Goal: Use online tool/utility: Utilize a website feature to perform a specific function

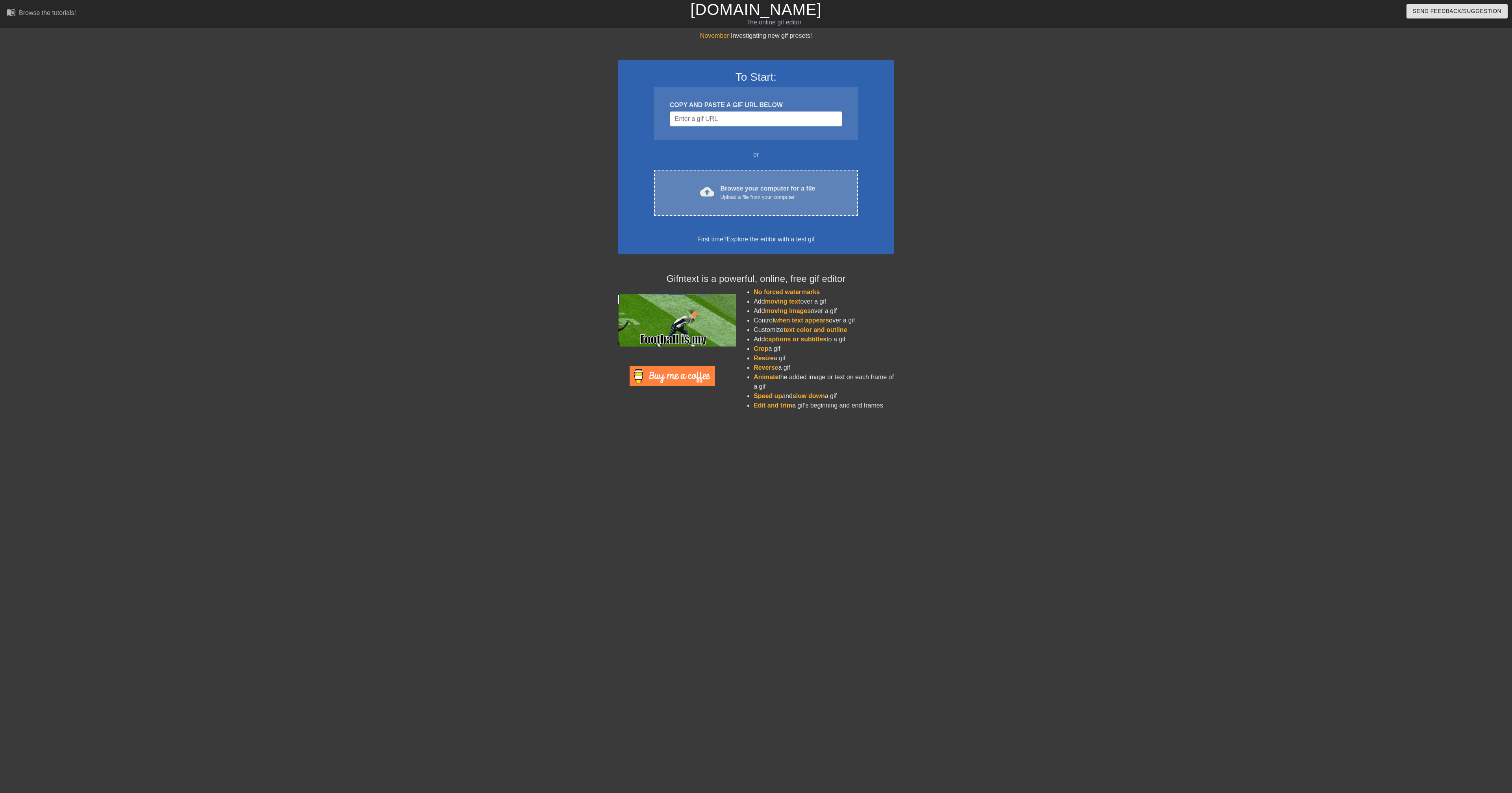
click at [730, 191] on div "Browse your computer for a file Upload a file from your computer" at bounding box center [768, 192] width 95 height 17
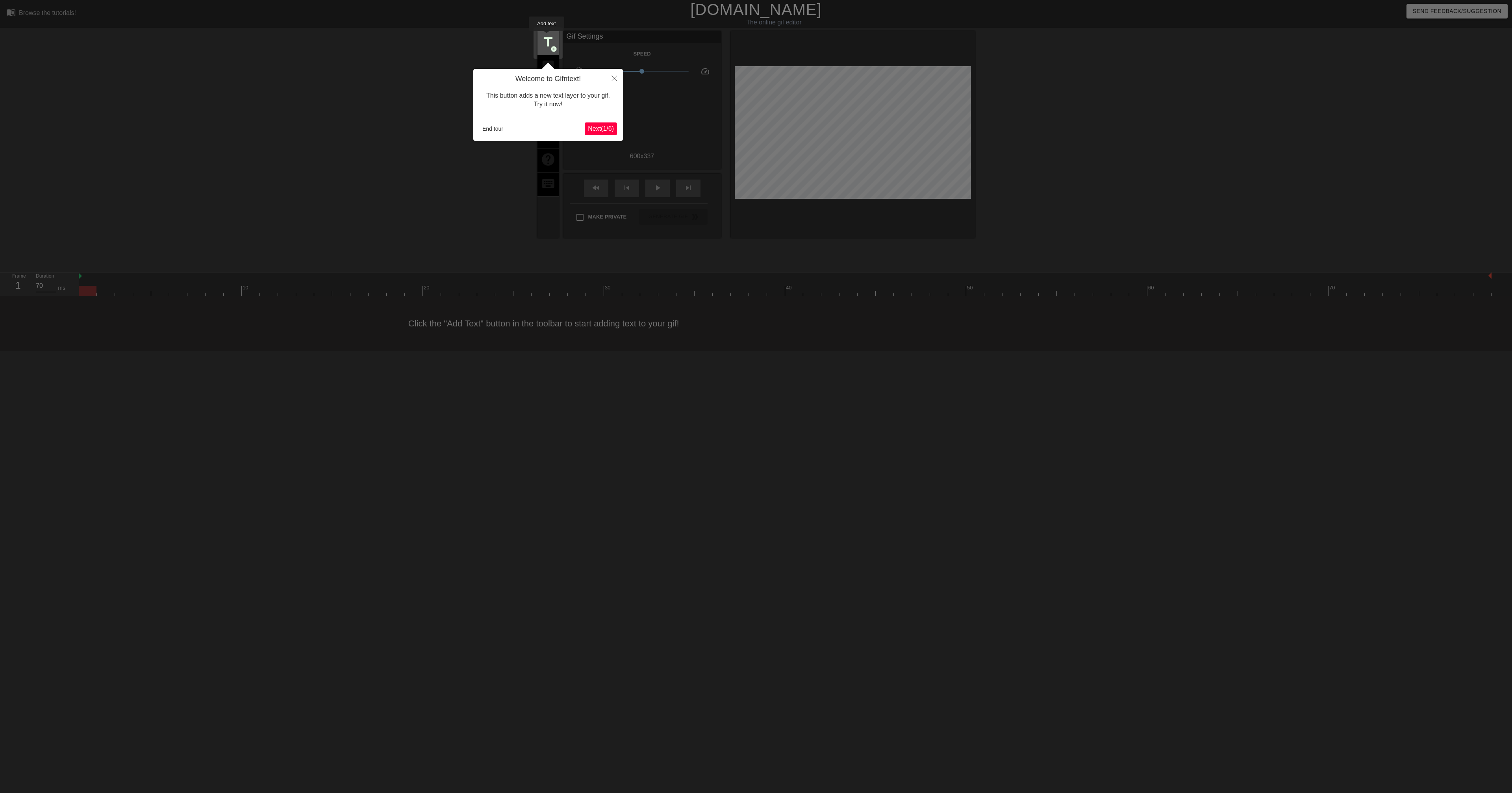
click at [547, 36] on span "title" at bounding box center [548, 42] width 15 height 15
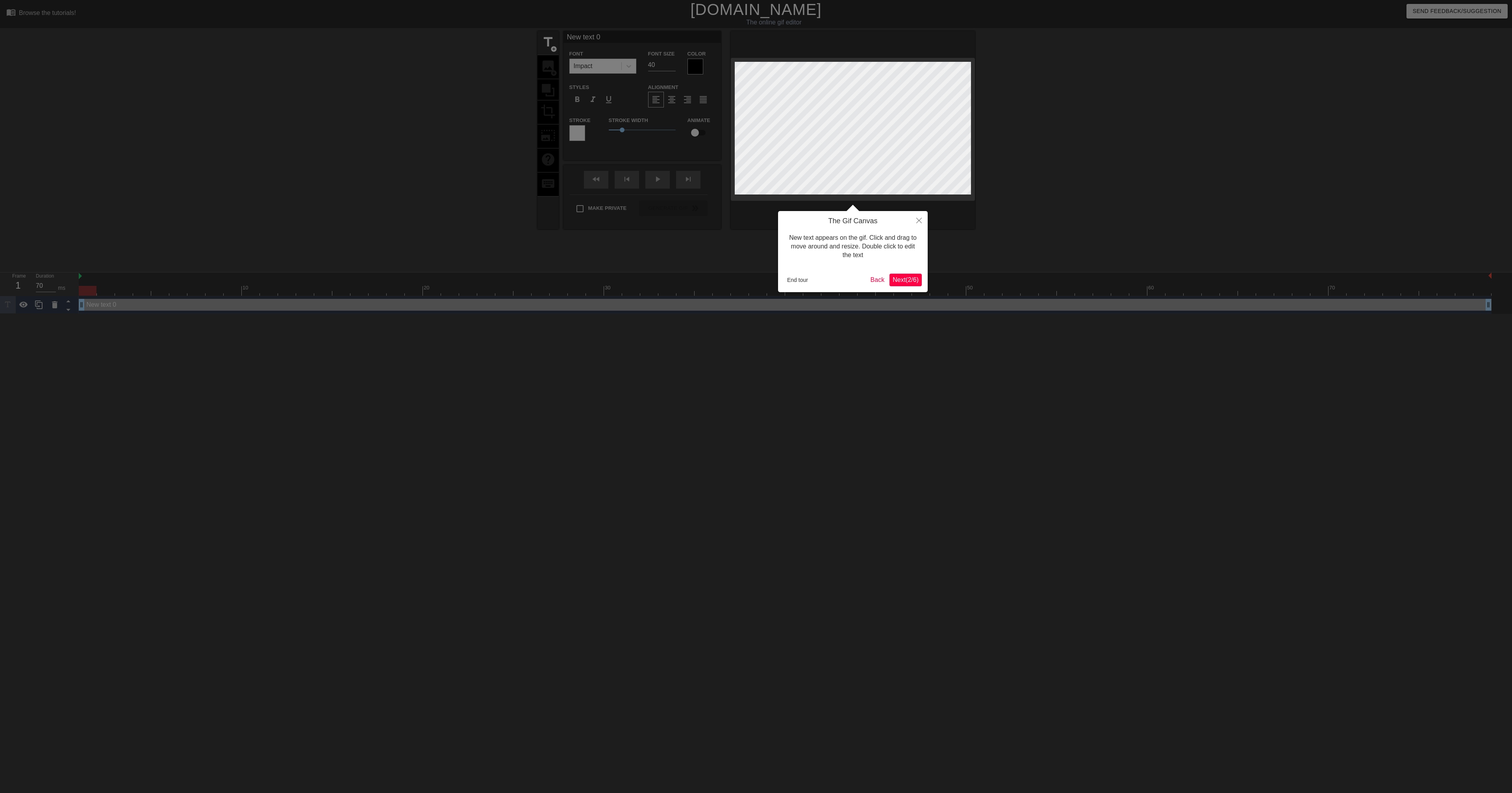
scroll to position [0, 1]
type input "P"
type textarea "P"
type input "Pa"
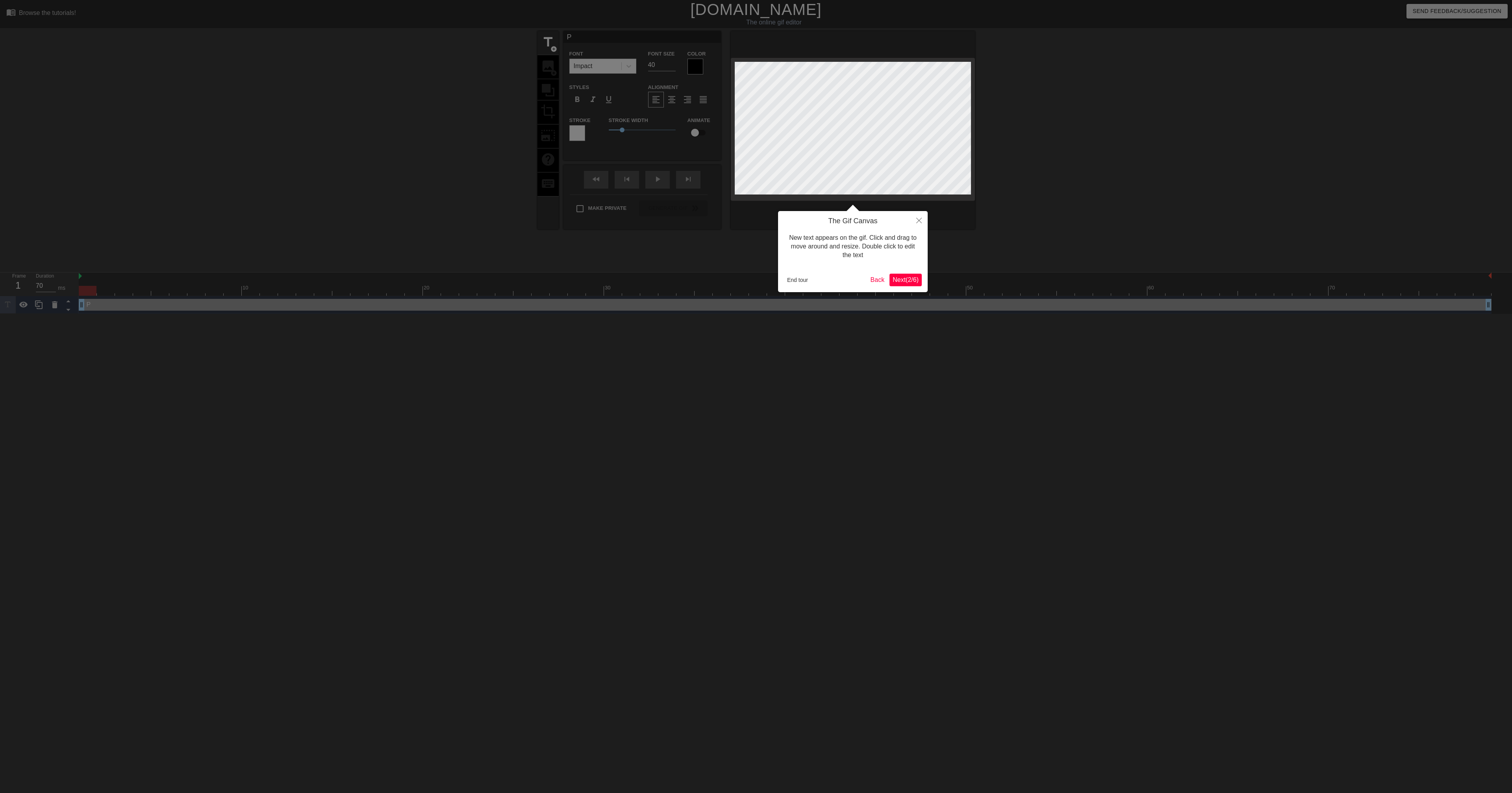
type textarea "Pa"
type input "Pau"
type textarea "Pau"
type input "Paul"
type textarea "Paul"
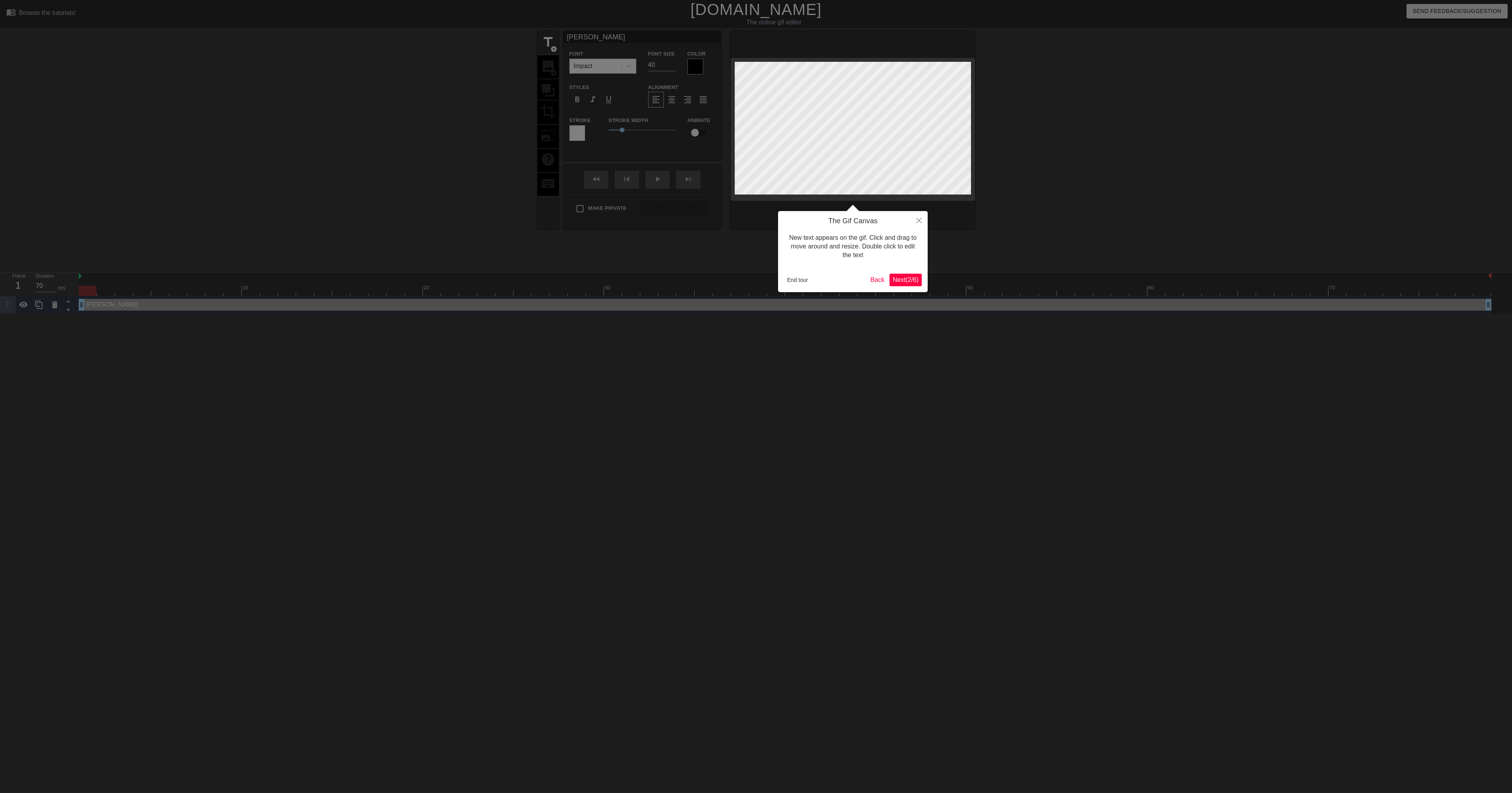
click at [552, 43] on div at bounding box center [756, 396] width 1512 height 793
click at [901, 283] on span "Next ( 2 / 6 )" at bounding box center [905, 280] width 26 height 7
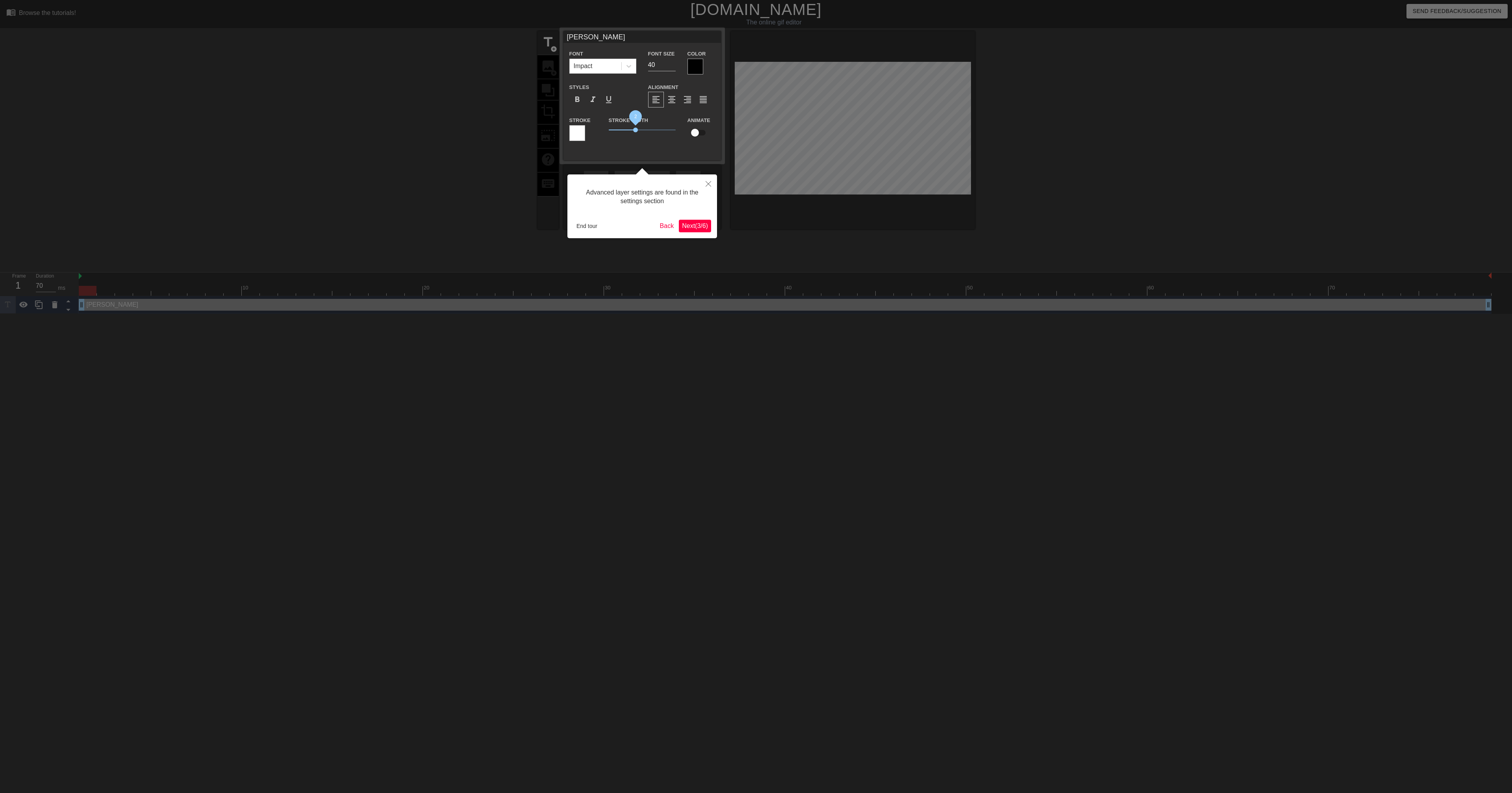
drag, startPoint x: 623, startPoint y: 133, endPoint x: 635, endPoint y: 132, distance: 12.0
click at [635, 132] on span "2" at bounding box center [635, 130] width 4 height 4
click at [696, 134] on input "checkbox" at bounding box center [695, 133] width 45 height 15
click at [696, 134] on input "checkbox" at bounding box center [702, 133] width 45 height 15
click at [683, 228] on span "Next ( 3 / 6 )" at bounding box center [695, 226] width 26 height 7
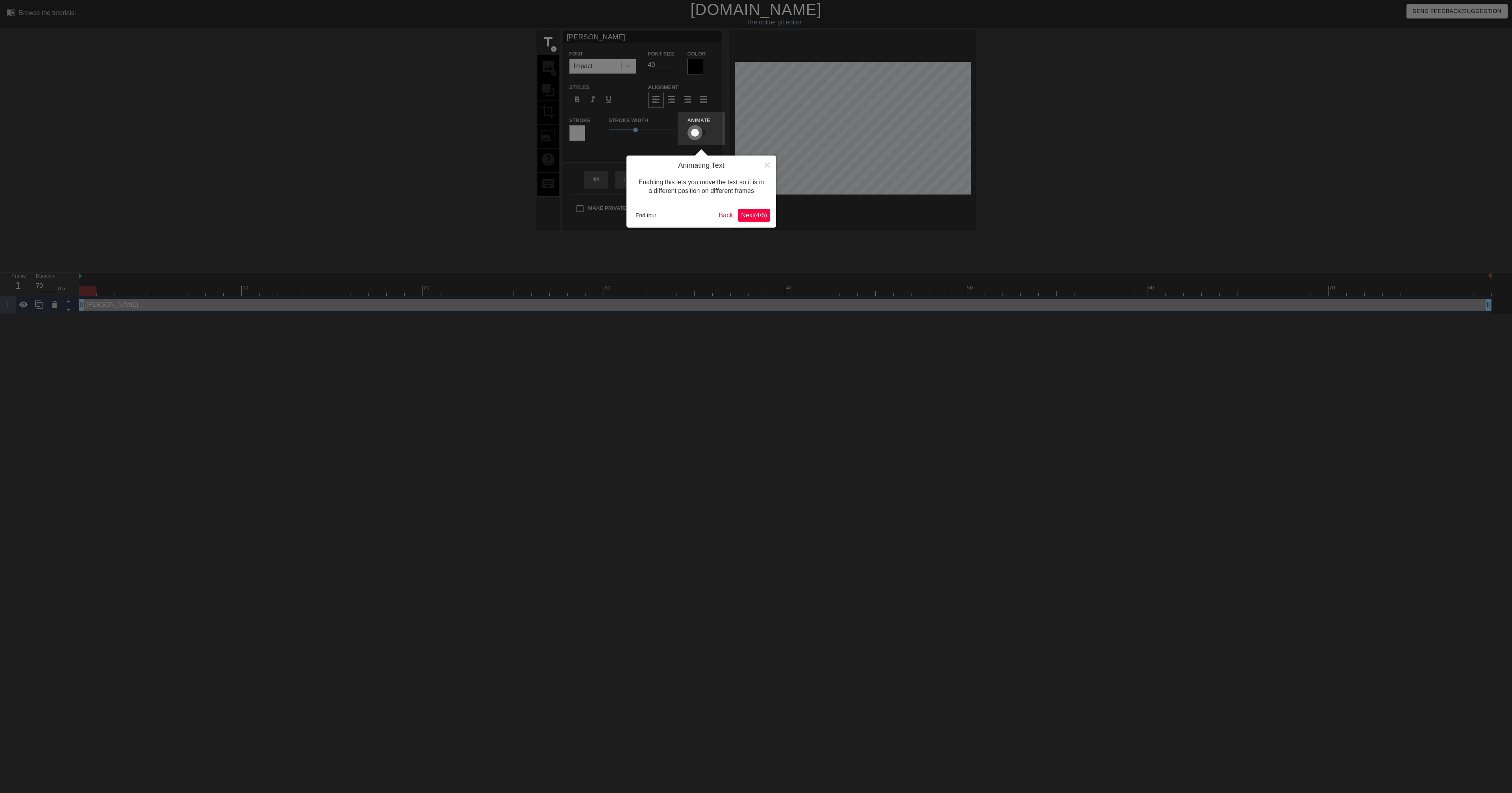
click at [692, 134] on input "checkbox" at bounding box center [695, 133] width 45 height 15
checkbox input "true"
click at [754, 216] on span "Next ( 4 / 6 )" at bounding box center [754, 215] width 26 height 7
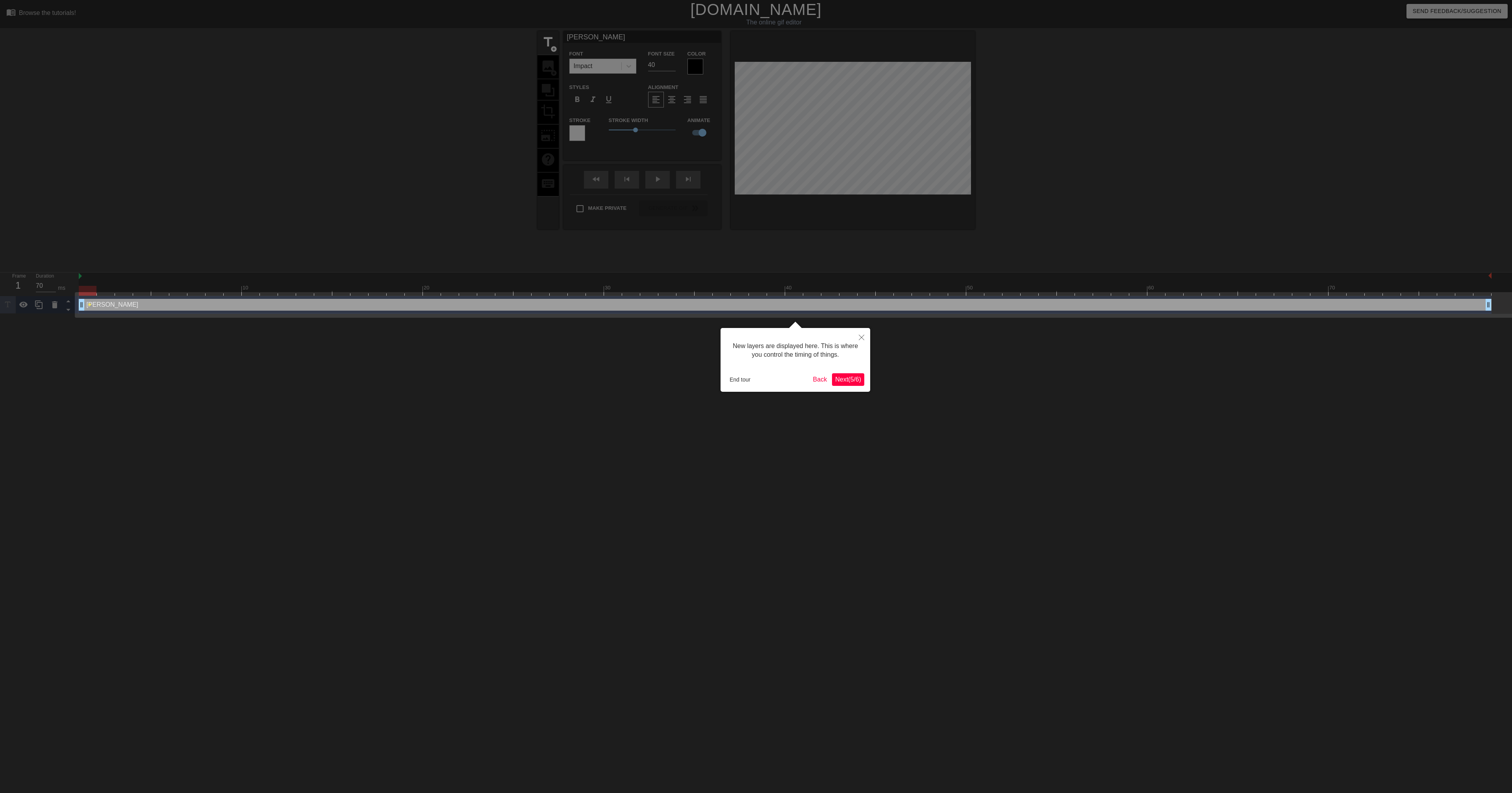
click at [836, 382] on span "Next ( 5 / 6 )" at bounding box center [848, 379] width 26 height 7
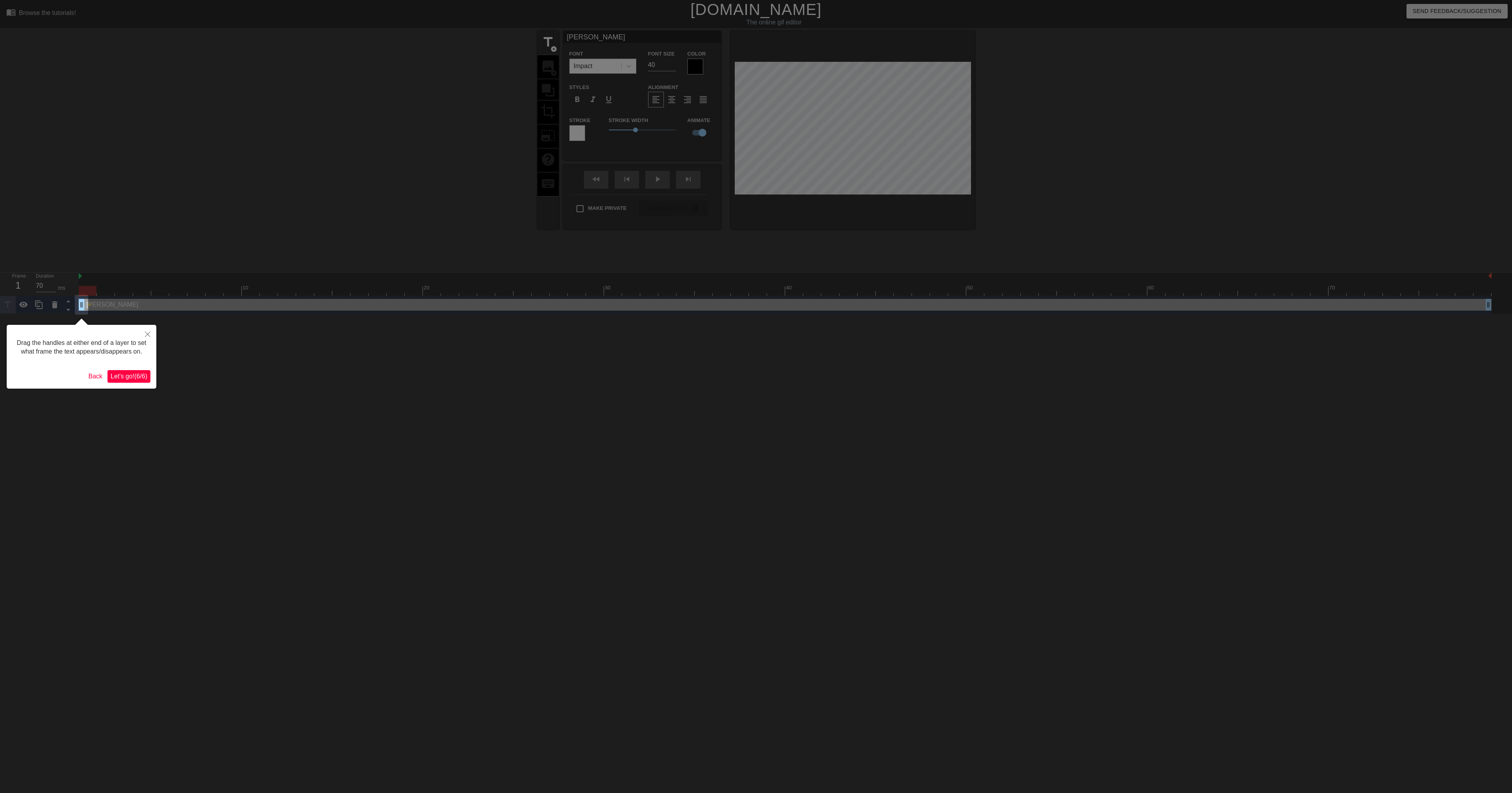
click at [125, 380] on span "Let's go! ( 6 / 6 )" at bounding box center [129, 376] width 37 height 7
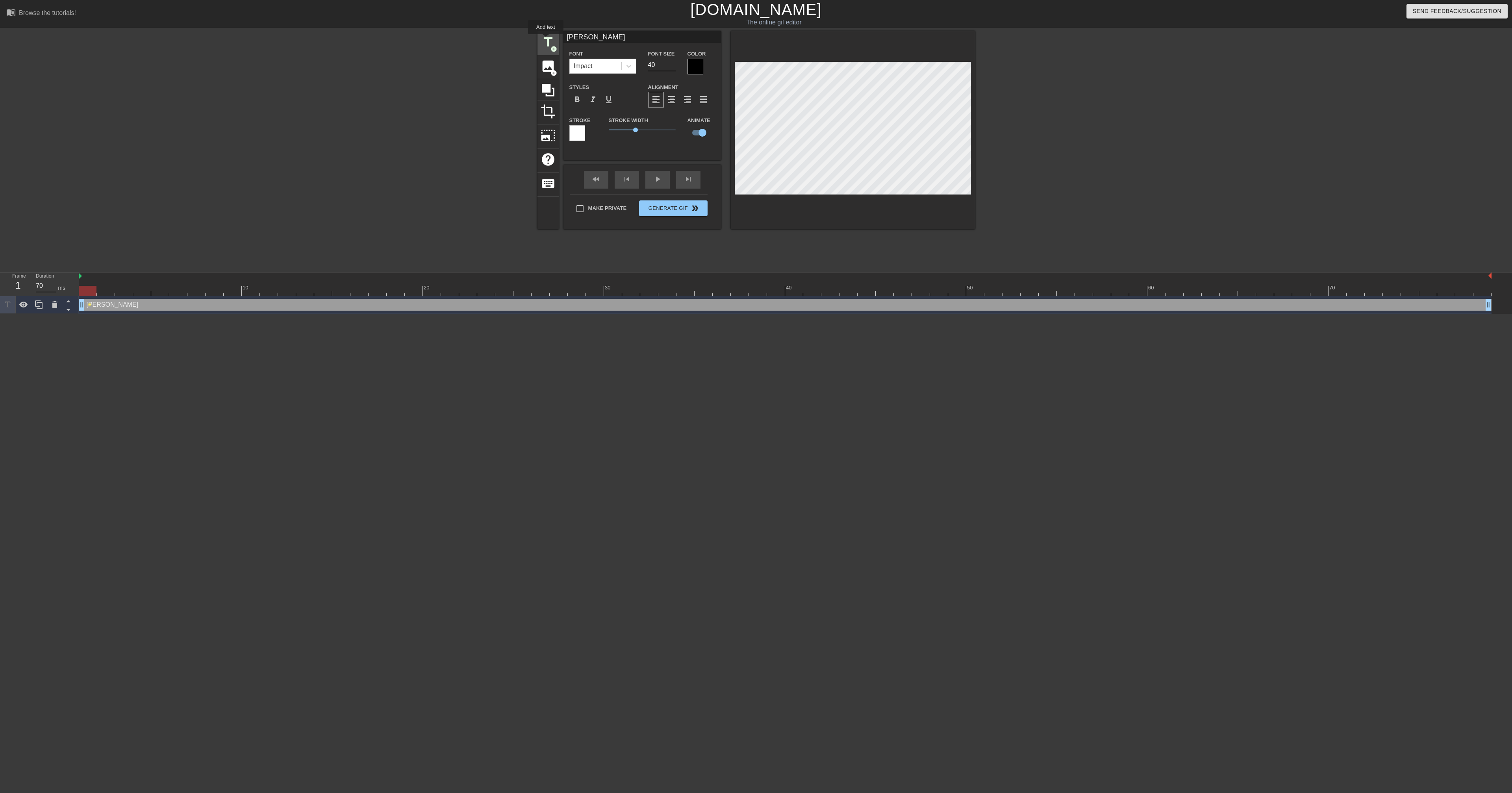
click at [546, 40] on span "title" at bounding box center [548, 42] width 15 height 15
type input "New text 1"
checkbox input "false"
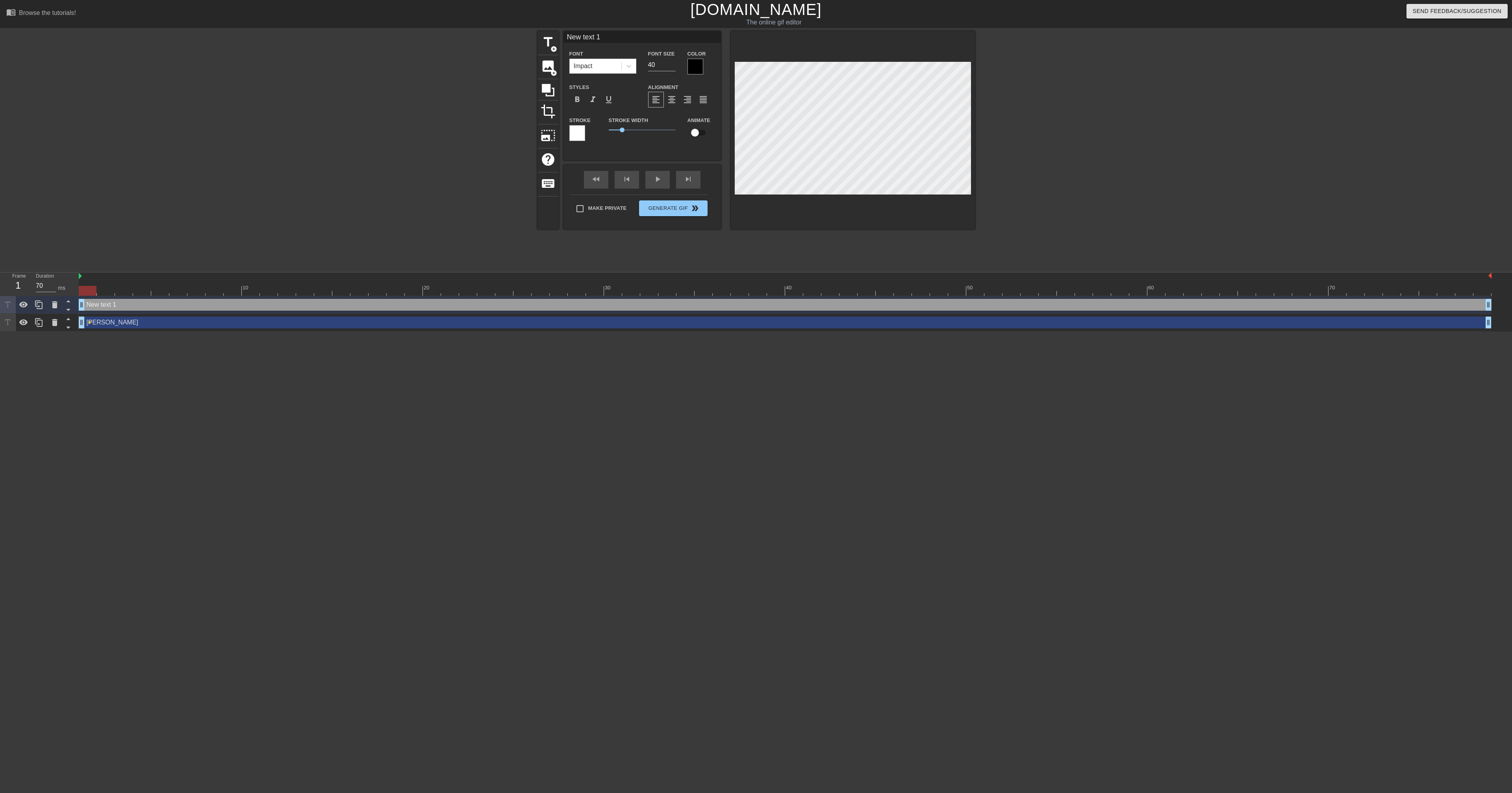
scroll to position [0, 1]
paste textarea "Etheria Devs"
type input "Etheria Devs"
type textarea "Etheria Devs"
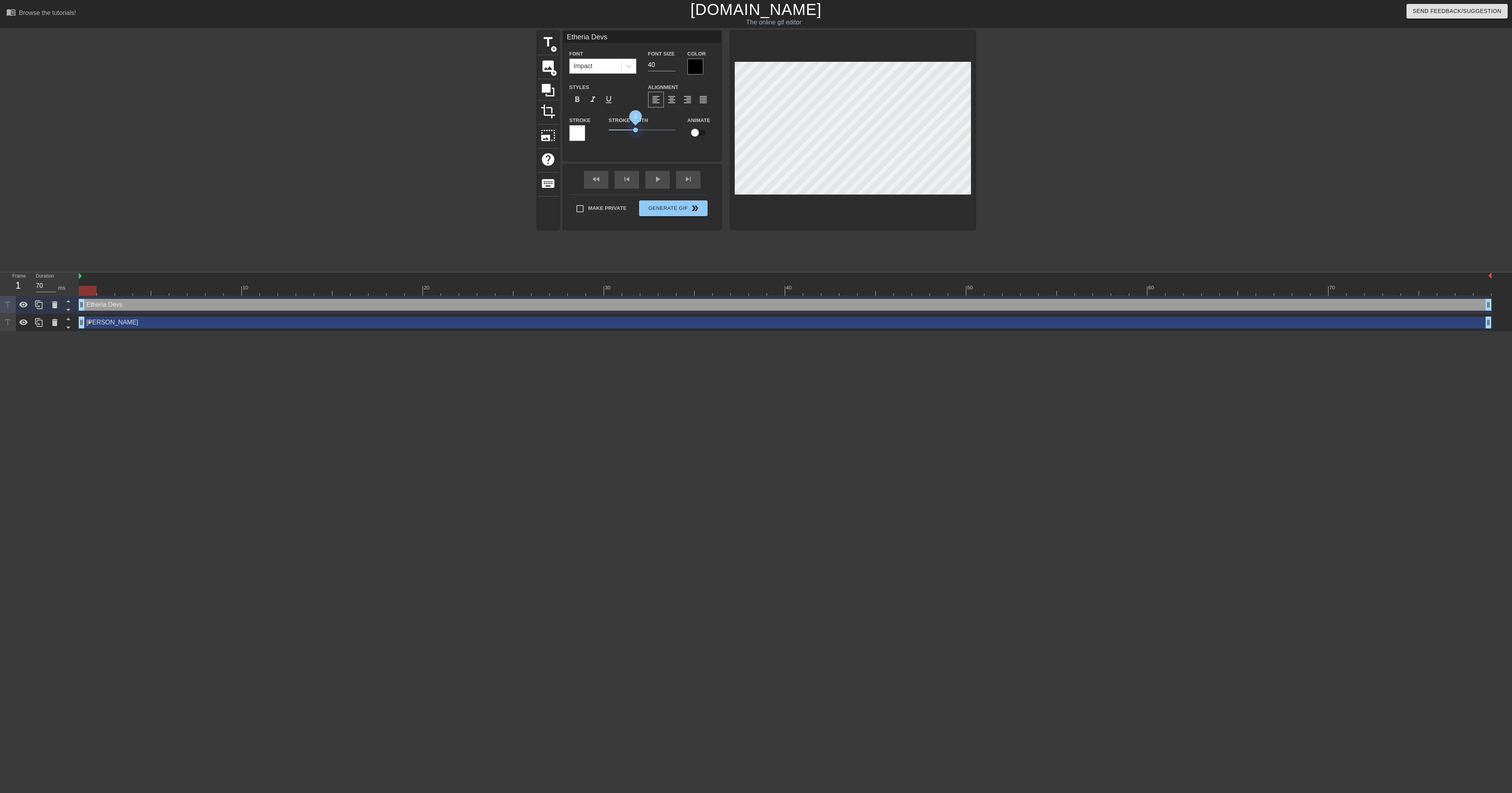
click at [635, 134] on span "2" at bounding box center [642, 130] width 67 height 10
type input "Paul"
checkbox input "true"
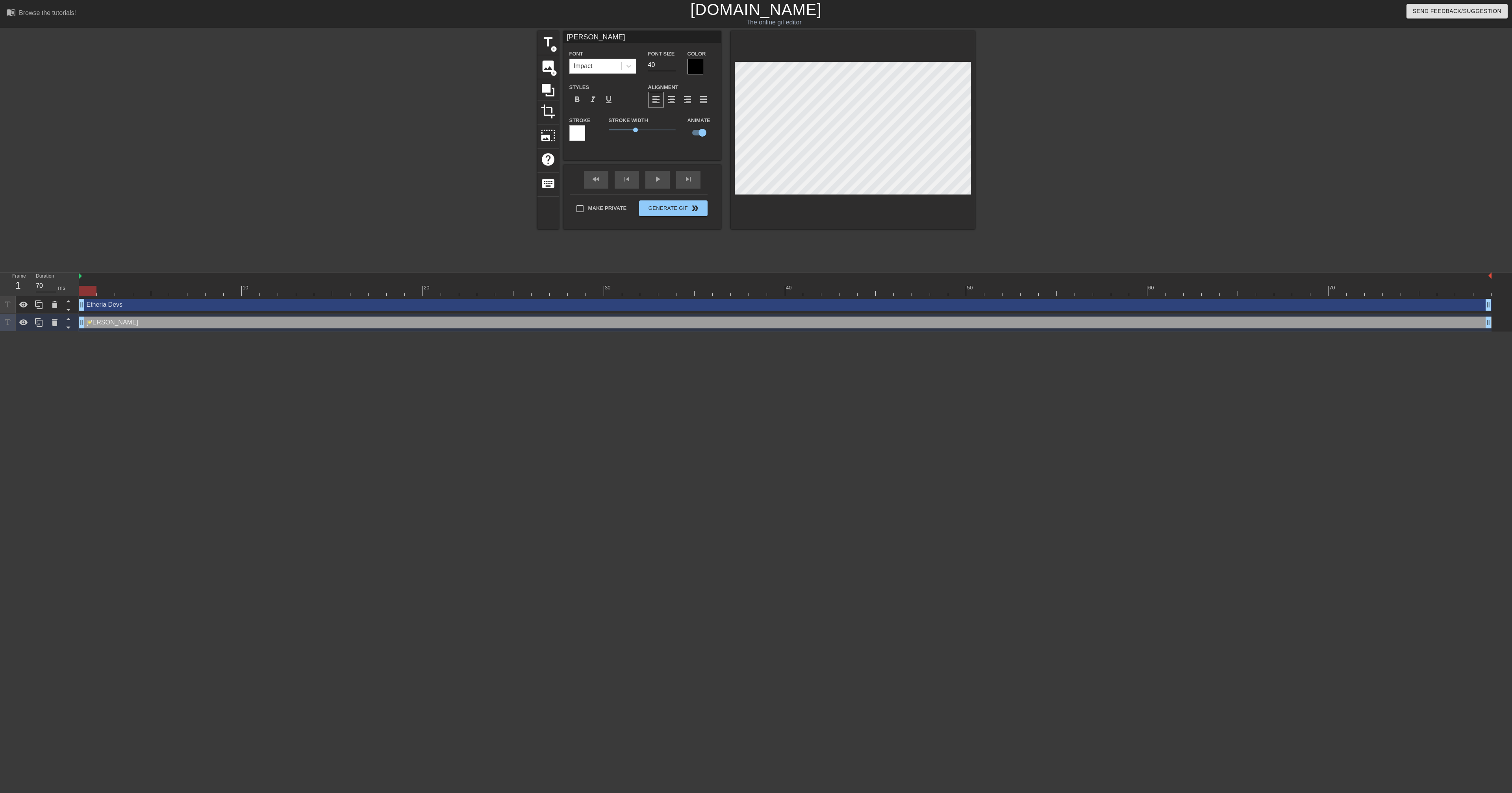
type input "Etheria Devs"
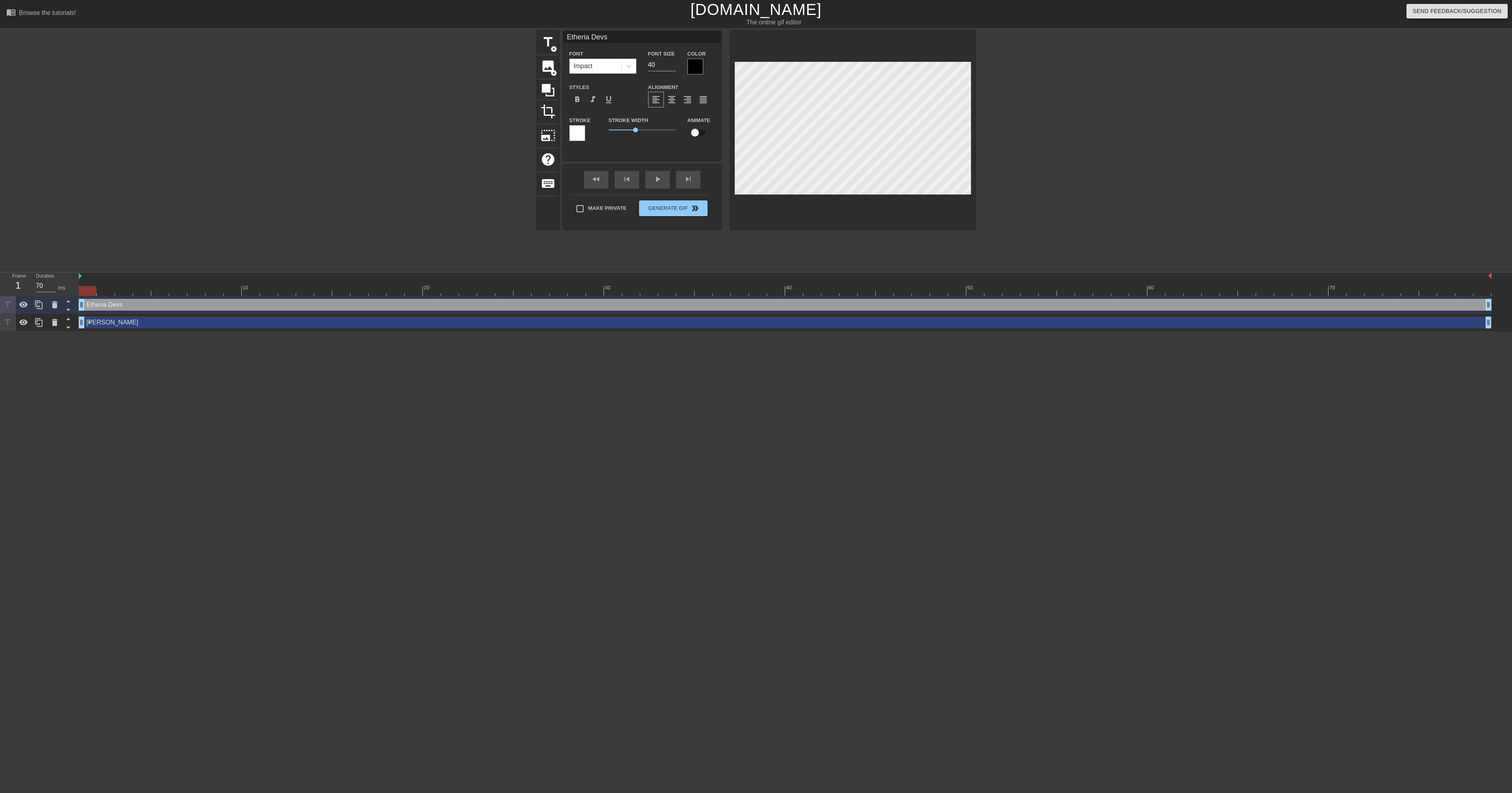
click at [700, 132] on input "checkbox" at bounding box center [695, 133] width 45 height 15
checkbox input "true"
click at [655, 179] on div "fast_rewind skip_previous play_arrow skip_next" at bounding box center [642, 179] width 128 height 29
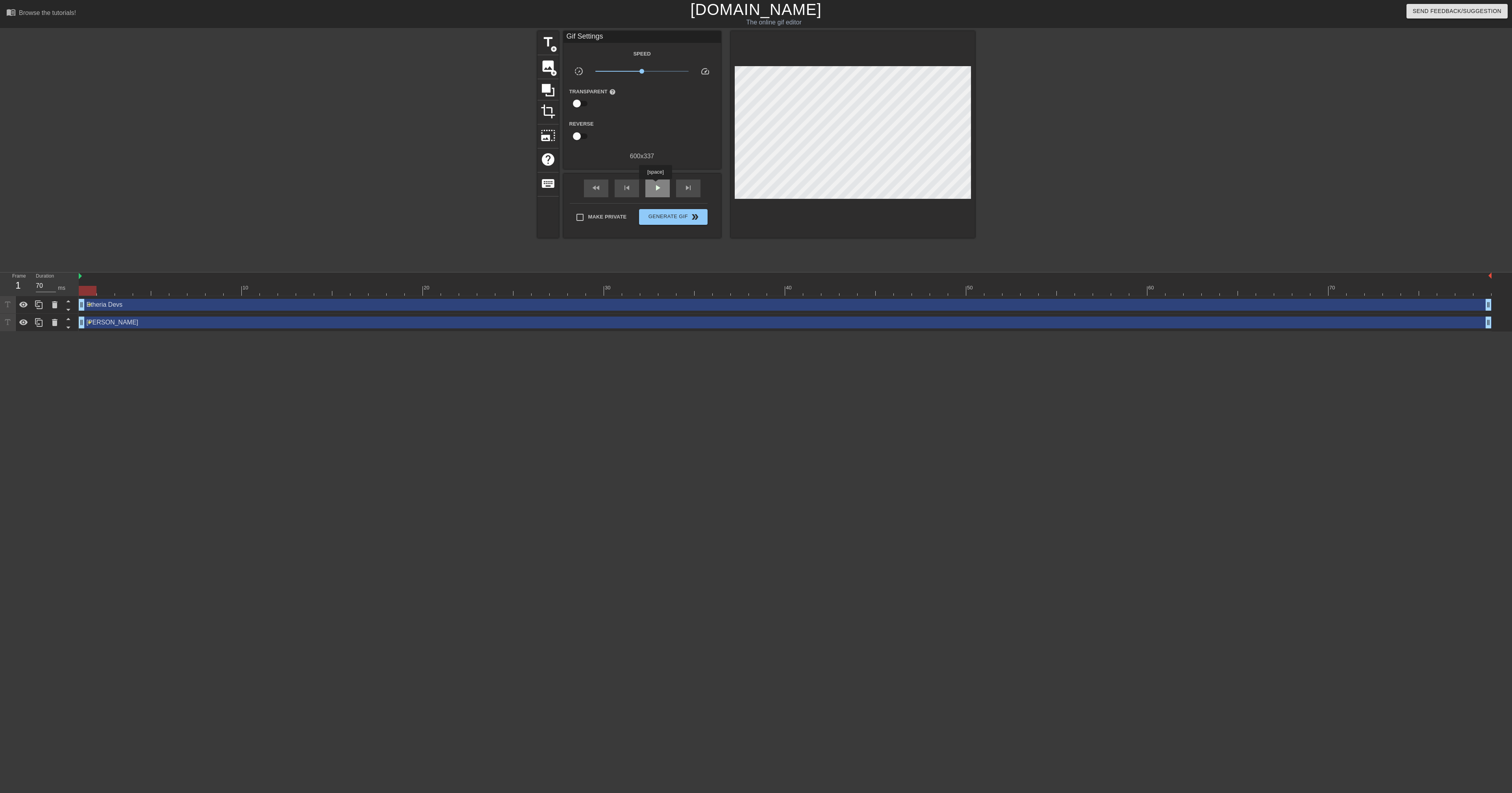
click at [656, 184] on span "play_arrow" at bounding box center [657, 188] width 10 height 10
type input "70"
click at [656, 184] on span "pause" at bounding box center [657, 188] width 10 height 10
drag, startPoint x: 80, startPoint y: 277, endPoint x: 13, endPoint y: 277, distance: 67.0
click at [13, 277] on div "Frame 4 Duration 70 ms 10 20 30 40 50 60 70 Etheria Devs drag_handle drag_handl…" at bounding box center [756, 301] width 1512 height 59
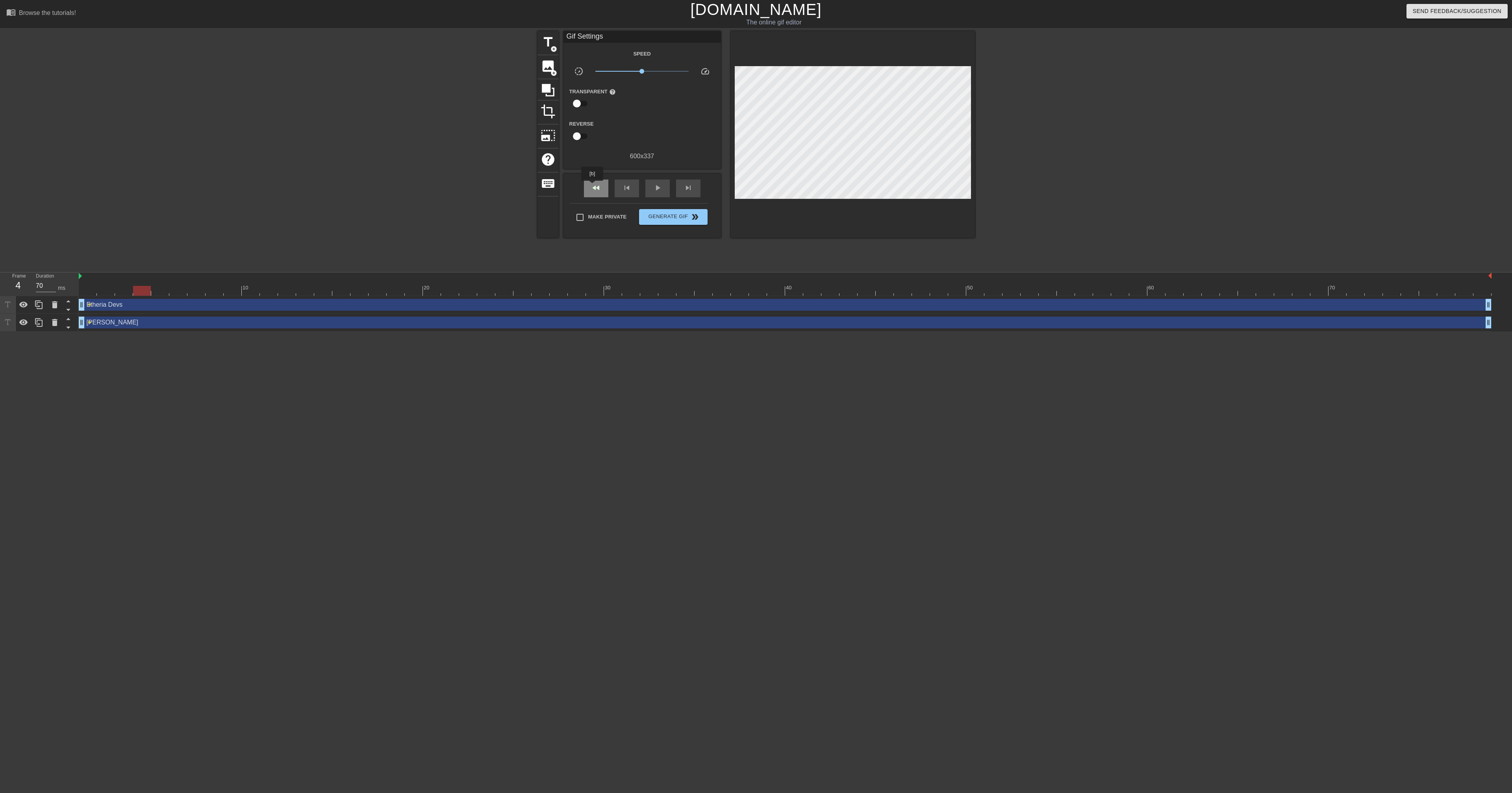
click at [593, 186] on span "fast_rewind" at bounding box center [596, 188] width 10 height 10
drag, startPoint x: 547, startPoint y: 155, endPoint x: 553, endPoint y: 180, distance: 25.7
click at [553, 180] on div "title add_circle image add_circle crop photo_size_select_large help keyboard" at bounding box center [548, 134] width 21 height 207
click at [553, 180] on span "keyboard" at bounding box center [548, 184] width 15 height 15
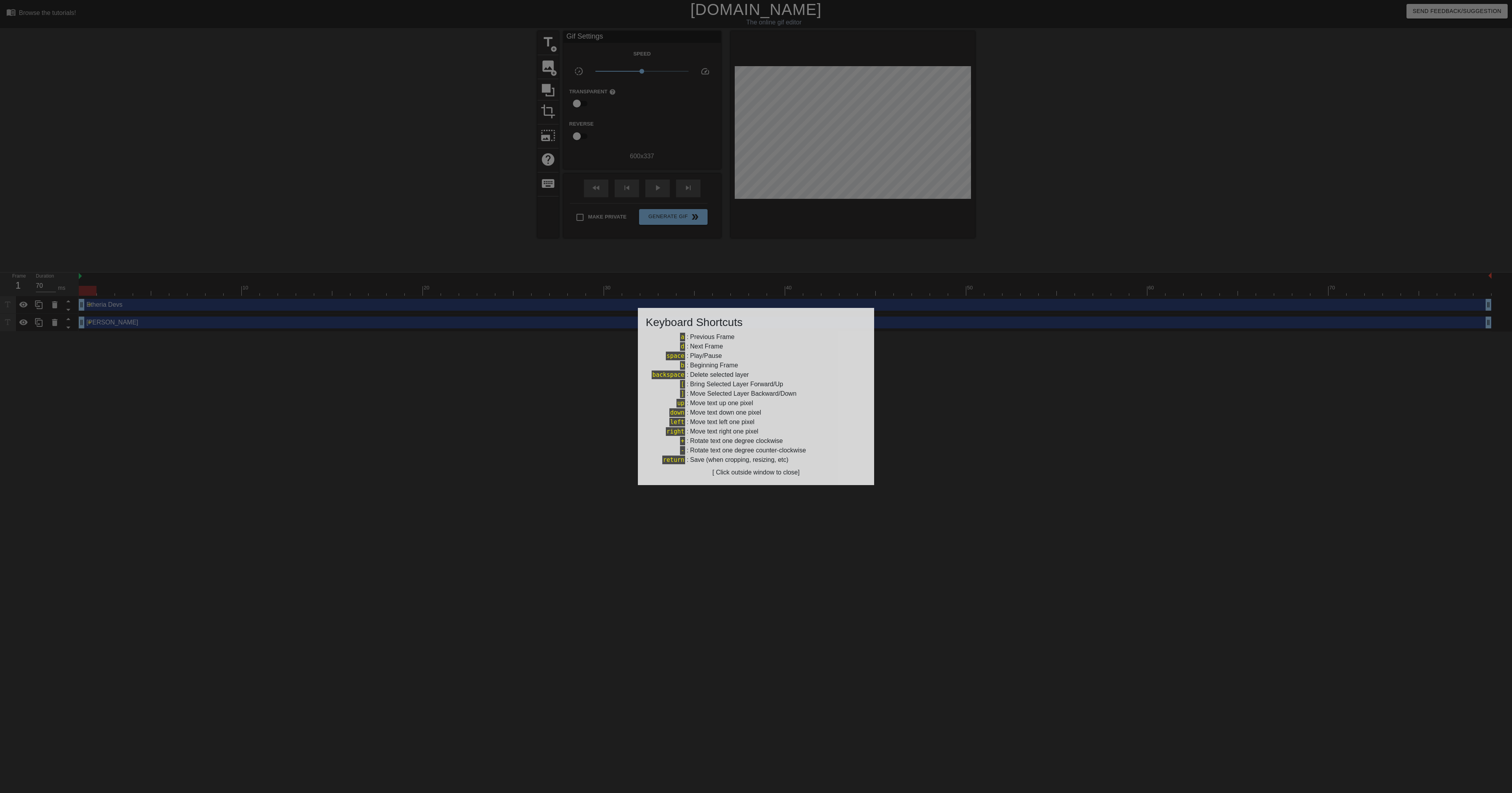
click at [934, 469] on div at bounding box center [756, 396] width 1512 height 793
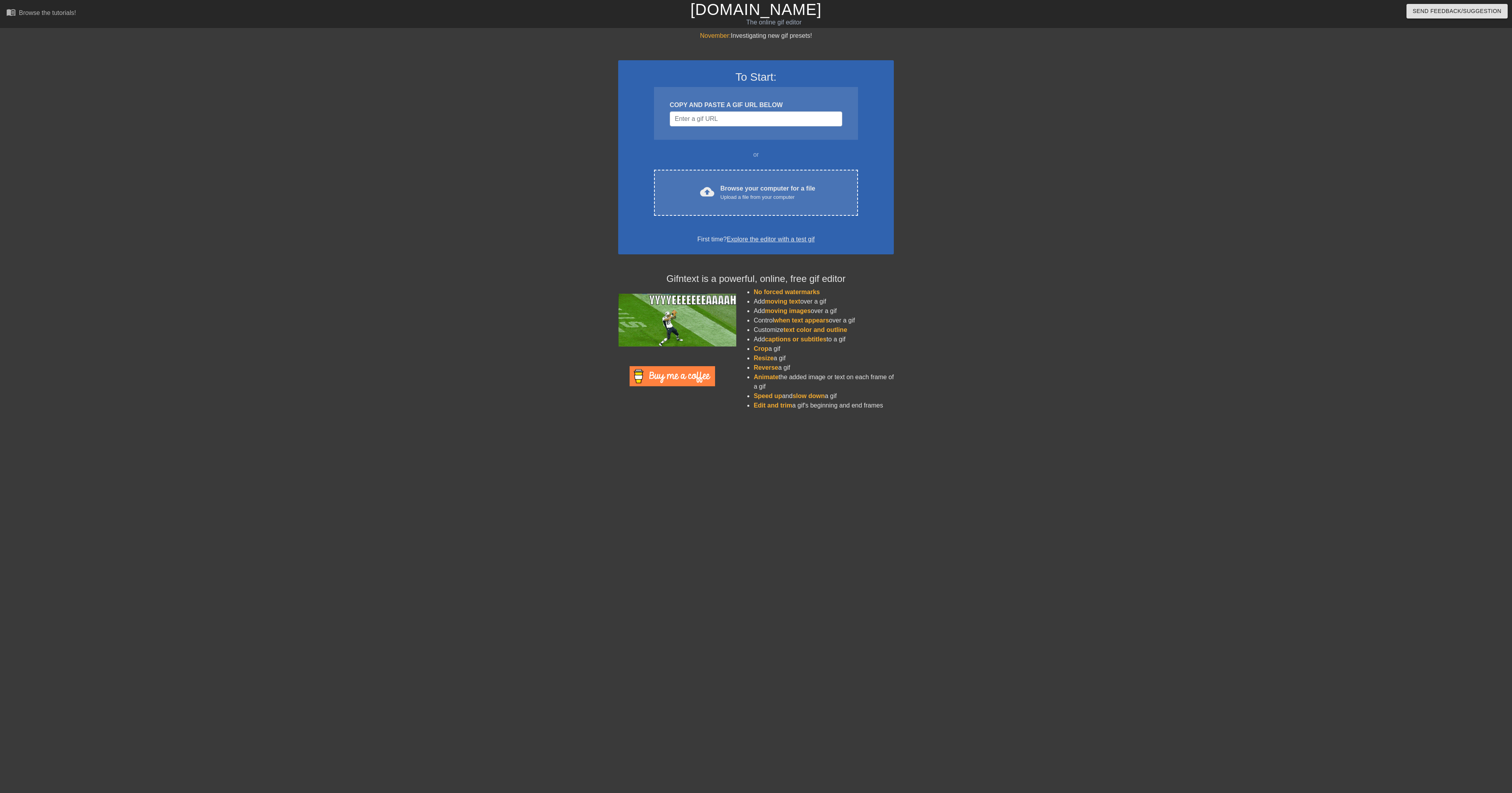
click at [266, 312] on div "November: Investigating new gif presets! To Start: COPY AND PASTE A GIF URL BEL…" at bounding box center [756, 224] width 1512 height 385
click at [777, 299] on span "moving text" at bounding box center [783, 301] width 36 height 7
click at [728, 193] on div "Browse your computer for a file Upload a file from your computer" at bounding box center [768, 192] width 95 height 17
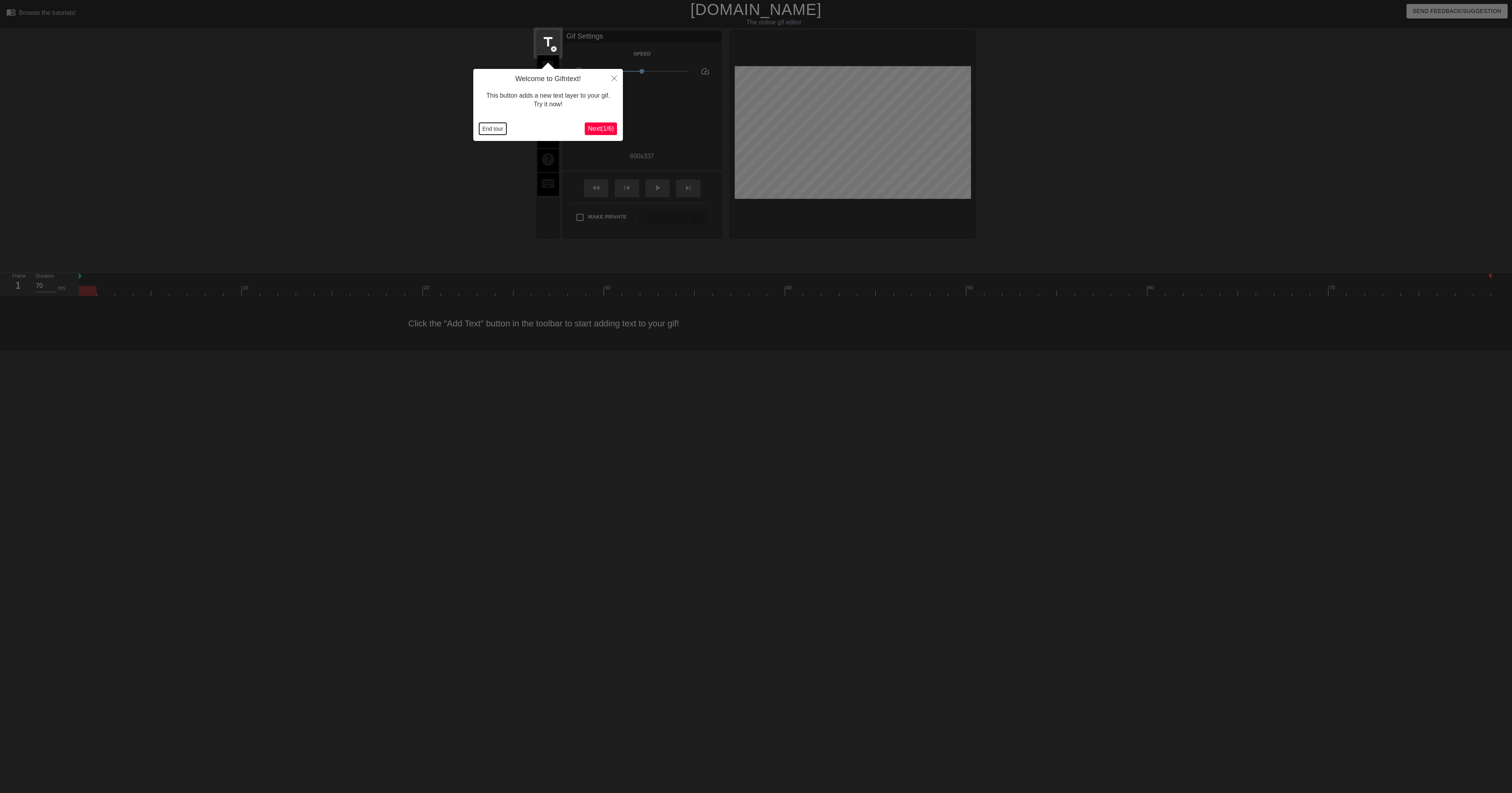
click at [506, 128] on button "End tour" at bounding box center [492, 128] width 27 height 12
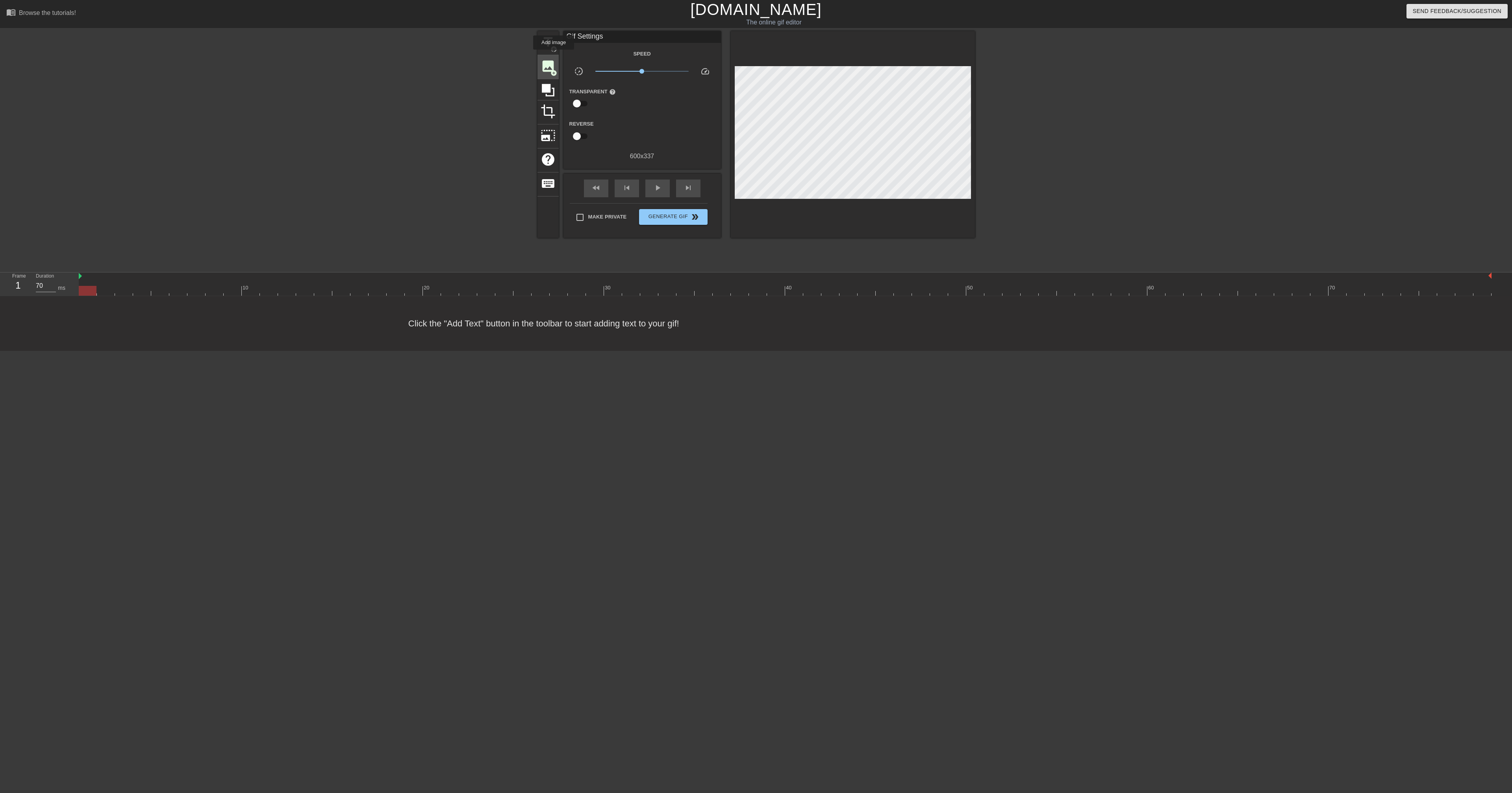
click at [554, 55] on div "image add_circle" at bounding box center [548, 67] width 21 height 24
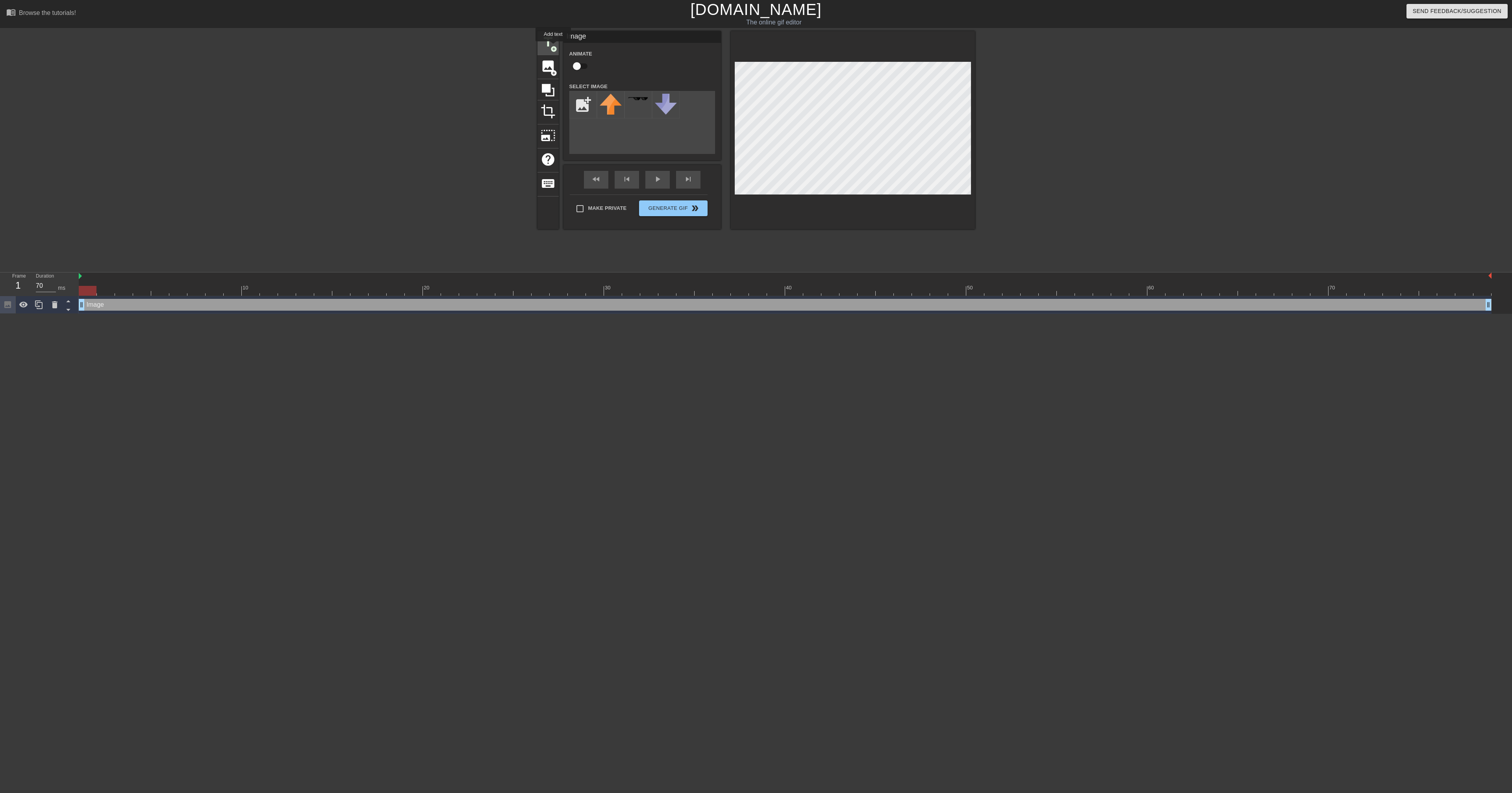
click at [553, 47] on span "add_circle" at bounding box center [553, 49] width 7 height 7
type textarea "P"
type input "Pa"
type textarea "Pa"
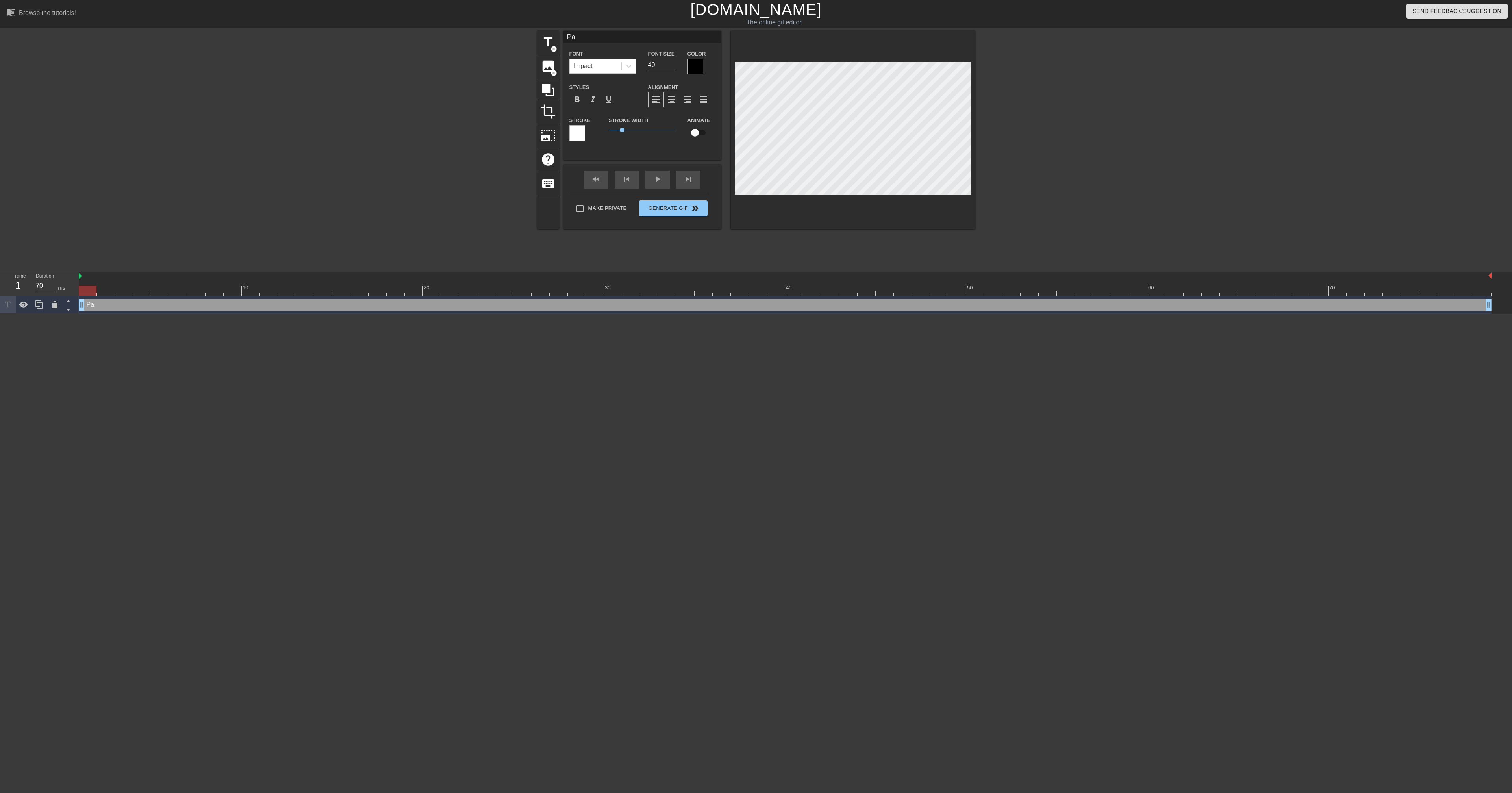
scroll to position [0, 0]
type input "Pau"
type textarea "Pau"
type input "Paul"
type textarea "Paul"
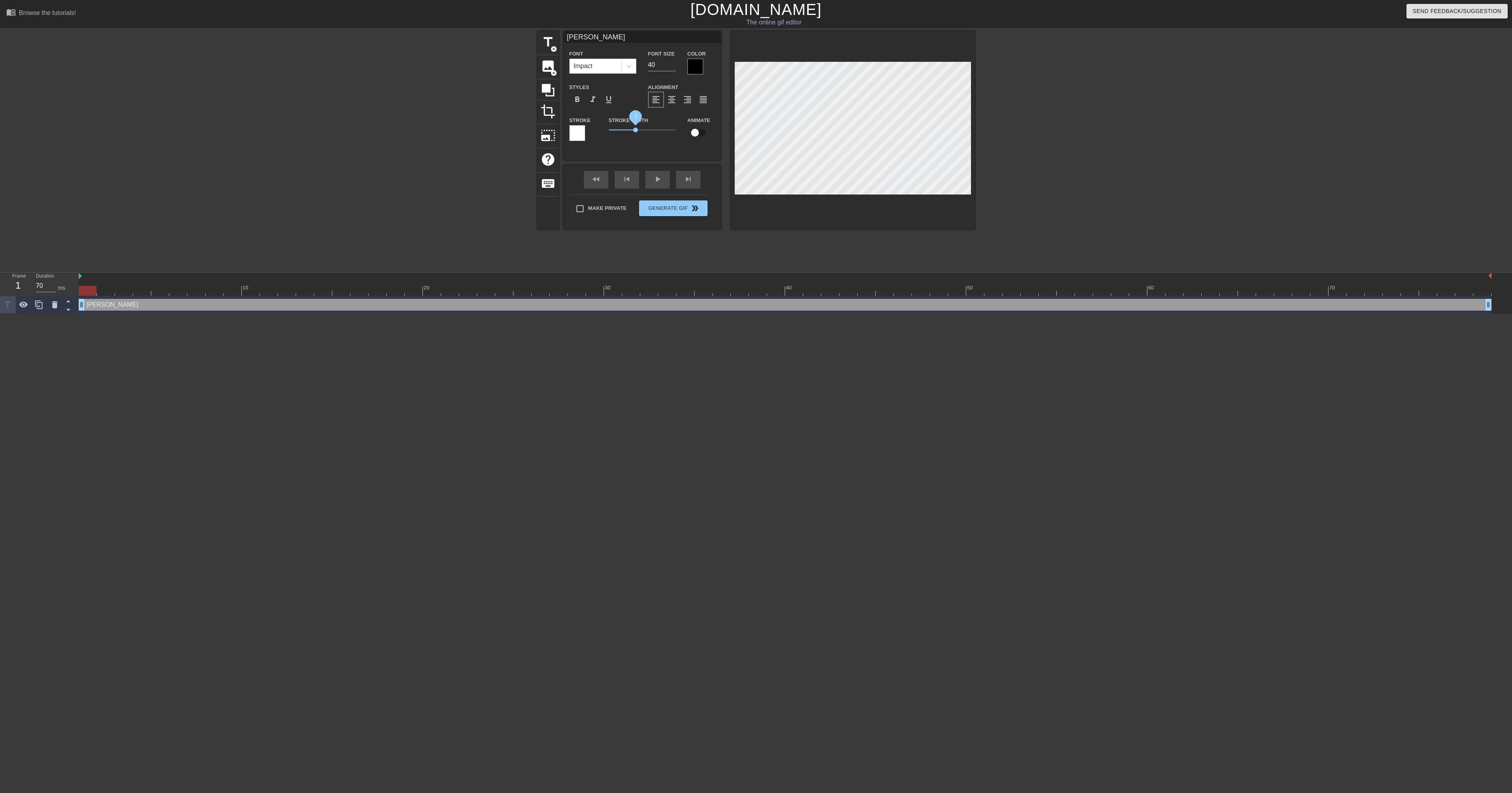
click at [635, 130] on span "2" at bounding box center [642, 130] width 67 height 10
click at [698, 130] on input "checkbox" at bounding box center [695, 133] width 45 height 15
checkbox input "true"
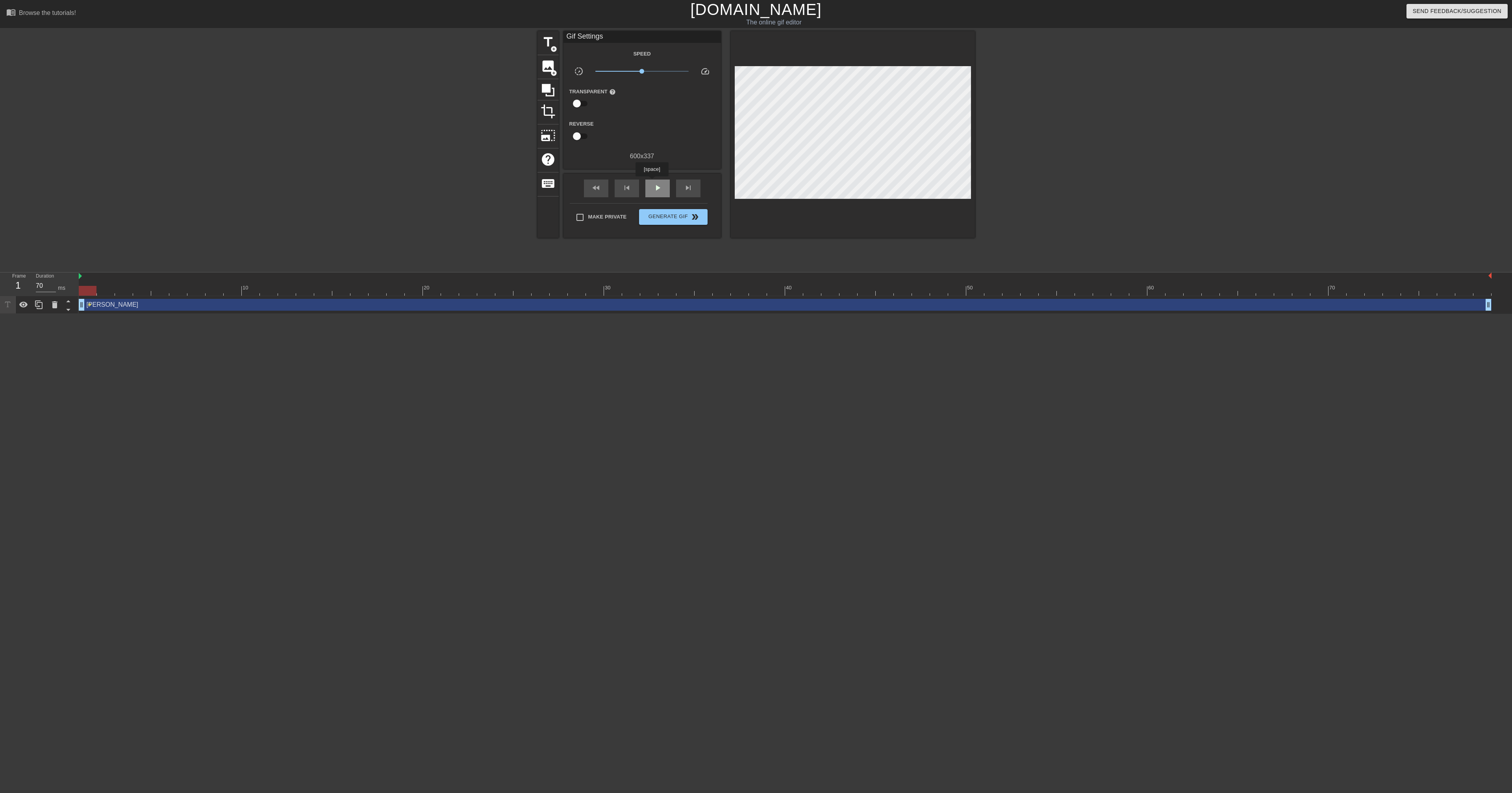
click at [653, 182] on div "play_arrow" at bounding box center [658, 188] width 24 height 18
click at [653, 182] on div "pause" at bounding box center [658, 188] width 24 height 18
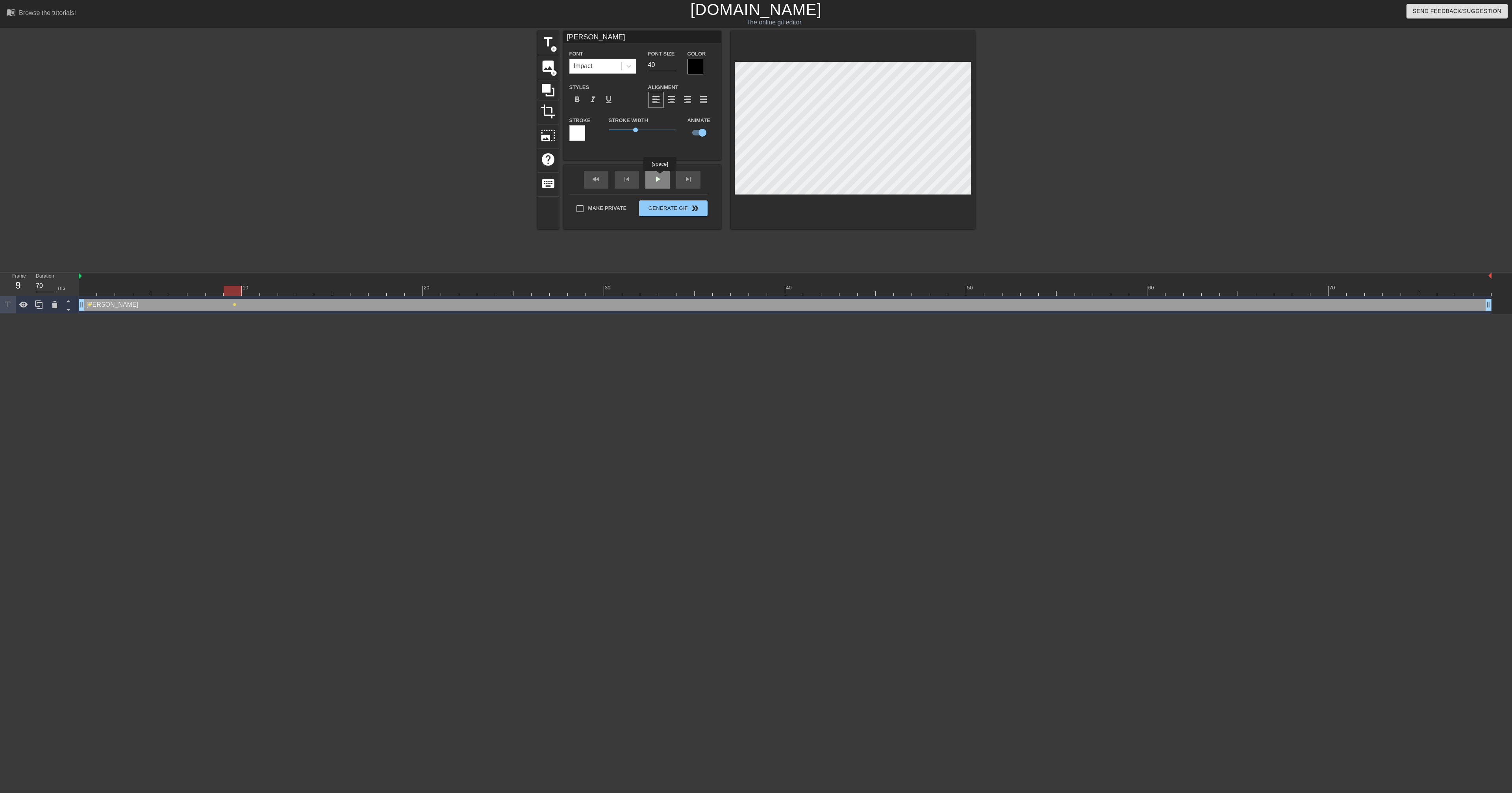
click at [660, 177] on div "fast_rewind skip_previous play_arrow skip_next" at bounding box center [642, 179] width 128 height 29
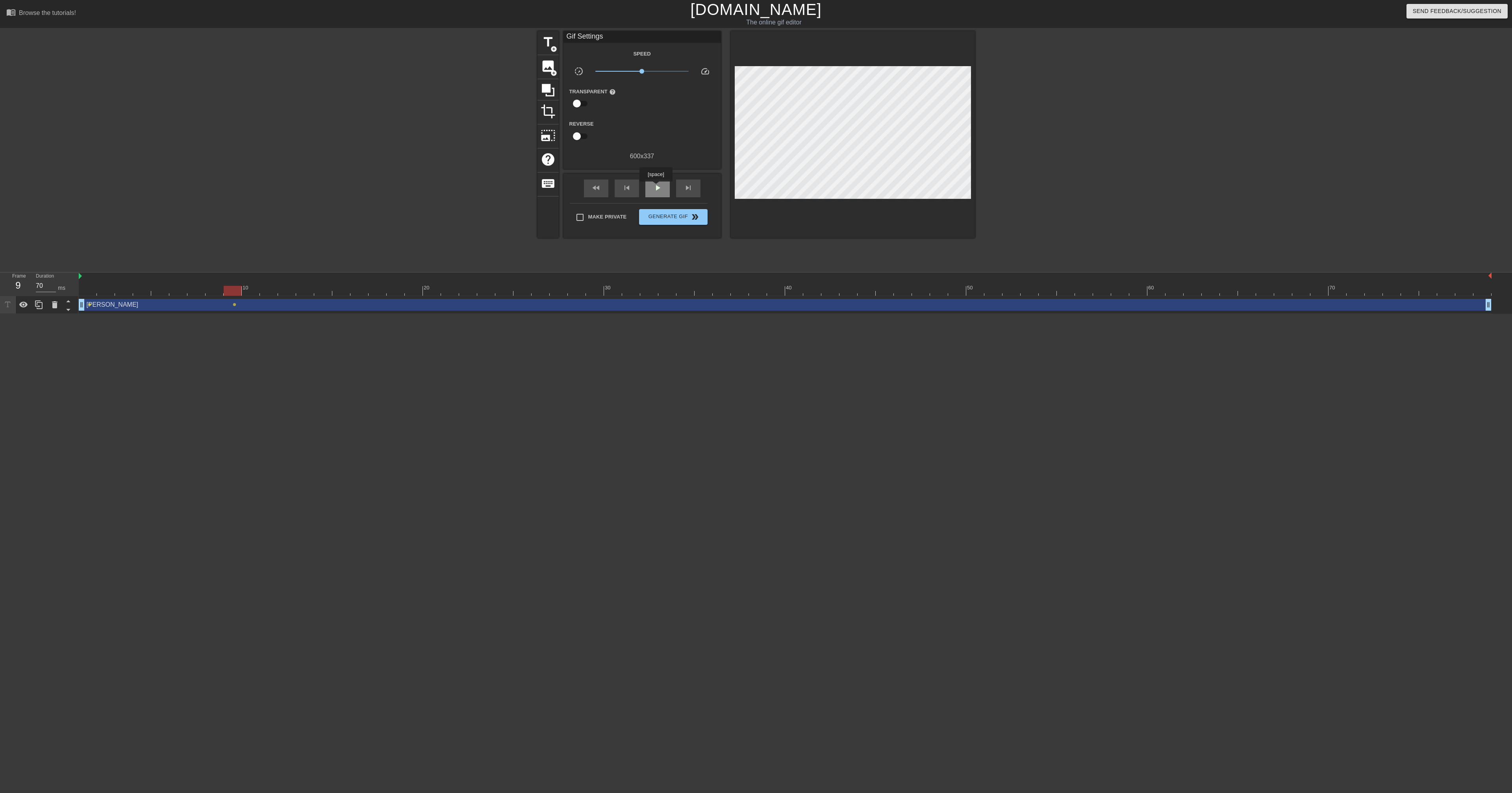
click at [656, 187] on span "play_arrow" at bounding box center [657, 188] width 10 height 10
click at [656, 187] on span "pause" at bounding box center [657, 188] width 10 height 10
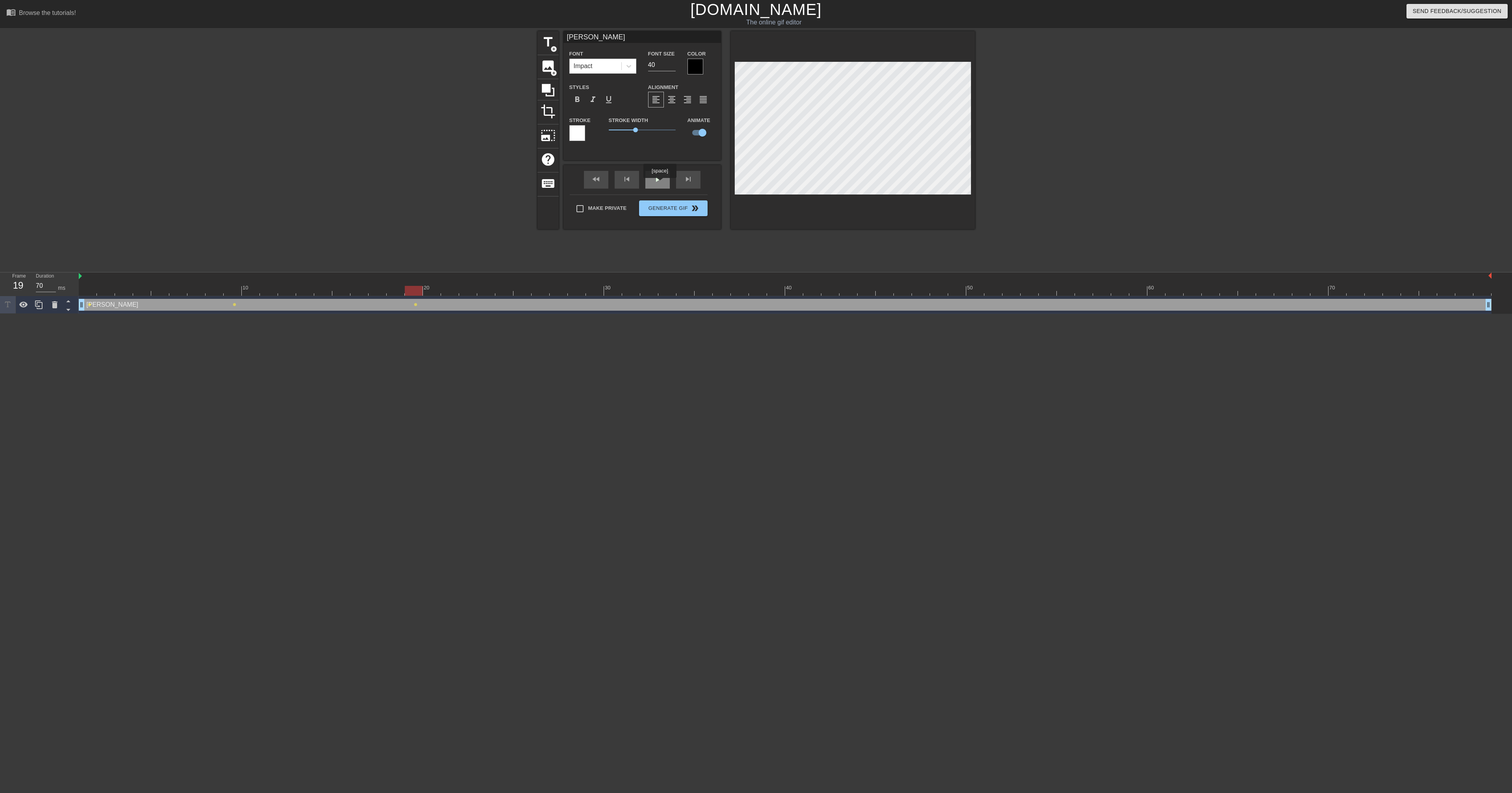
click at [661, 183] on span "play_arrow" at bounding box center [657, 179] width 10 height 10
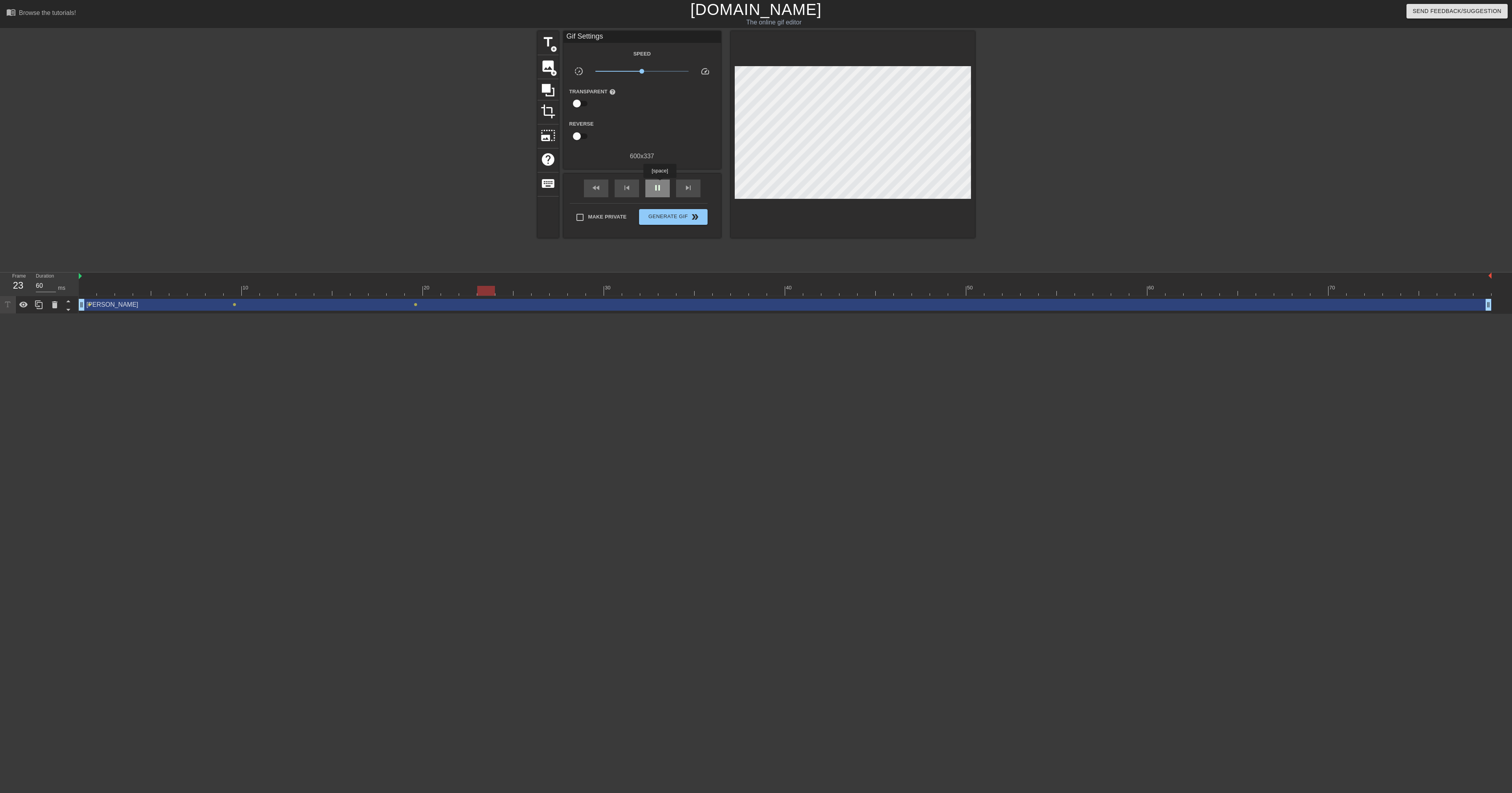
click at [661, 183] on span "pause" at bounding box center [657, 188] width 10 height 10
click at [661, 183] on span "play_arrow" at bounding box center [657, 188] width 10 height 10
click at [661, 183] on span "pause" at bounding box center [657, 188] width 10 height 10
click at [656, 175] on div "fast_rewind skip_previous play_arrow skip_next" at bounding box center [642, 188] width 128 height 29
click at [656, 181] on div "play_arrow" at bounding box center [658, 188] width 24 height 18
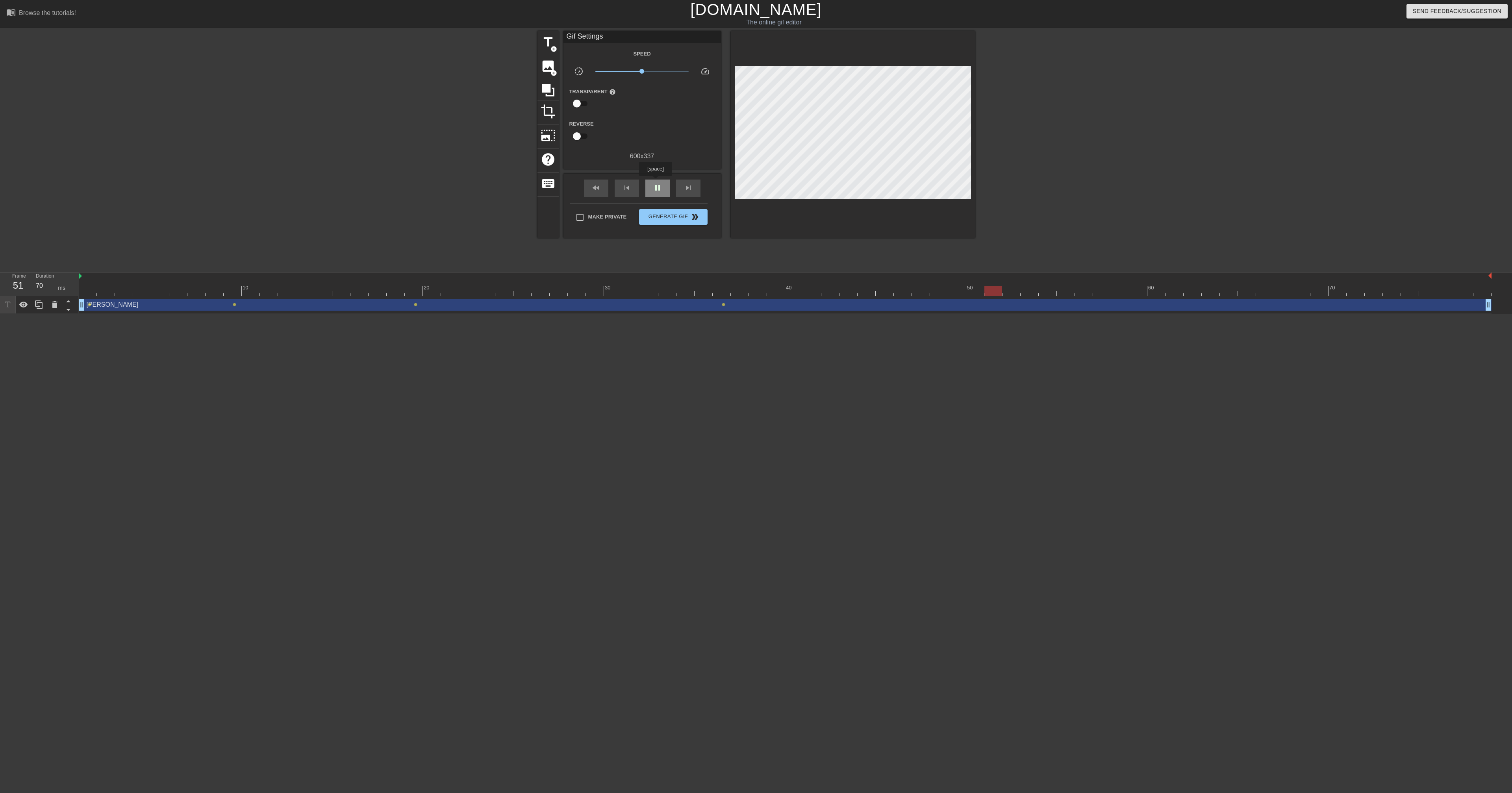
click at [656, 181] on div "pause" at bounding box center [658, 188] width 24 height 18
click at [648, 179] on div "fast_rewind skip_previous play_arrow skip_next" at bounding box center [642, 188] width 128 height 29
click at [654, 184] on span "play_arrow" at bounding box center [657, 188] width 10 height 10
click at [654, 184] on span "pause" at bounding box center [657, 188] width 10 height 10
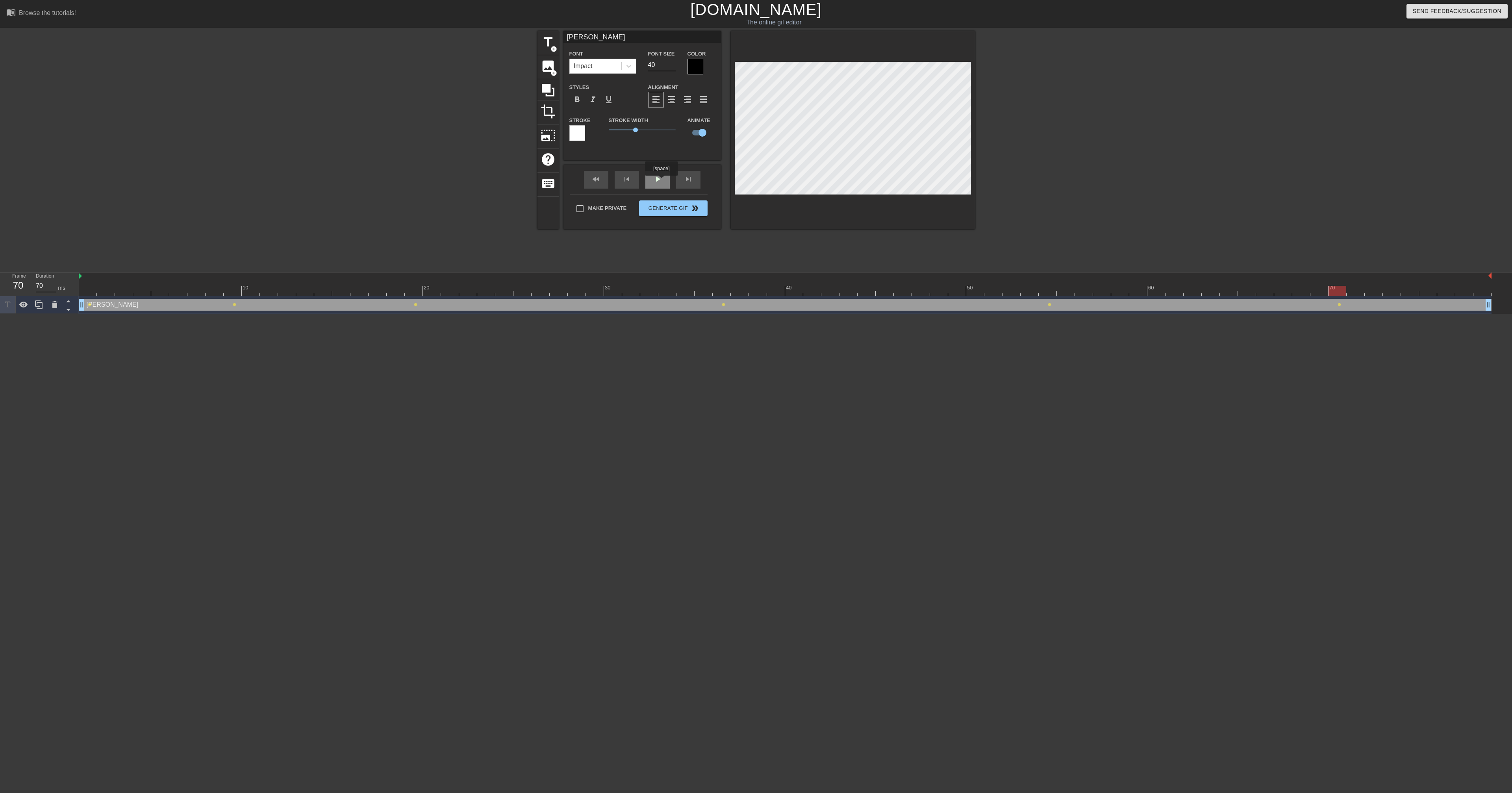
click at [660, 183] on div "play_arrow" at bounding box center [658, 180] width 24 height 18
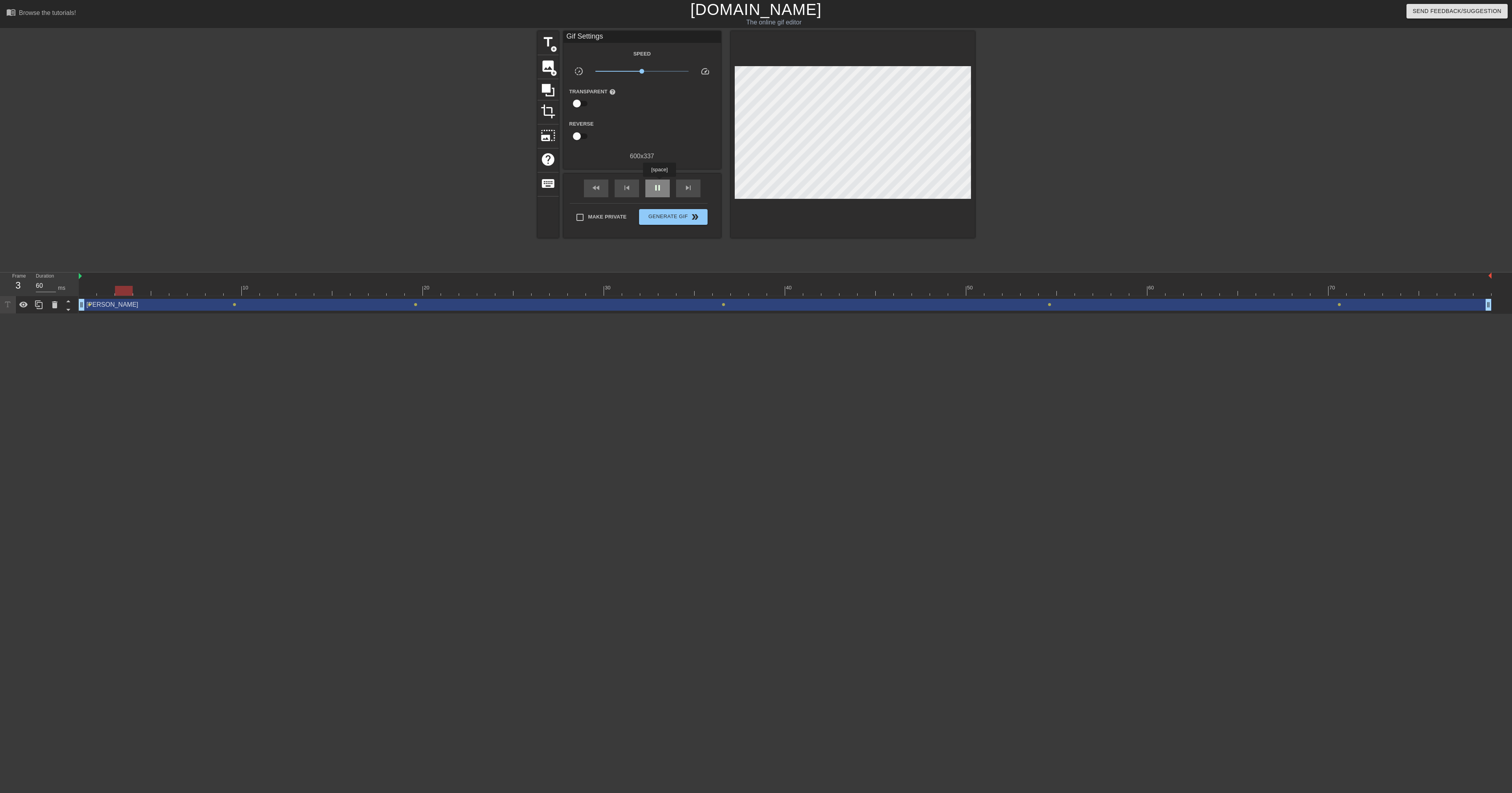
click at [660, 183] on div "pause" at bounding box center [658, 188] width 24 height 18
click at [660, 183] on div "play_arrow" at bounding box center [658, 188] width 24 height 18
click at [660, 183] on div "pause" at bounding box center [658, 188] width 24 height 18
click at [88, 304] on span "lens" at bounding box center [90, 305] width 4 height 4
type input "70"
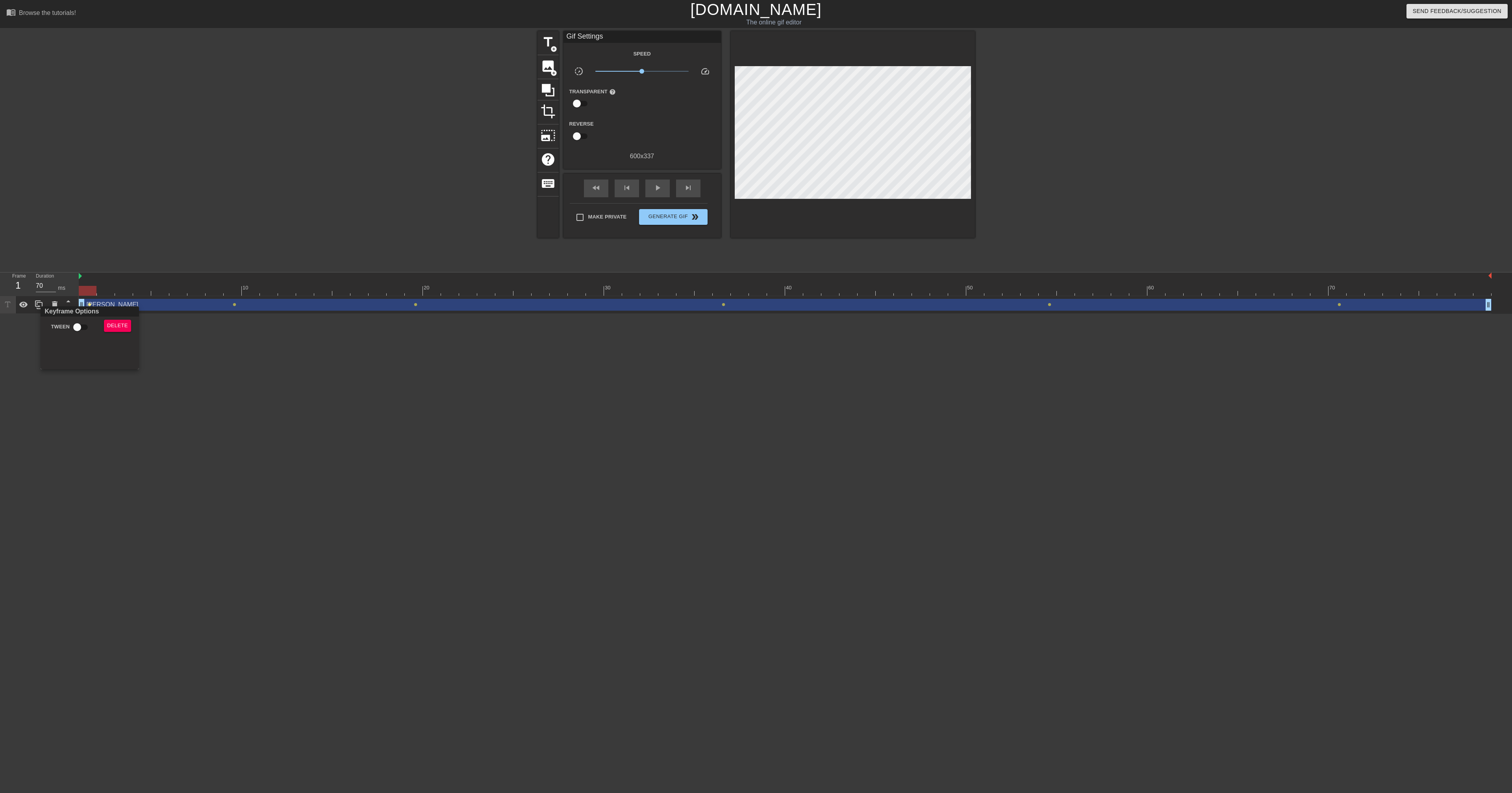
click at [274, 373] on div at bounding box center [756, 396] width 1512 height 793
click at [235, 305] on span "lens" at bounding box center [235, 305] width 4 height 4
click at [219, 326] on input "Tween" at bounding box center [222, 328] width 45 height 15
checkbox input "true"
click at [92, 304] on div at bounding box center [756, 396] width 1512 height 793
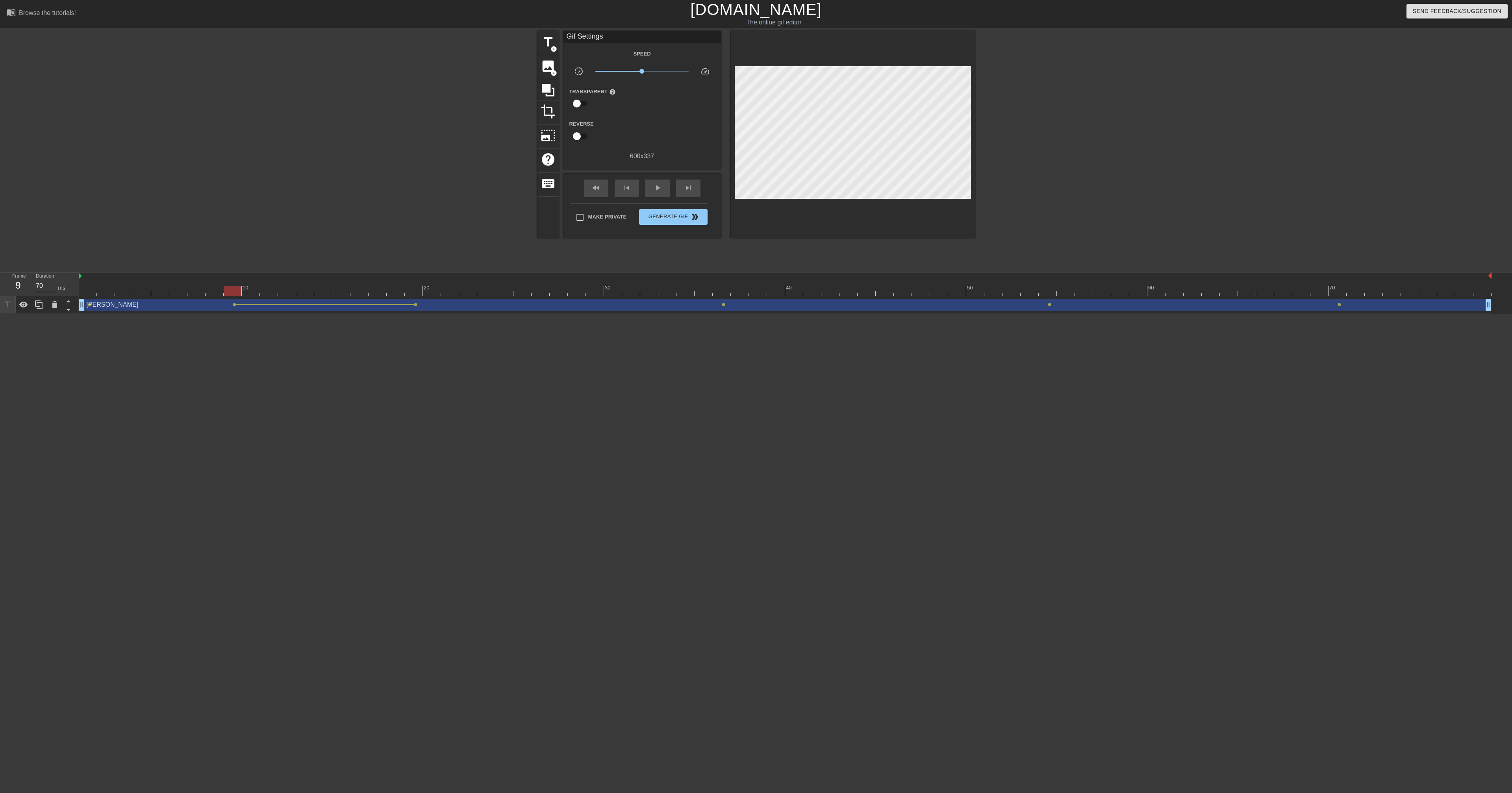
click at [90, 305] on span "lens" at bounding box center [90, 305] width 4 height 4
click at [80, 328] on input "Tween" at bounding box center [77, 328] width 45 height 15
checkbox input "true"
click at [550, 323] on div at bounding box center [756, 396] width 1512 height 793
click at [663, 193] on div "play_arrow" at bounding box center [658, 188] width 24 height 18
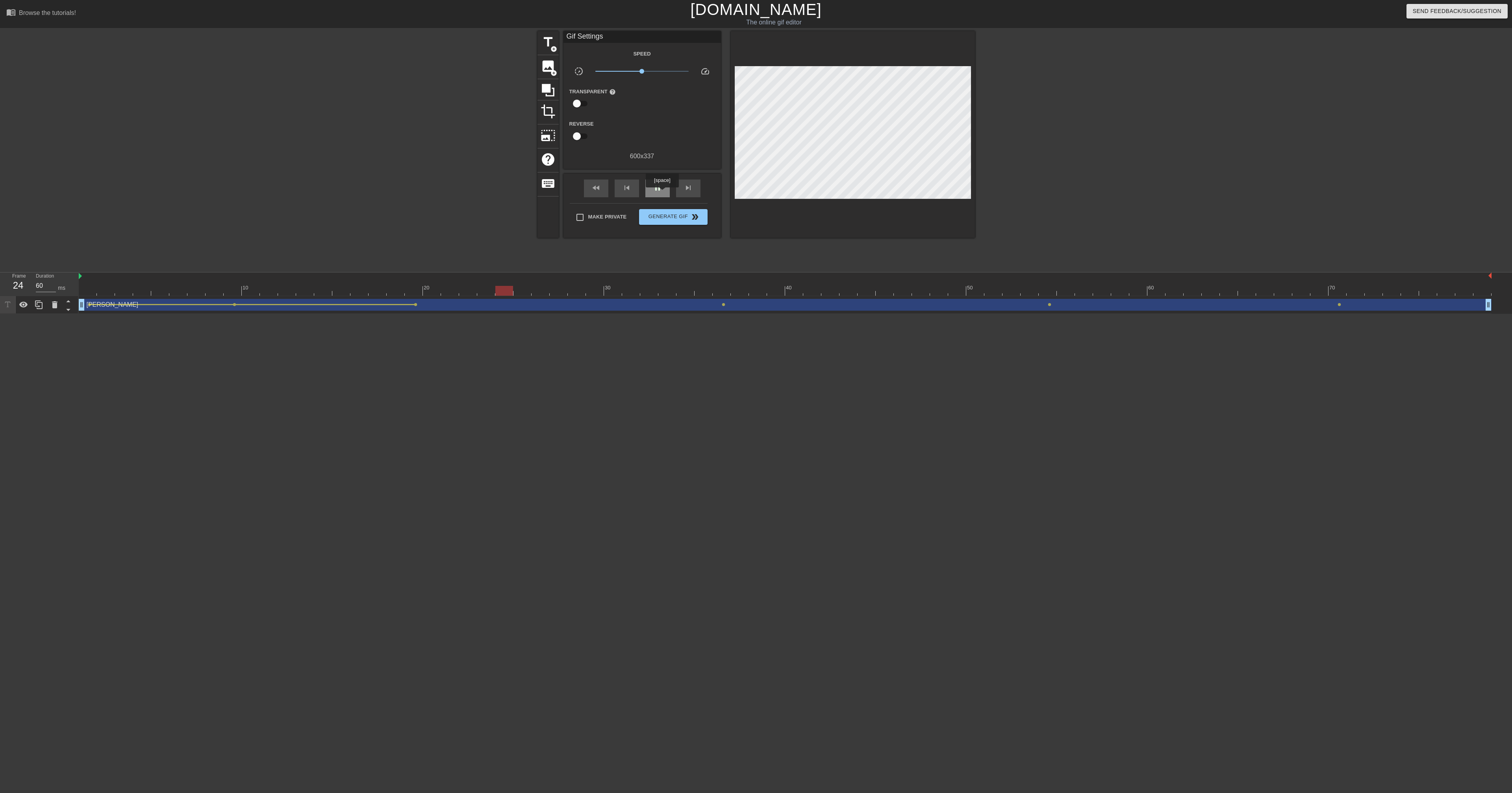
type input "70"
click at [663, 193] on div "pause" at bounding box center [658, 188] width 24 height 18
click at [724, 304] on span "lens" at bounding box center [724, 305] width 4 height 4
click at [709, 324] on input "Tween" at bounding box center [711, 328] width 45 height 15
checkbox input "true"
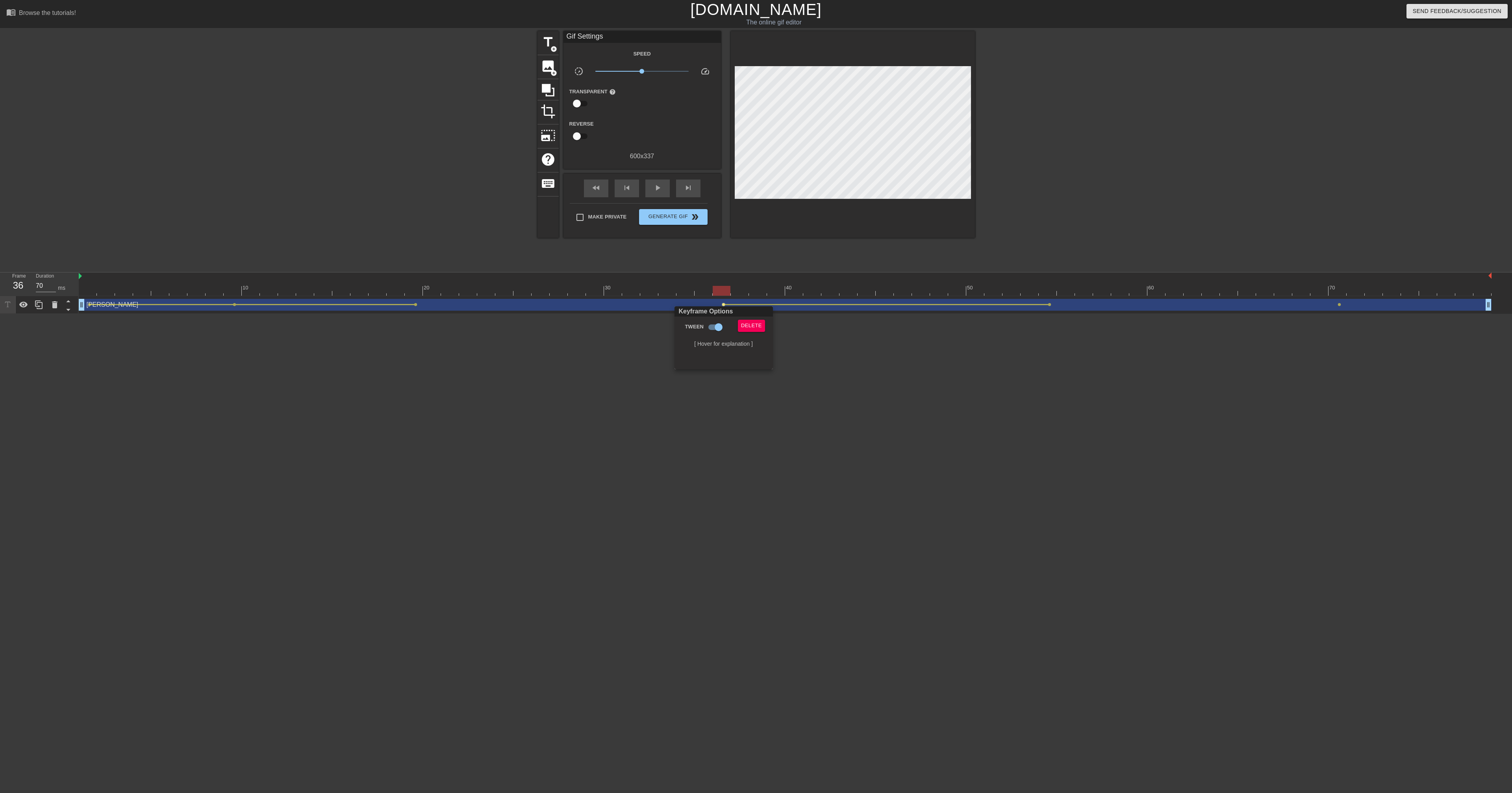
click at [410, 306] on div at bounding box center [756, 396] width 1512 height 793
click at [414, 305] on span "lens" at bounding box center [416, 305] width 4 height 4
click at [408, 326] on input "Tween" at bounding box center [403, 328] width 45 height 15
checkbox input "true"
click at [1050, 307] on div at bounding box center [756, 396] width 1512 height 793
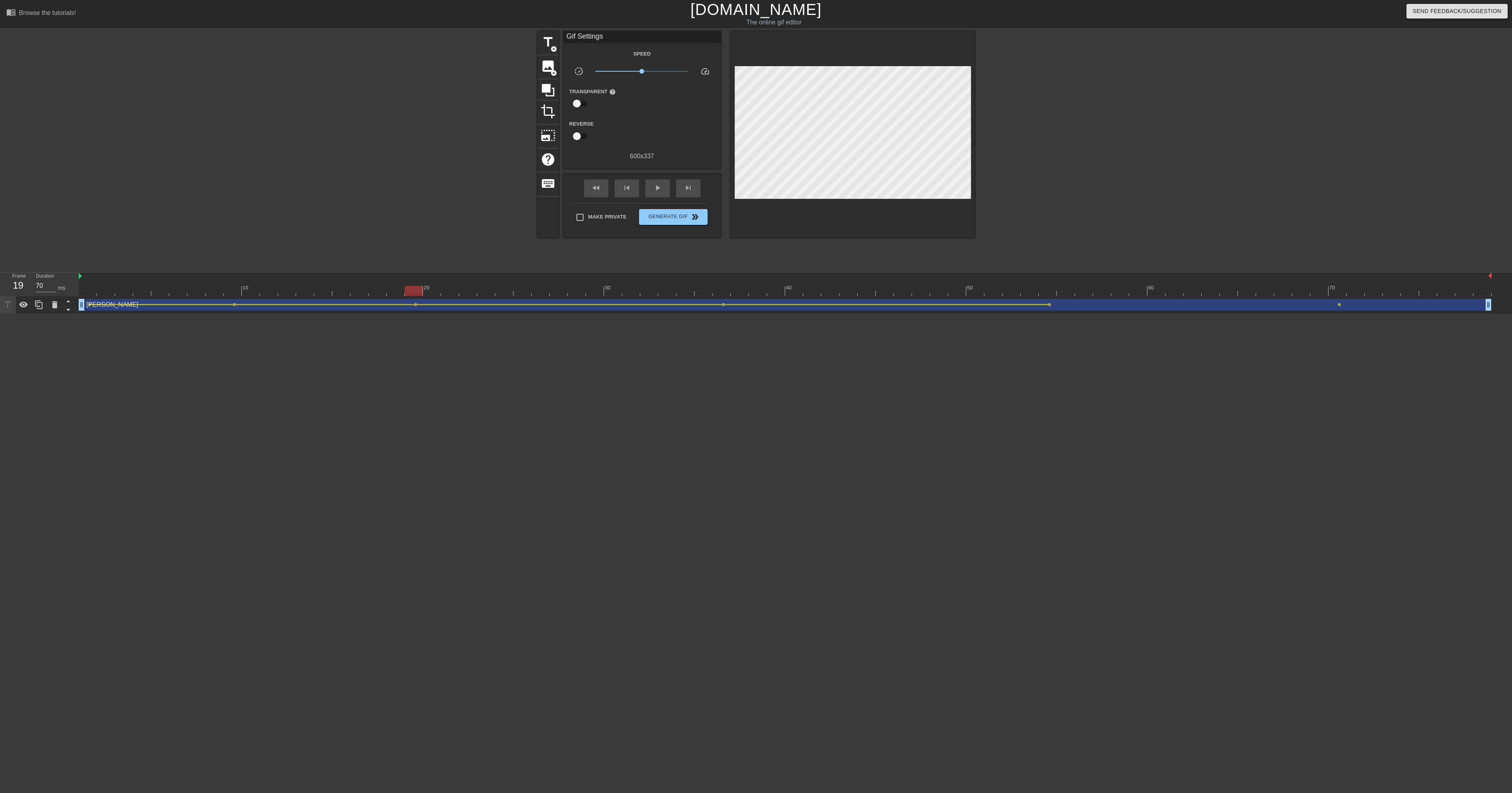
click at [1050, 305] on span "lens" at bounding box center [1050, 305] width 4 height 4
click at [1038, 327] on input "Tween" at bounding box center [1037, 328] width 45 height 15
checkbox input "true"
click at [1341, 305] on div at bounding box center [756, 396] width 1512 height 793
click at [1341, 306] on span "lens" at bounding box center [1340, 305] width 4 height 4
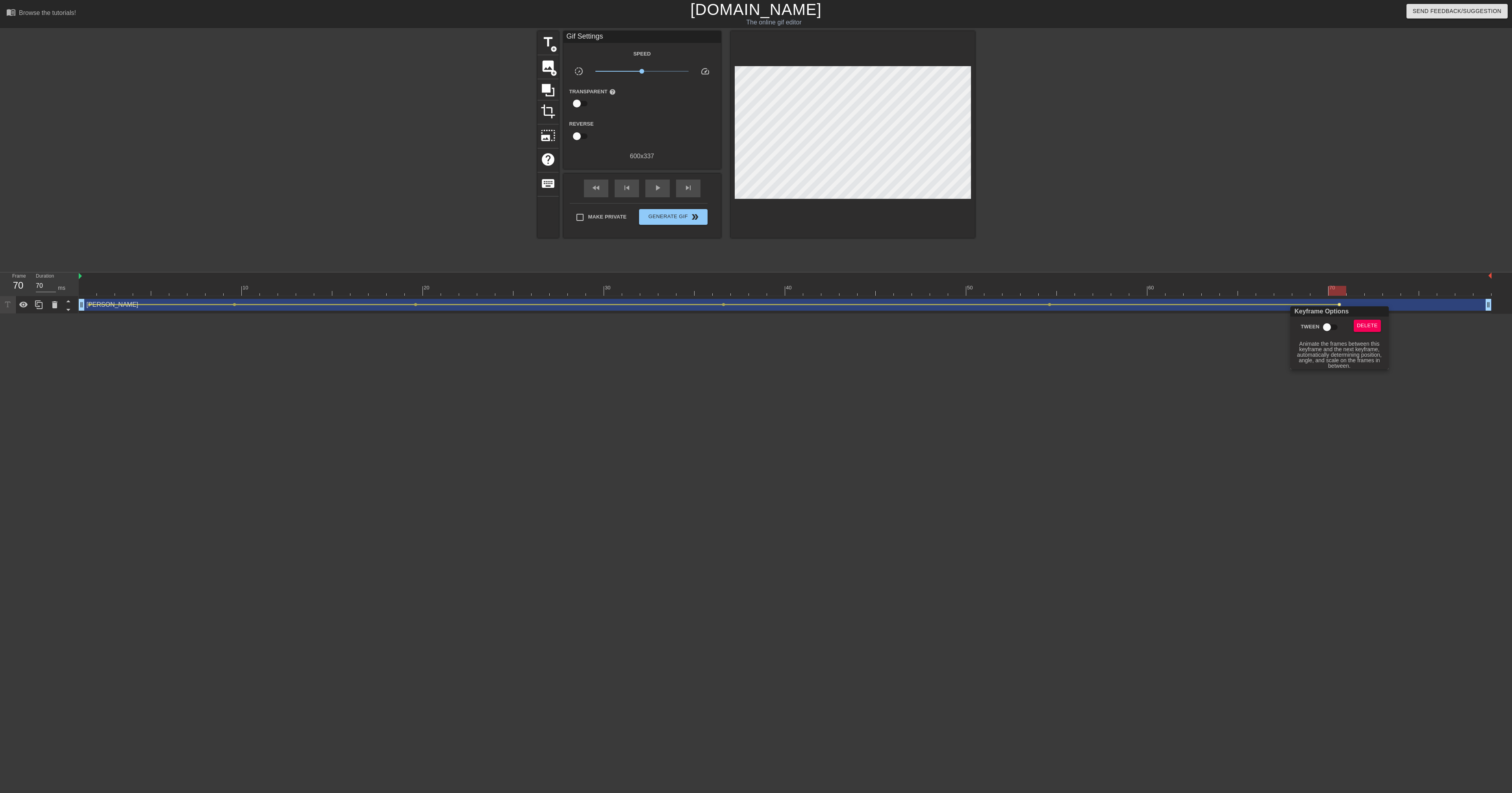
click at [1325, 329] on input "Tween" at bounding box center [1327, 328] width 45 height 15
checkbox input "true"
click at [1205, 355] on div at bounding box center [756, 396] width 1512 height 793
click at [657, 196] on div "play_arrow" at bounding box center [658, 188] width 24 height 18
click at [657, 196] on div "pause" at bounding box center [658, 188] width 24 height 18
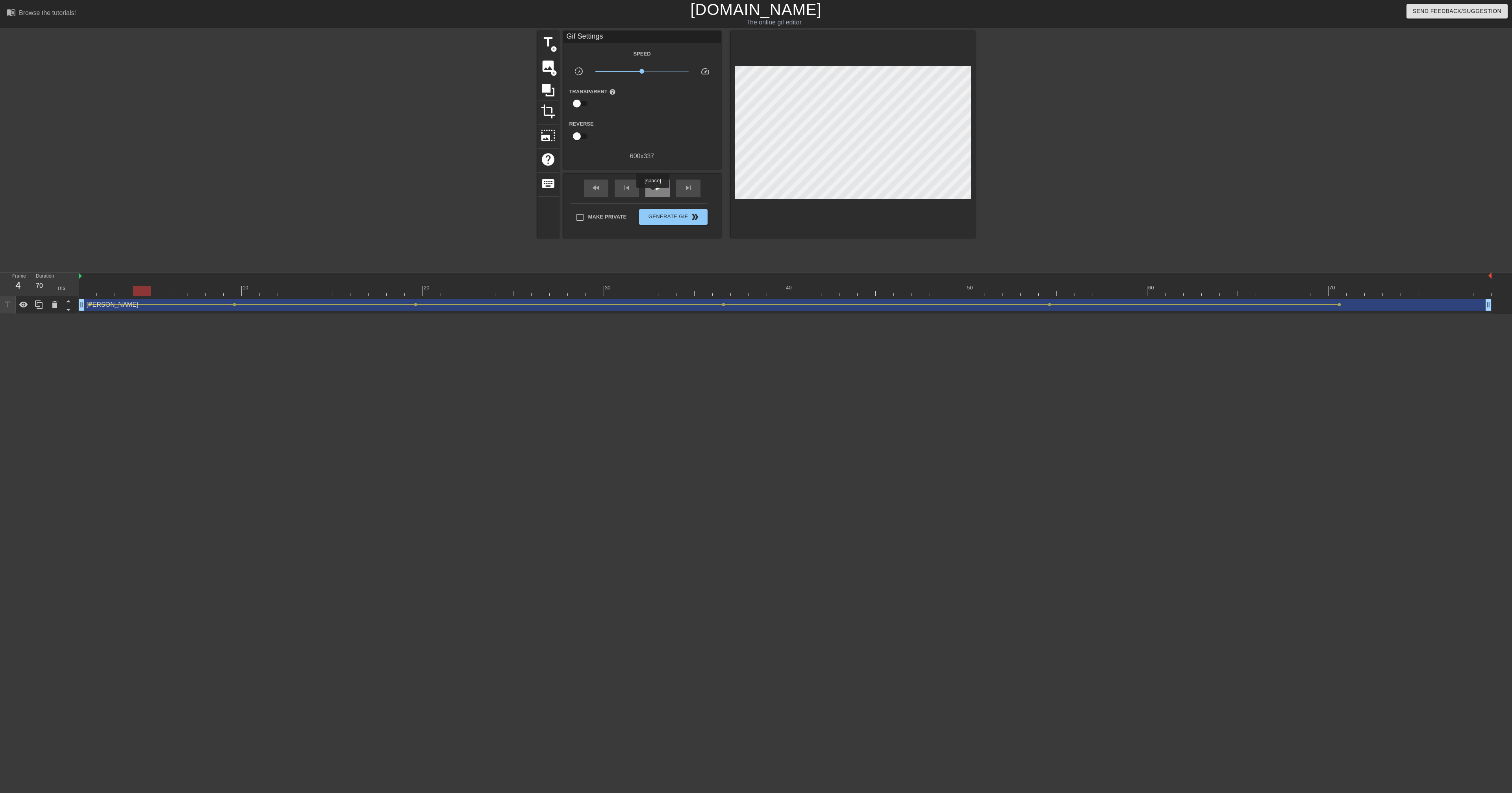
click at [654, 193] on div "play_arrow" at bounding box center [658, 188] width 24 height 18
click at [654, 193] on div "pause" at bounding box center [658, 188] width 24 height 18
click at [599, 193] on div "fast_rewind" at bounding box center [596, 188] width 24 height 18
click at [659, 184] on span "play_arrow" at bounding box center [657, 188] width 10 height 10
type input "70"
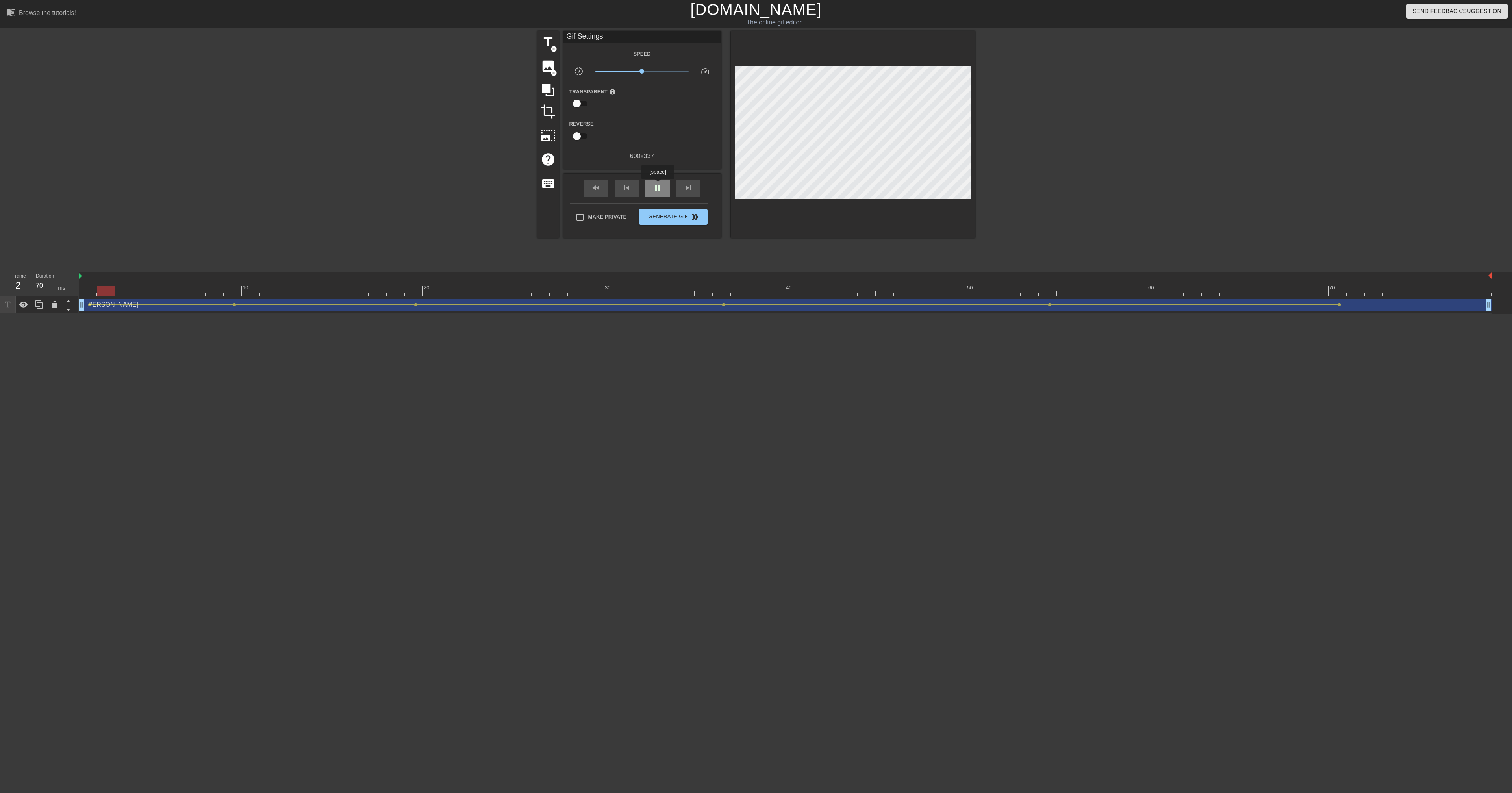
click at [659, 184] on span "pause" at bounding box center [657, 188] width 10 height 10
click at [595, 186] on span "fast_rewind" at bounding box center [596, 188] width 10 height 10
click at [554, 32] on div "title add_circle" at bounding box center [548, 43] width 21 height 24
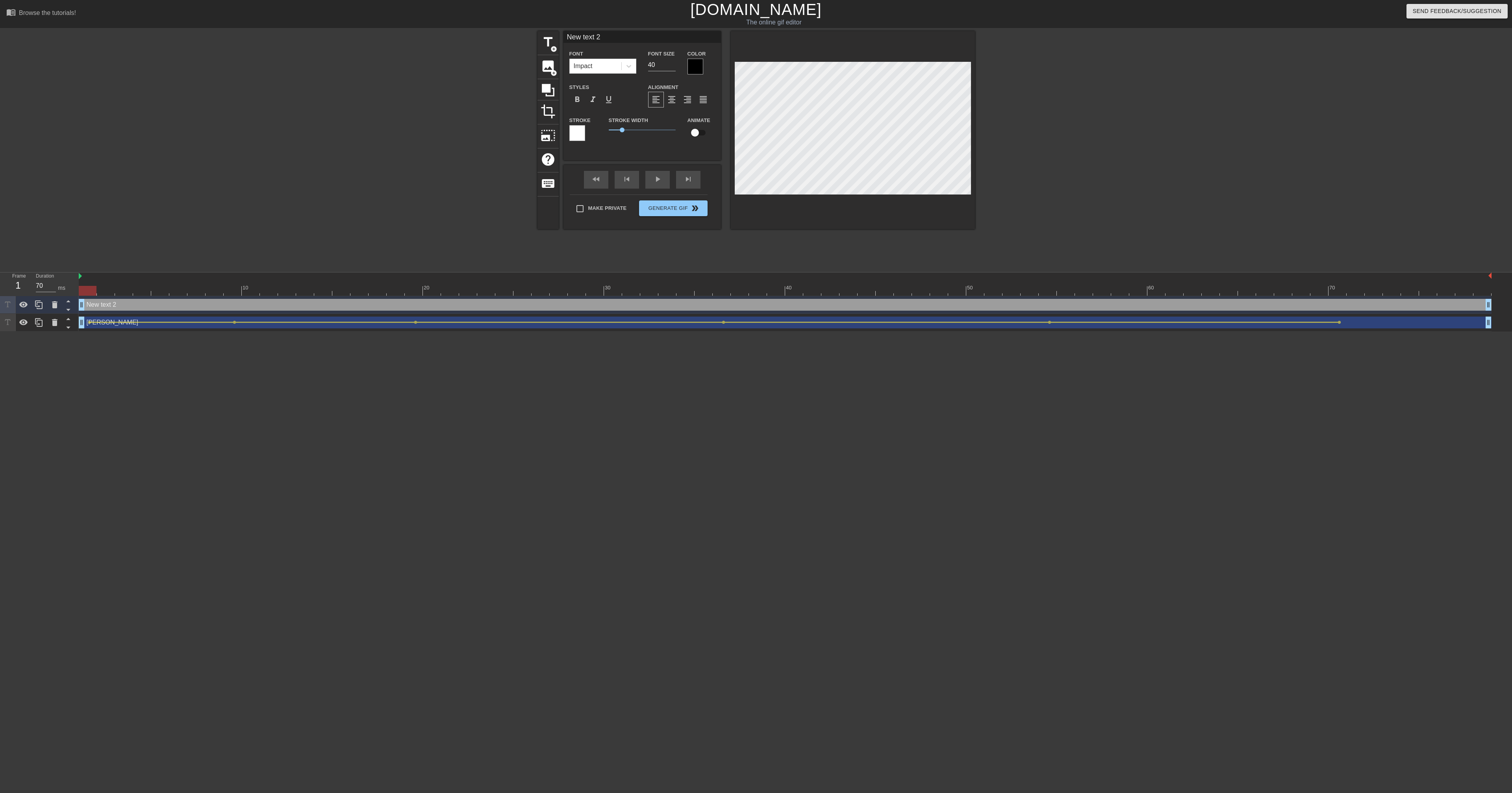
scroll to position [0, 1]
paste textarea "Etheria Devs"
type input "Etheria Devs"
type textarea "Etheria Devs"
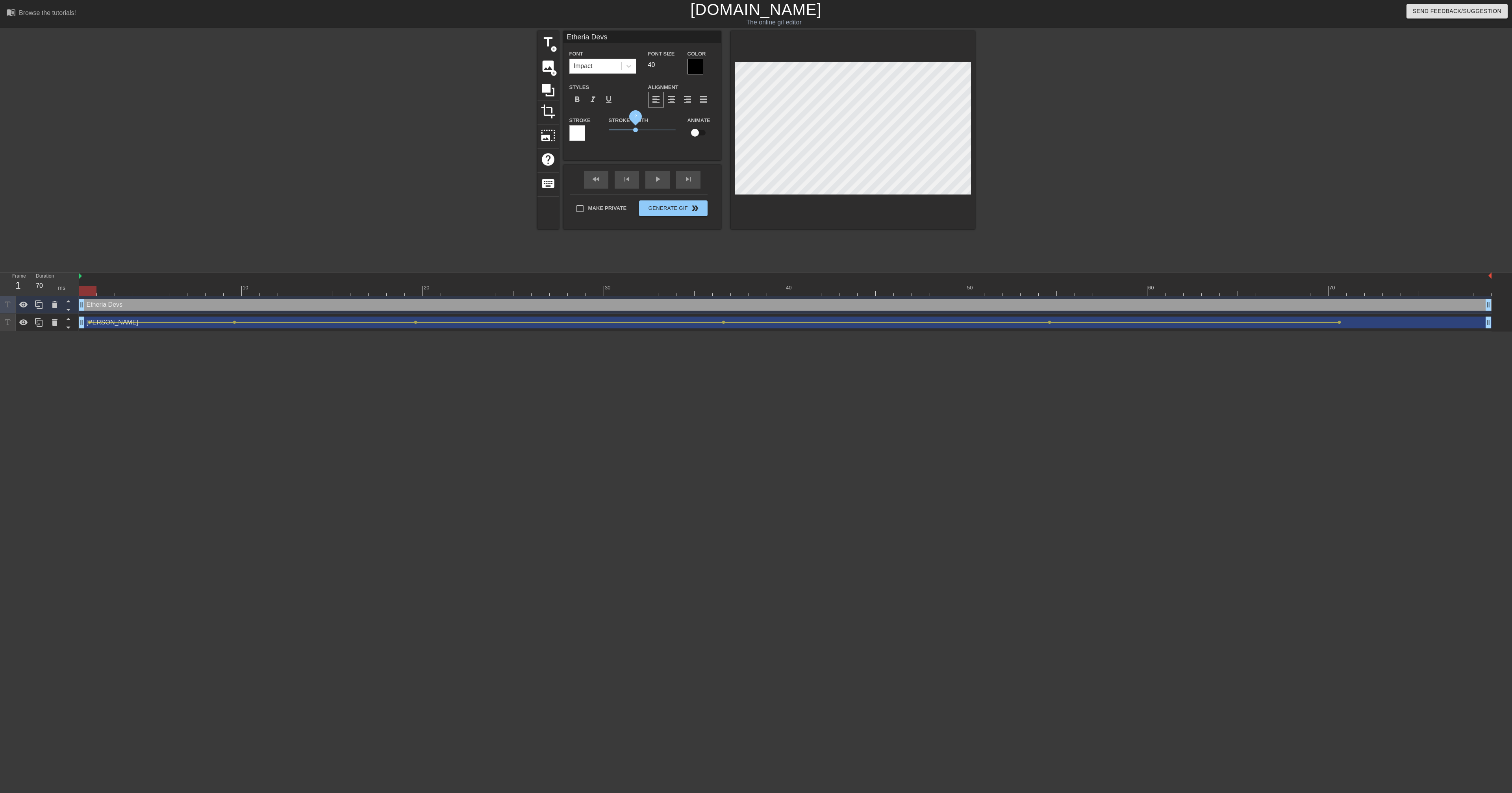
drag, startPoint x: 640, startPoint y: 130, endPoint x: 635, endPoint y: 130, distance: 5.0
click at [635, 130] on span "2" at bounding box center [642, 130] width 67 height 10
click at [697, 131] on input "checkbox" at bounding box center [695, 133] width 45 height 15
checkbox input "true"
type input "Etheria Devs"
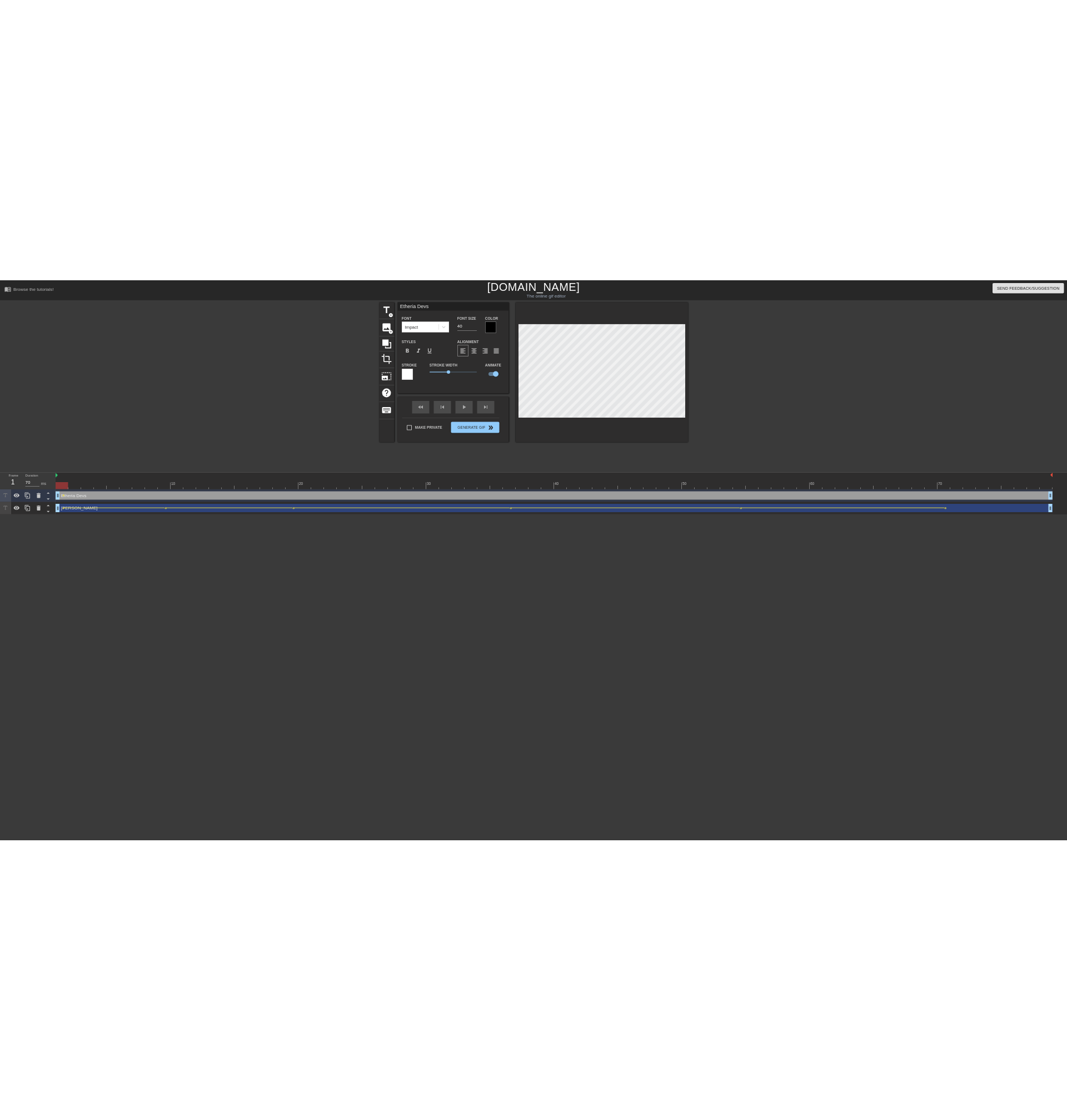
scroll to position [1, 1]
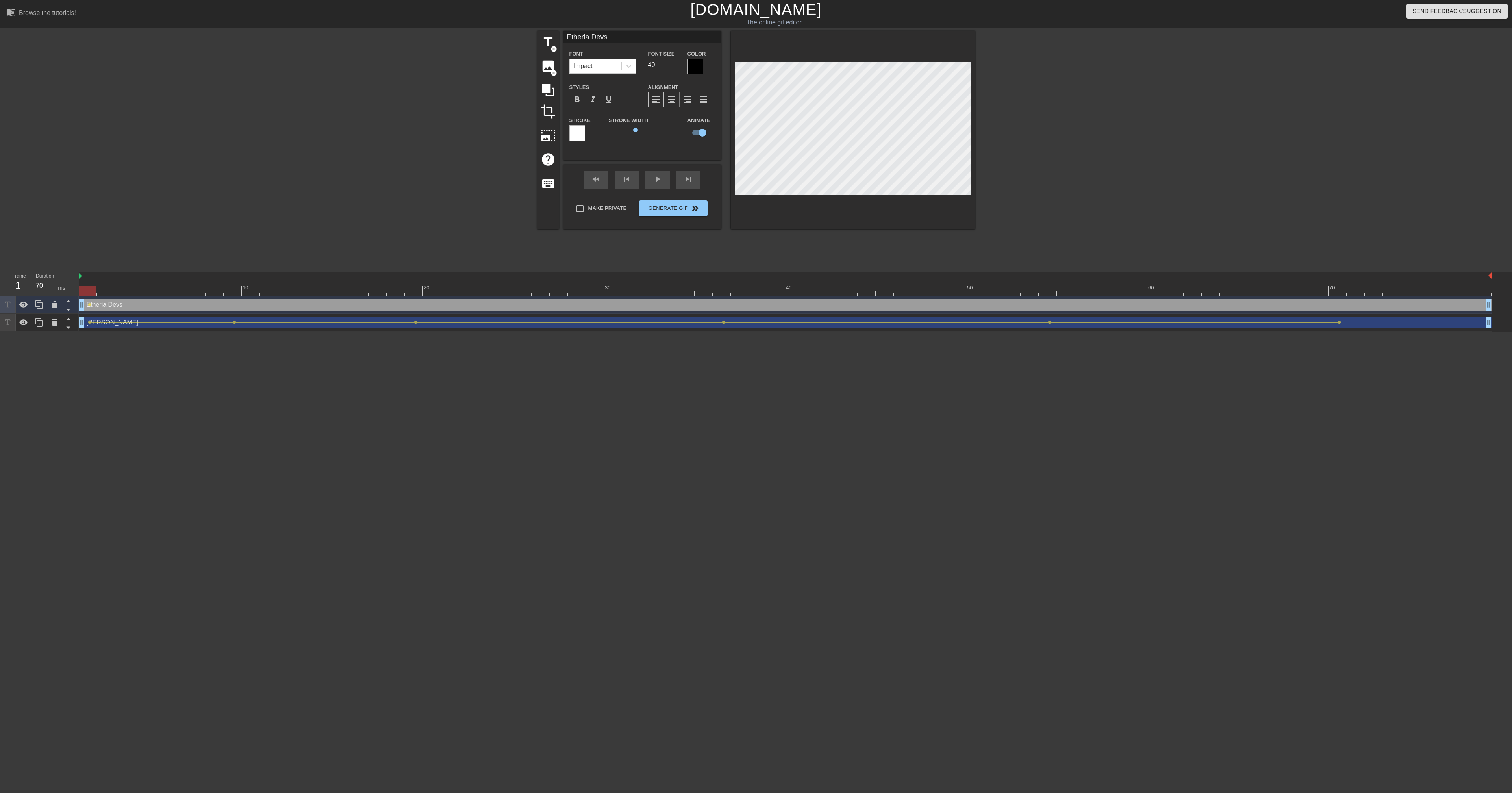
type textarea "Etheria Devs"
click at [670, 97] on span "format_align_center" at bounding box center [672, 99] width 10 height 10
click at [669, 100] on span "format_align_center" at bounding box center [672, 99] width 10 height 10
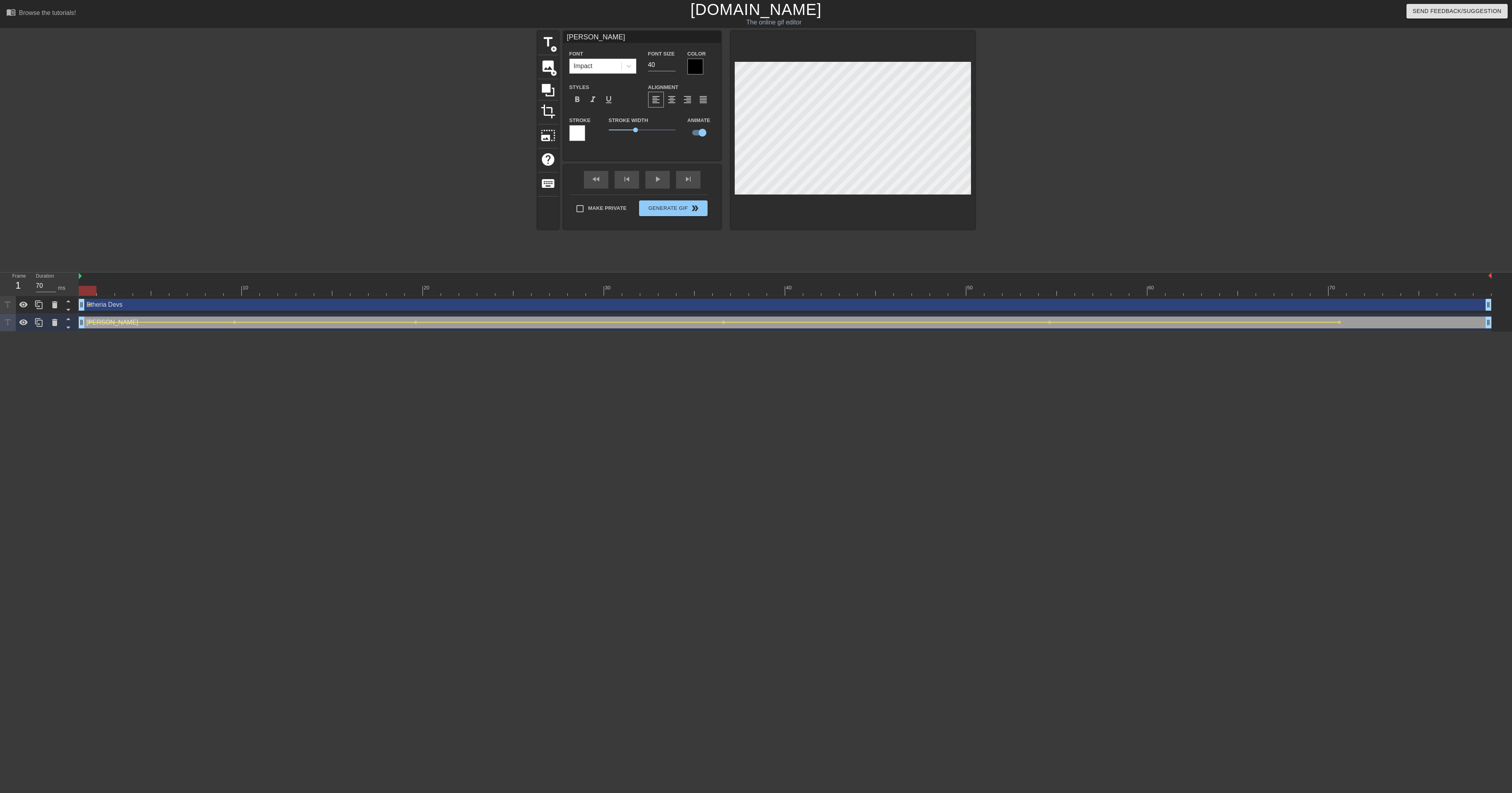
type input "Etheria Devs"
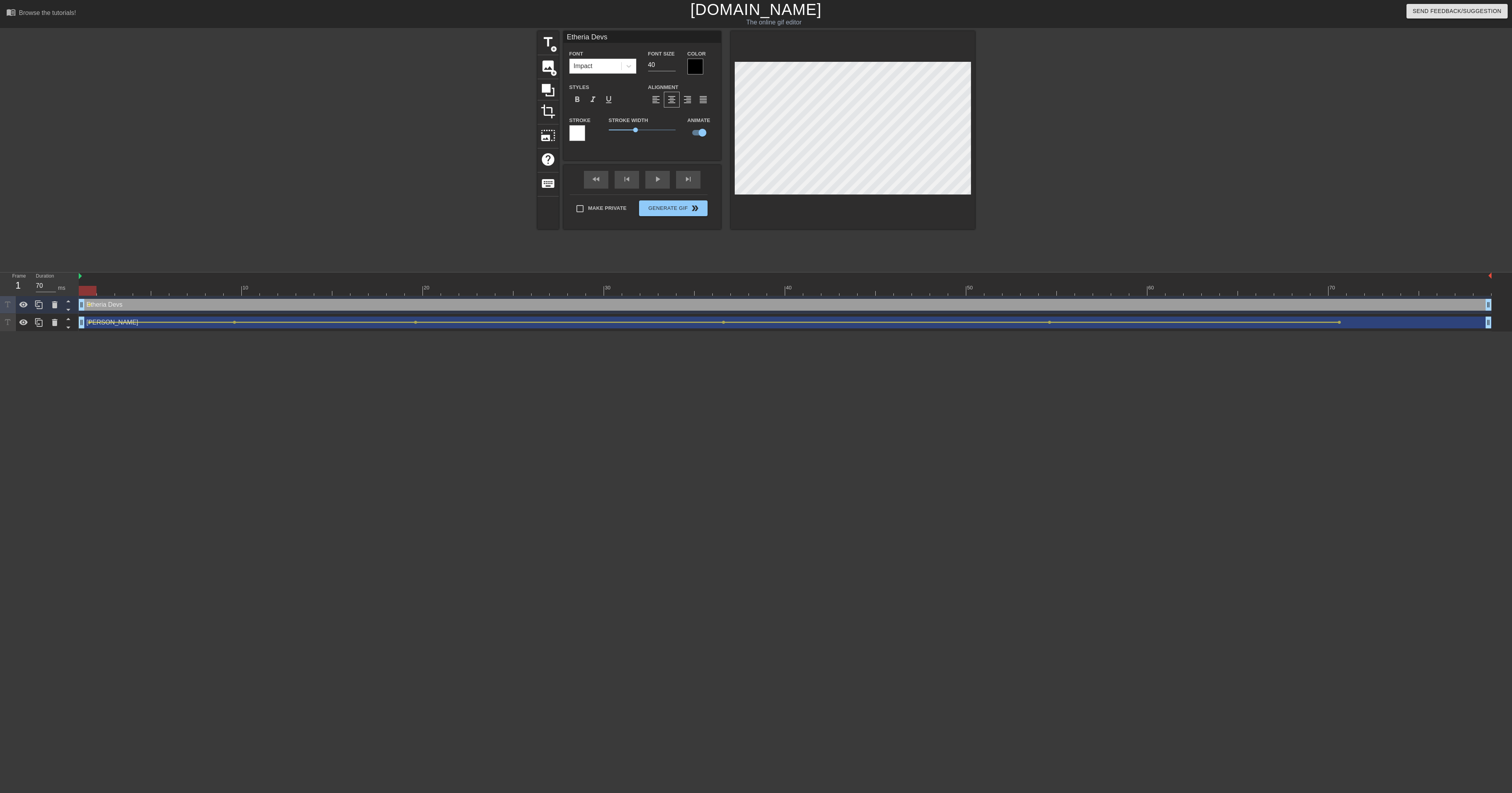
click at [1009, 212] on div at bounding box center [1043, 149] width 118 height 236
click at [999, 153] on div at bounding box center [1043, 149] width 118 height 236
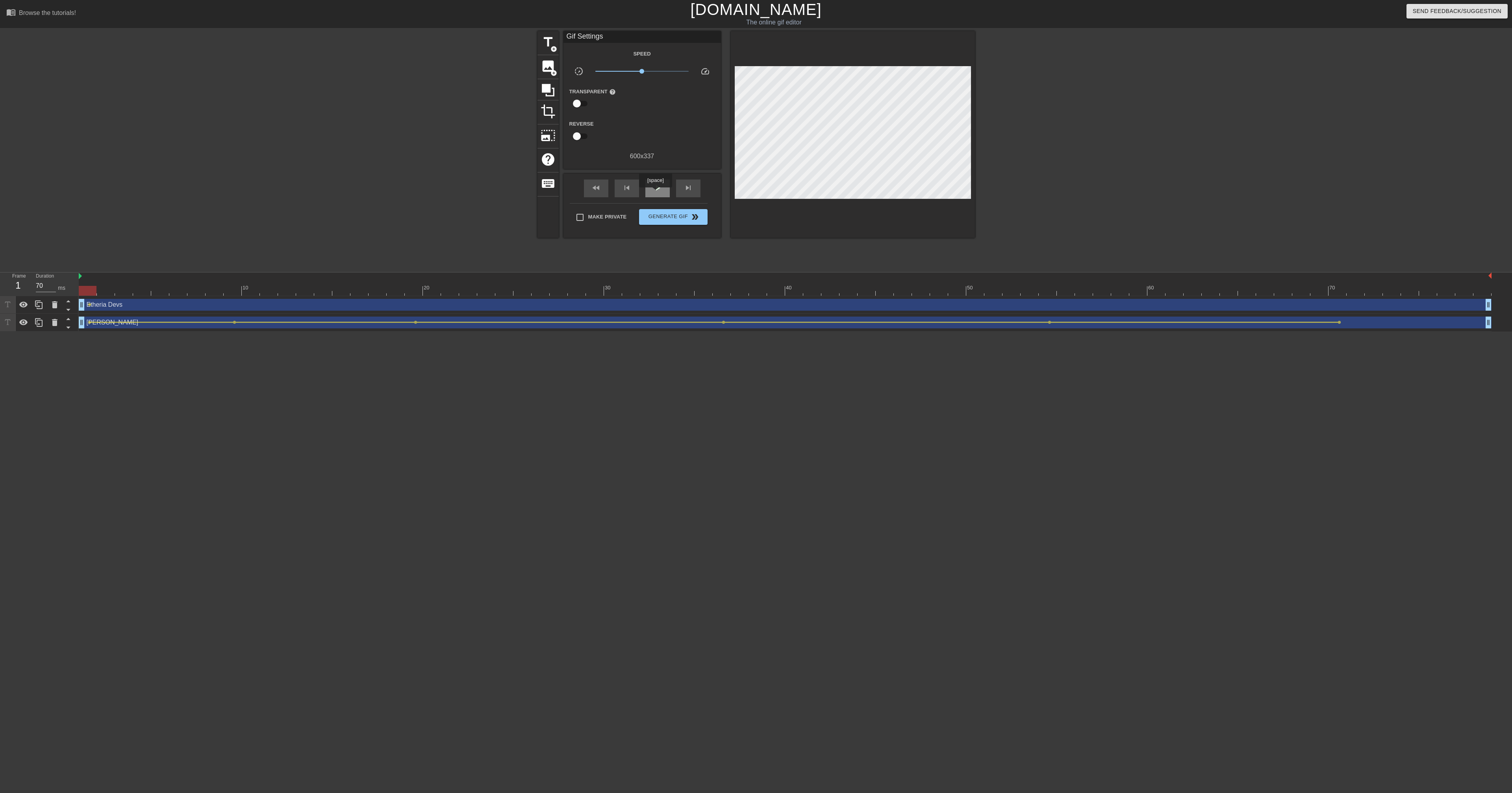
click at [656, 193] on span "play_arrow" at bounding box center [657, 188] width 10 height 10
click at [656, 193] on span "pause" at bounding box center [657, 188] width 10 height 10
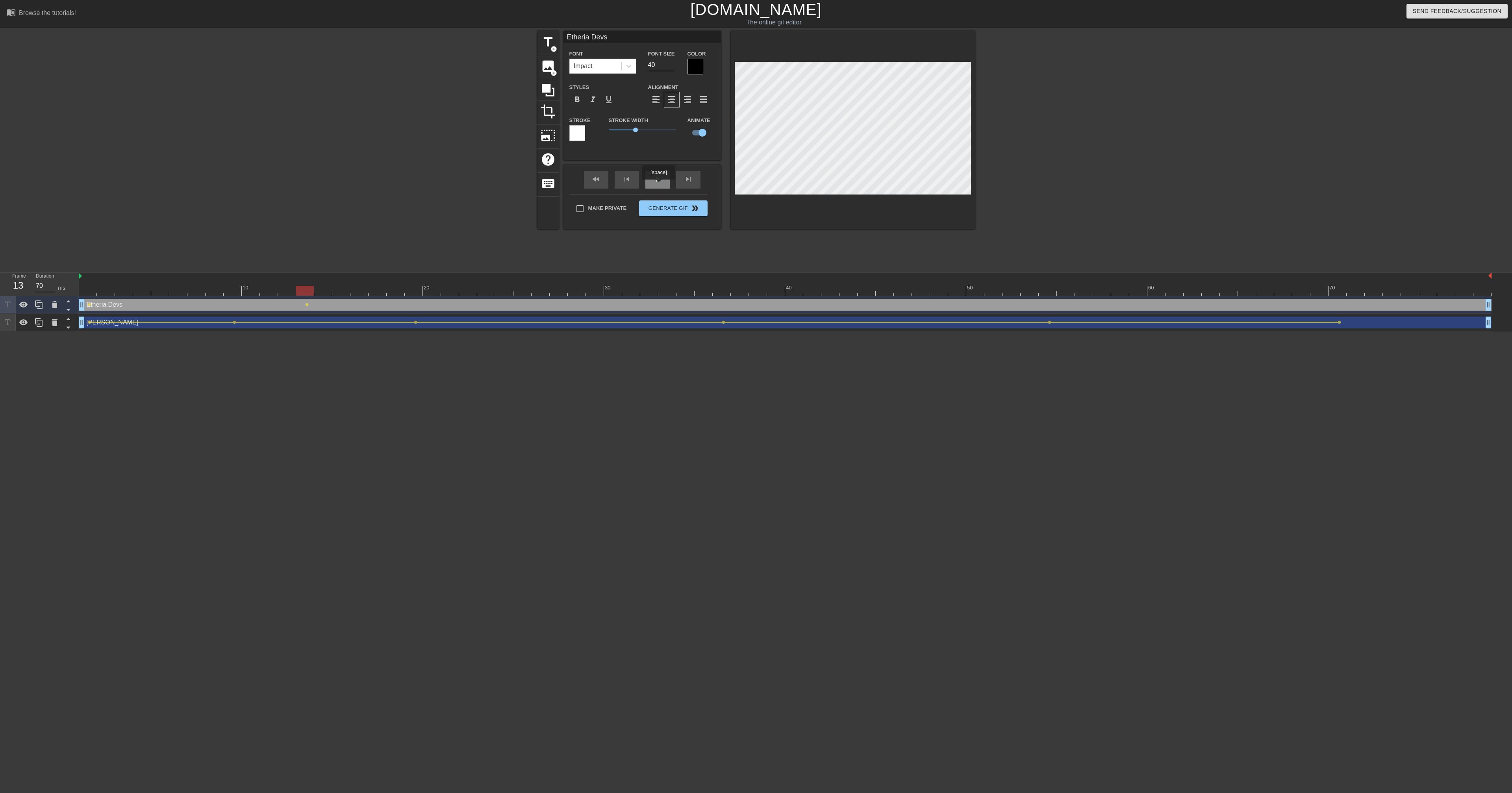
click at [660, 185] on div "play_arrow" at bounding box center [658, 180] width 24 height 18
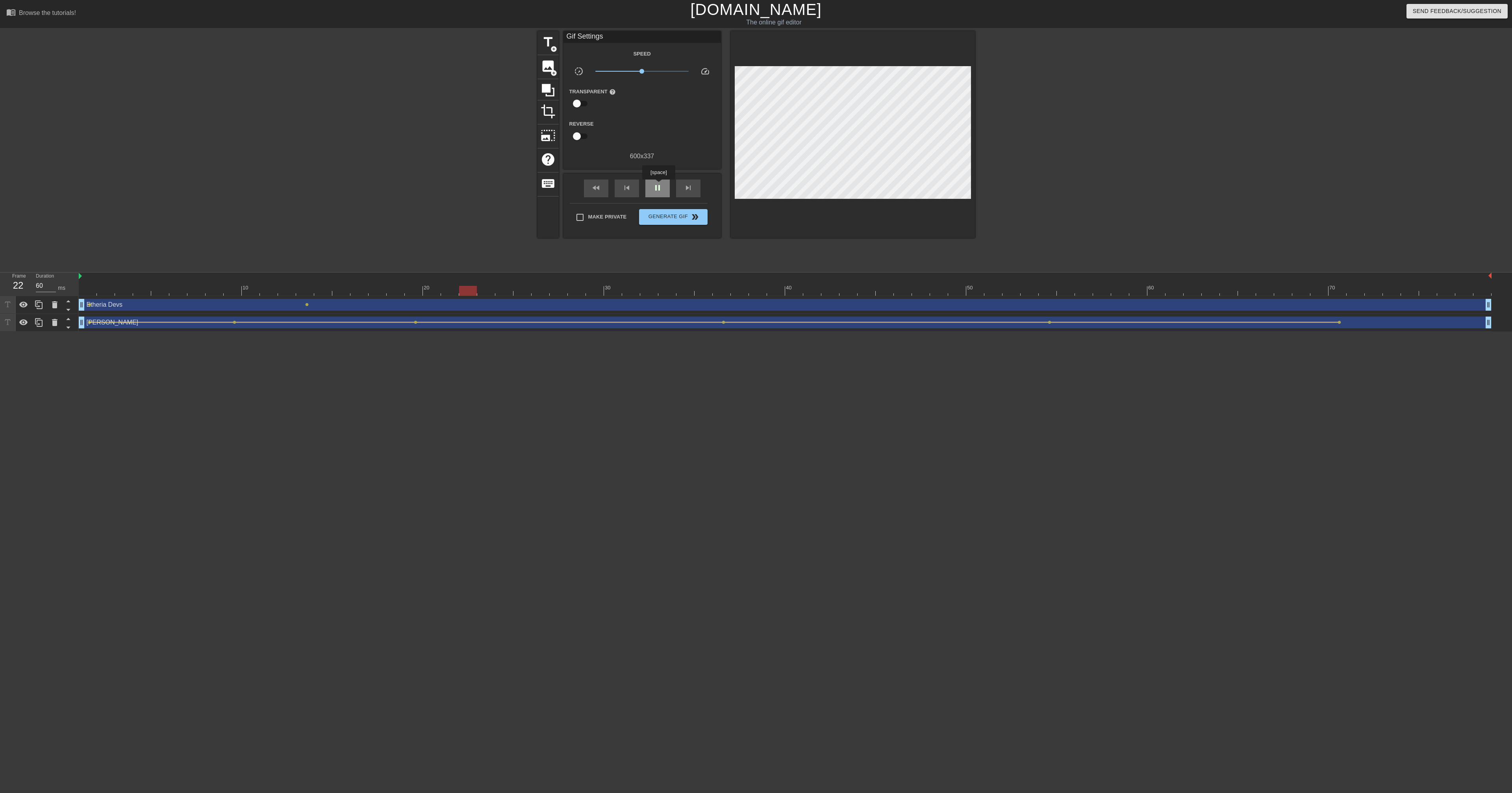
click at [660, 185] on span "pause" at bounding box center [657, 188] width 10 height 10
click at [665, 176] on div "fast_rewind skip_previous play_arrow skip_next" at bounding box center [642, 188] width 128 height 29
click at [662, 186] on span "play_arrow" at bounding box center [657, 188] width 10 height 10
click at [662, 186] on span "pause" at bounding box center [657, 188] width 10 height 10
click at [651, 184] on div "play_arrow" at bounding box center [658, 188] width 24 height 18
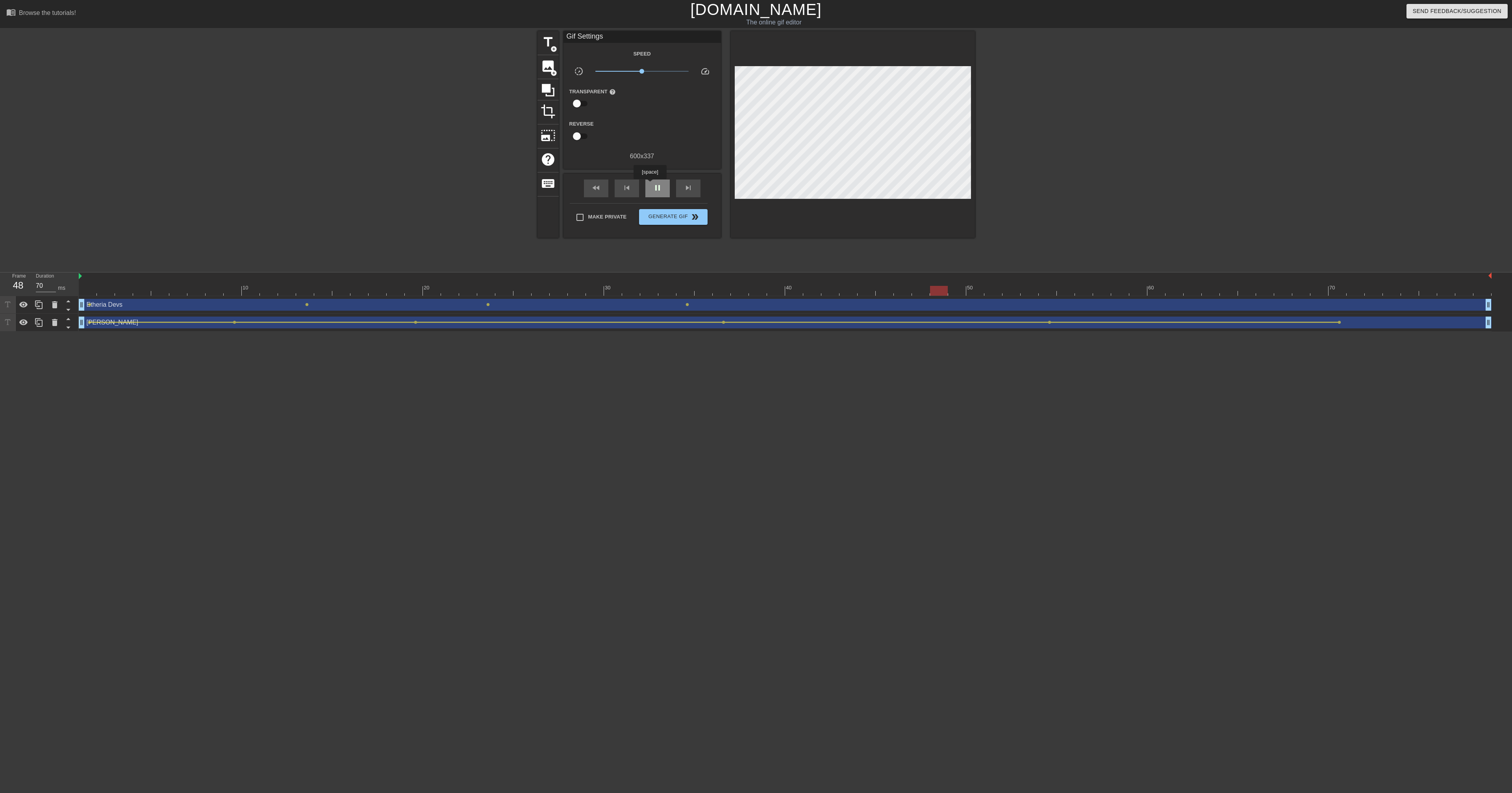
click at [651, 184] on div "pause" at bounding box center [658, 188] width 24 height 18
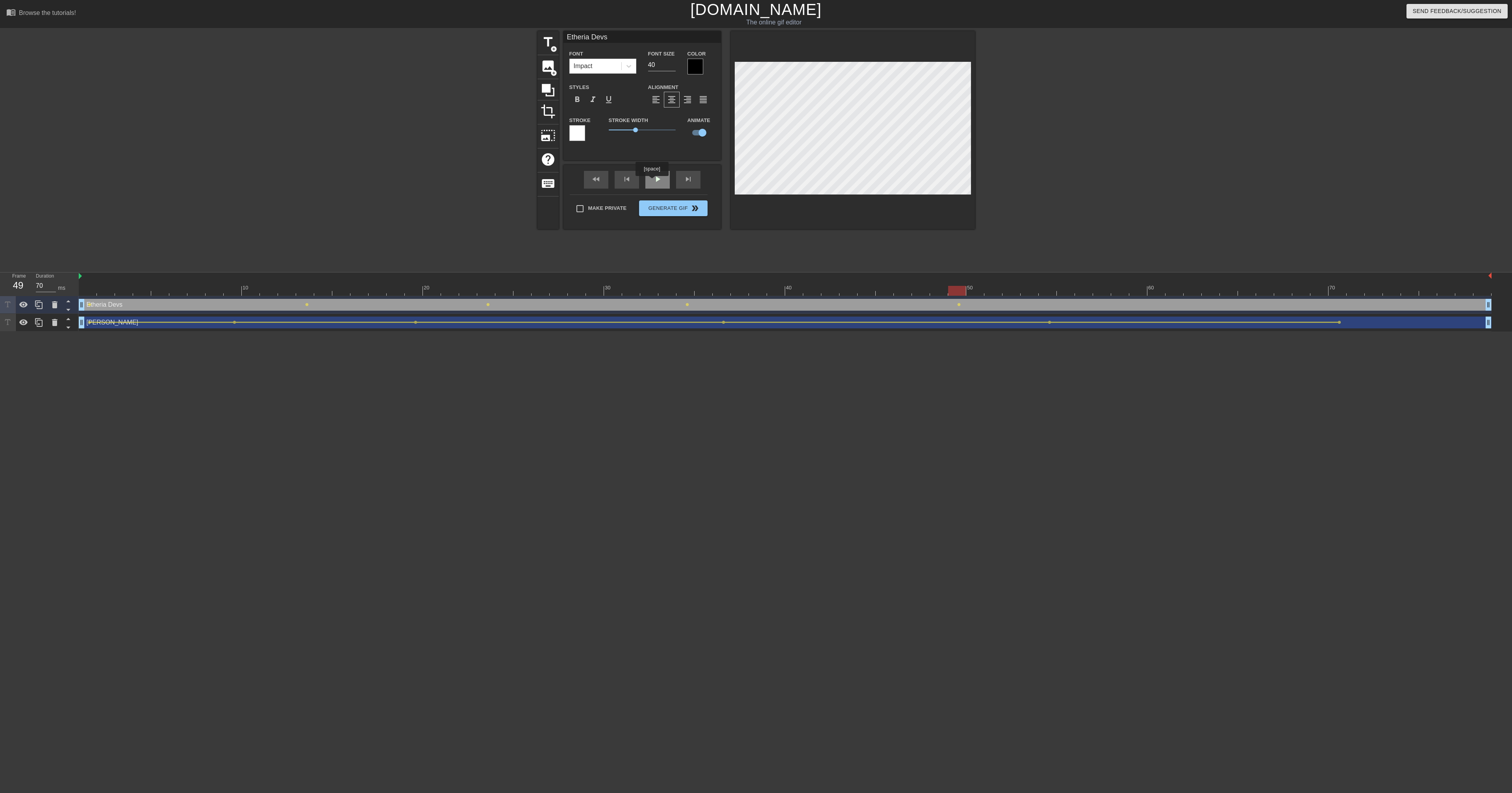
click at [653, 181] on div "play_arrow" at bounding box center [658, 180] width 24 height 18
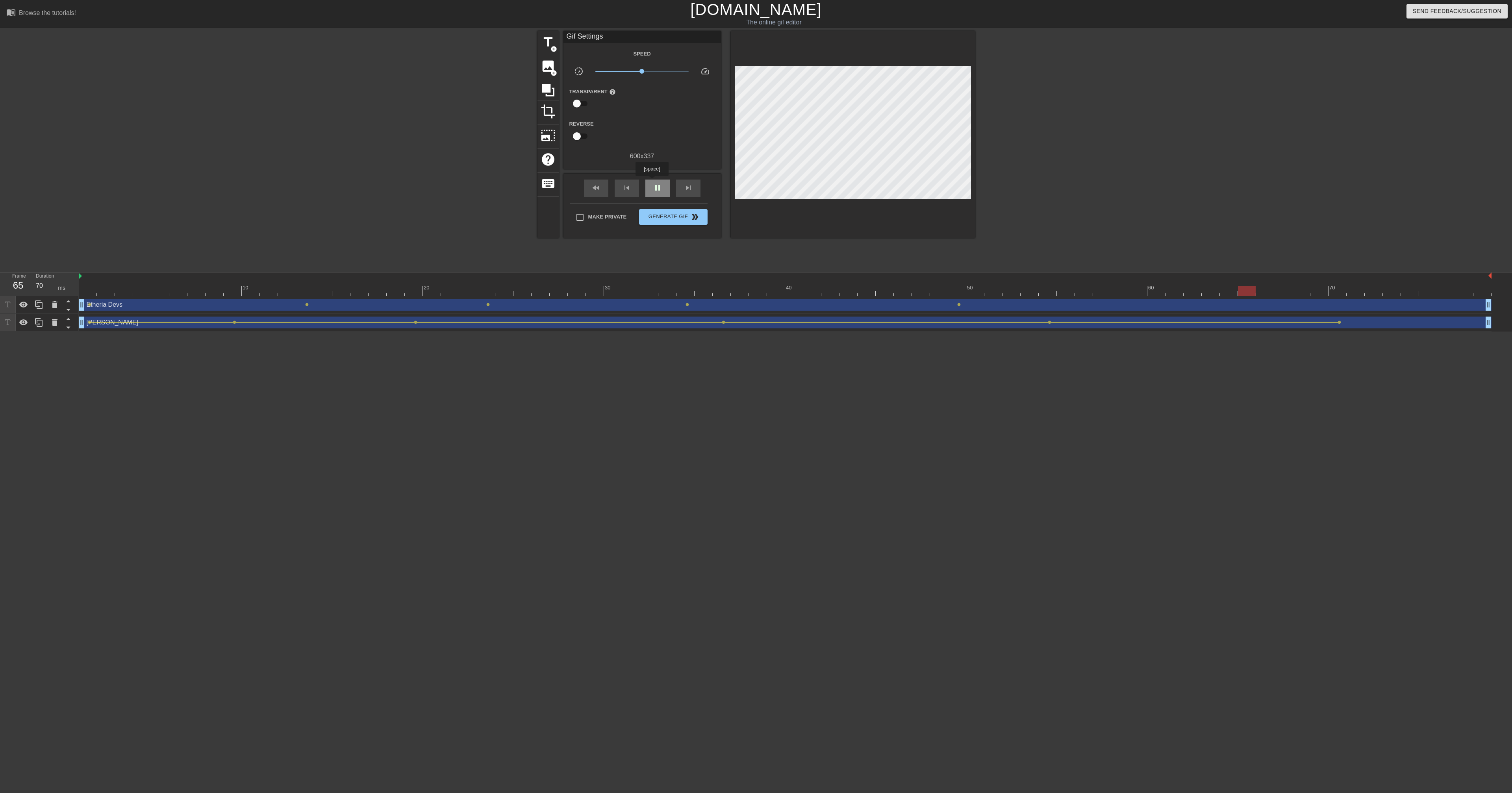
click at [653, 181] on div "pause" at bounding box center [658, 188] width 24 height 18
click at [962, 291] on div at bounding box center [785, 290] width 1413 height 10
click at [657, 188] on span "play_arrow" at bounding box center [657, 188] width 10 height 10
click at [657, 188] on span "pause" at bounding box center [657, 188] width 10 height 10
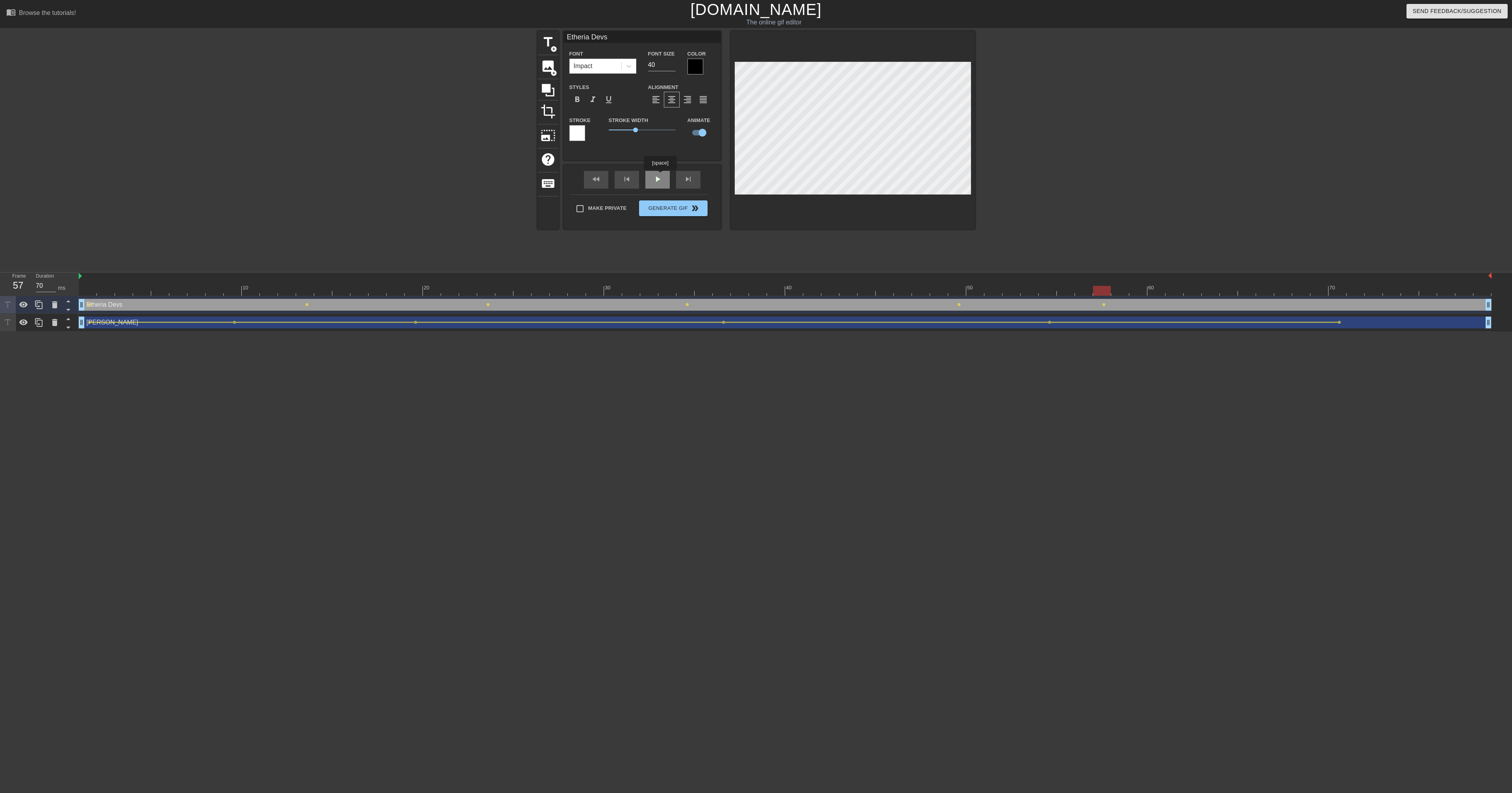
click at [661, 176] on div "fast_rewind skip_previous play_arrow skip_next" at bounding box center [642, 179] width 128 height 29
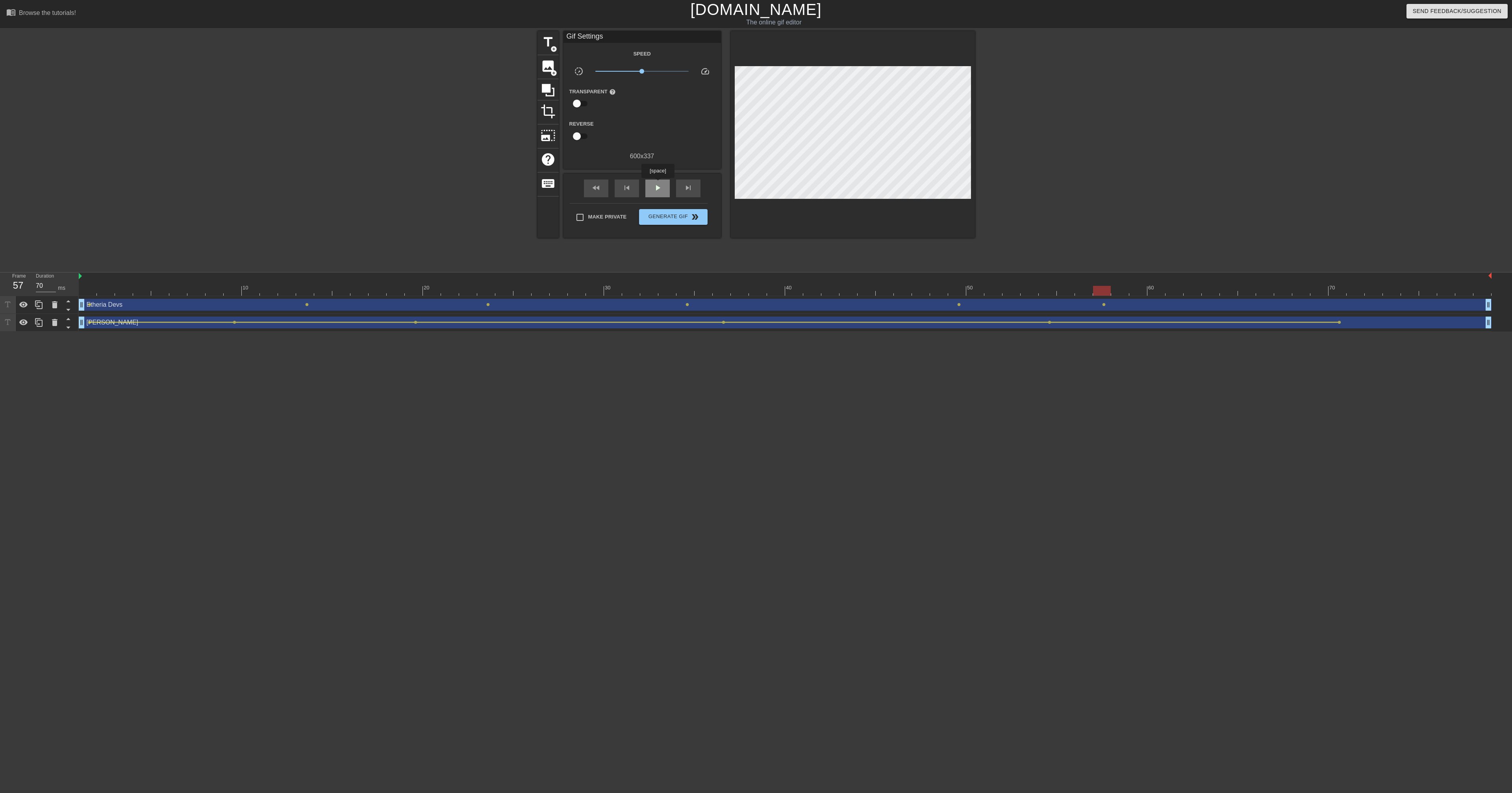
click at [659, 183] on span "play_arrow" at bounding box center [657, 188] width 10 height 10
click at [659, 183] on span "pause" at bounding box center [657, 188] width 10 height 10
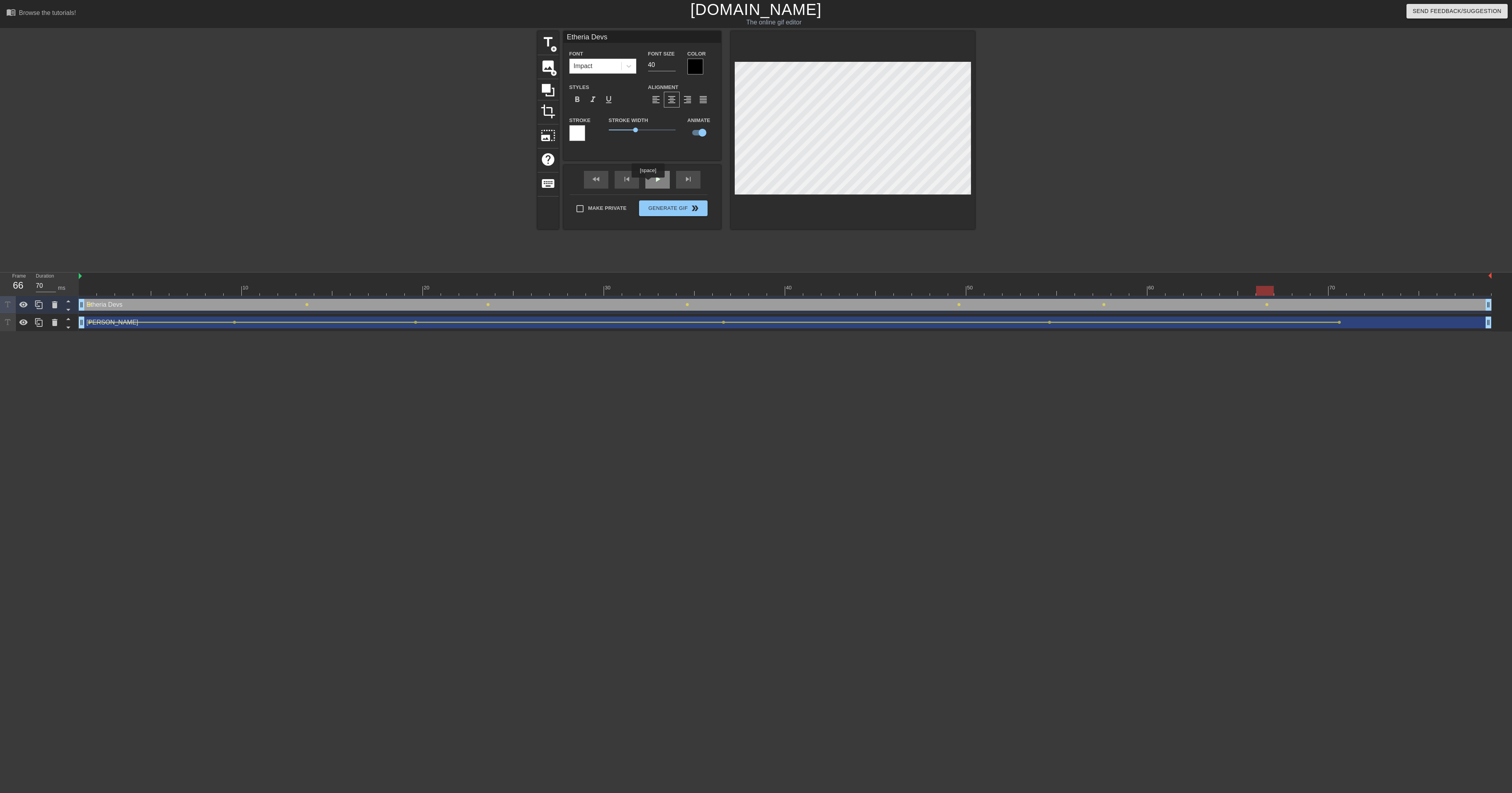
click at [649, 183] on div "play_arrow" at bounding box center [658, 180] width 24 height 18
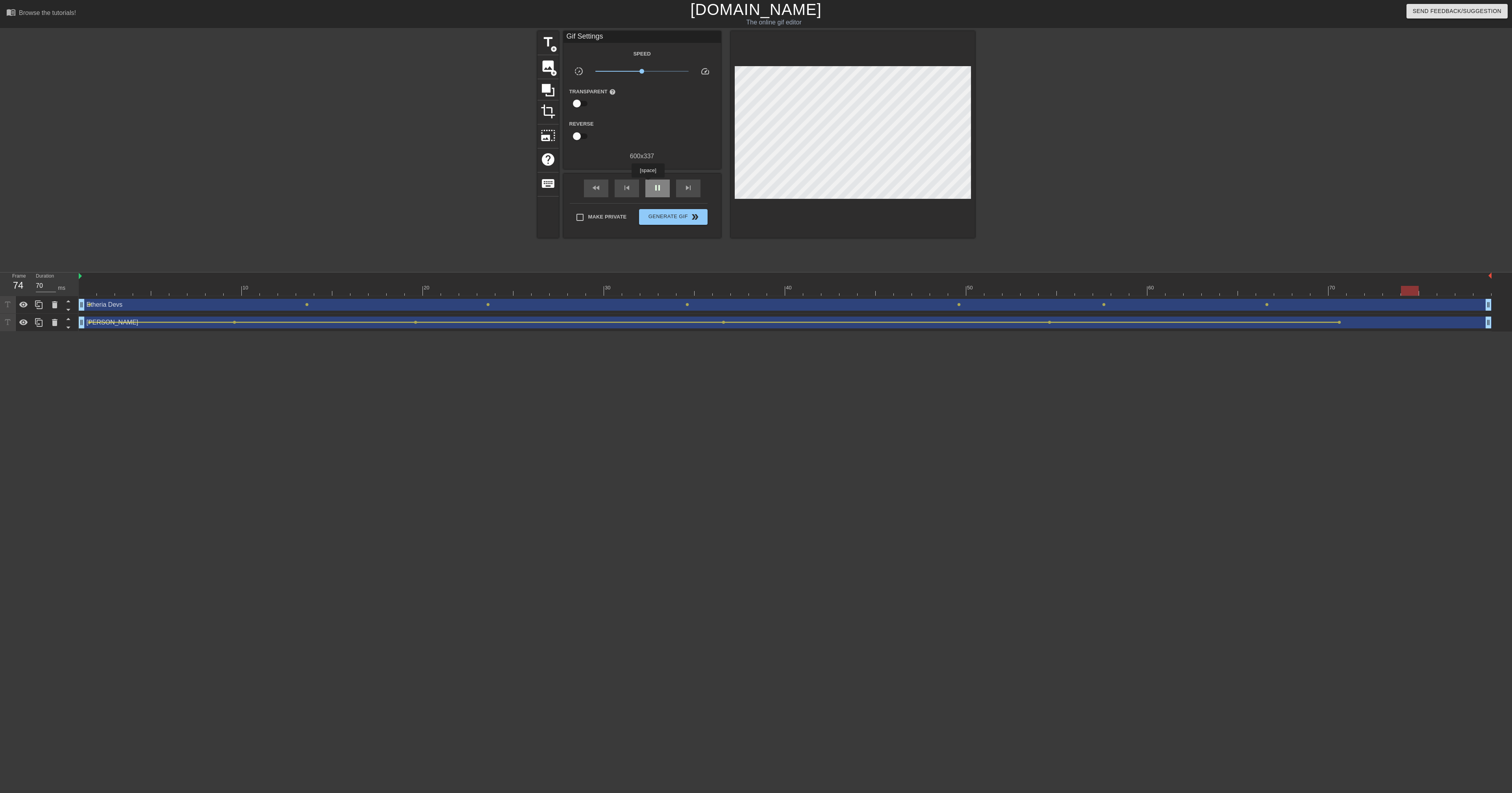
click at [649, 183] on div "pause" at bounding box center [658, 188] width 24 height 18
click at [647, 184] on div "play_arrow" at bounding box center [658, 188] width 24 height 18
type input "70"
click at [647, 184] on div "pause" at bounding box center [658, 188] width 24 height 18
click at [90, 304] on span "lens" at bounding box center [90, 305] width 4 height 4
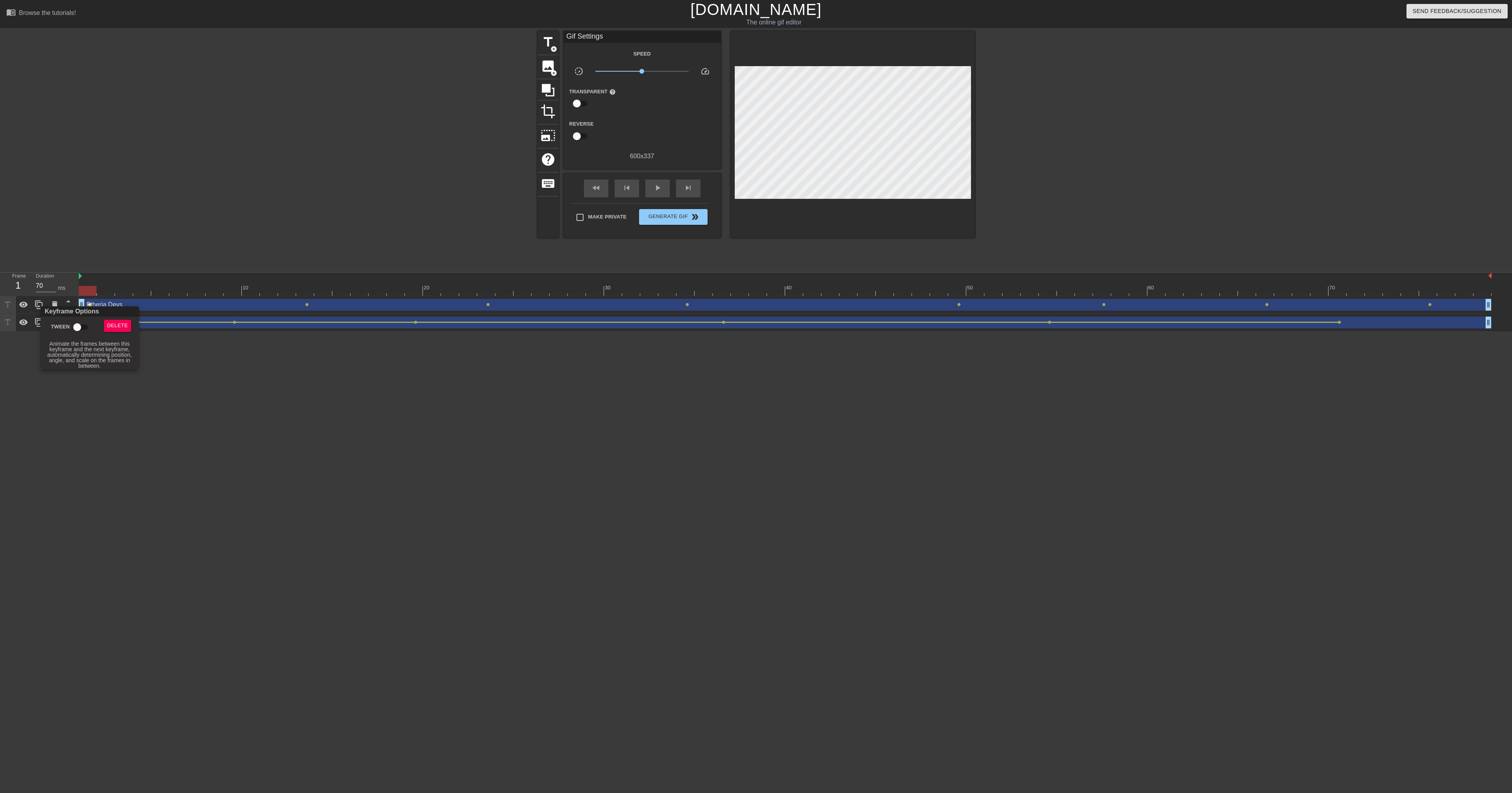
click at [77, 330] on input "Tween" at bounding box center [77, 328] width 45 height 15
checkbox input "true"
click at [310, 307] on div at bounding box center [756, 396] width 1512 height 793
click at [307, 307] on div "Etheria Devs drag_handle drag_handle" at bounding box center [785, 305] width 1413 height 12
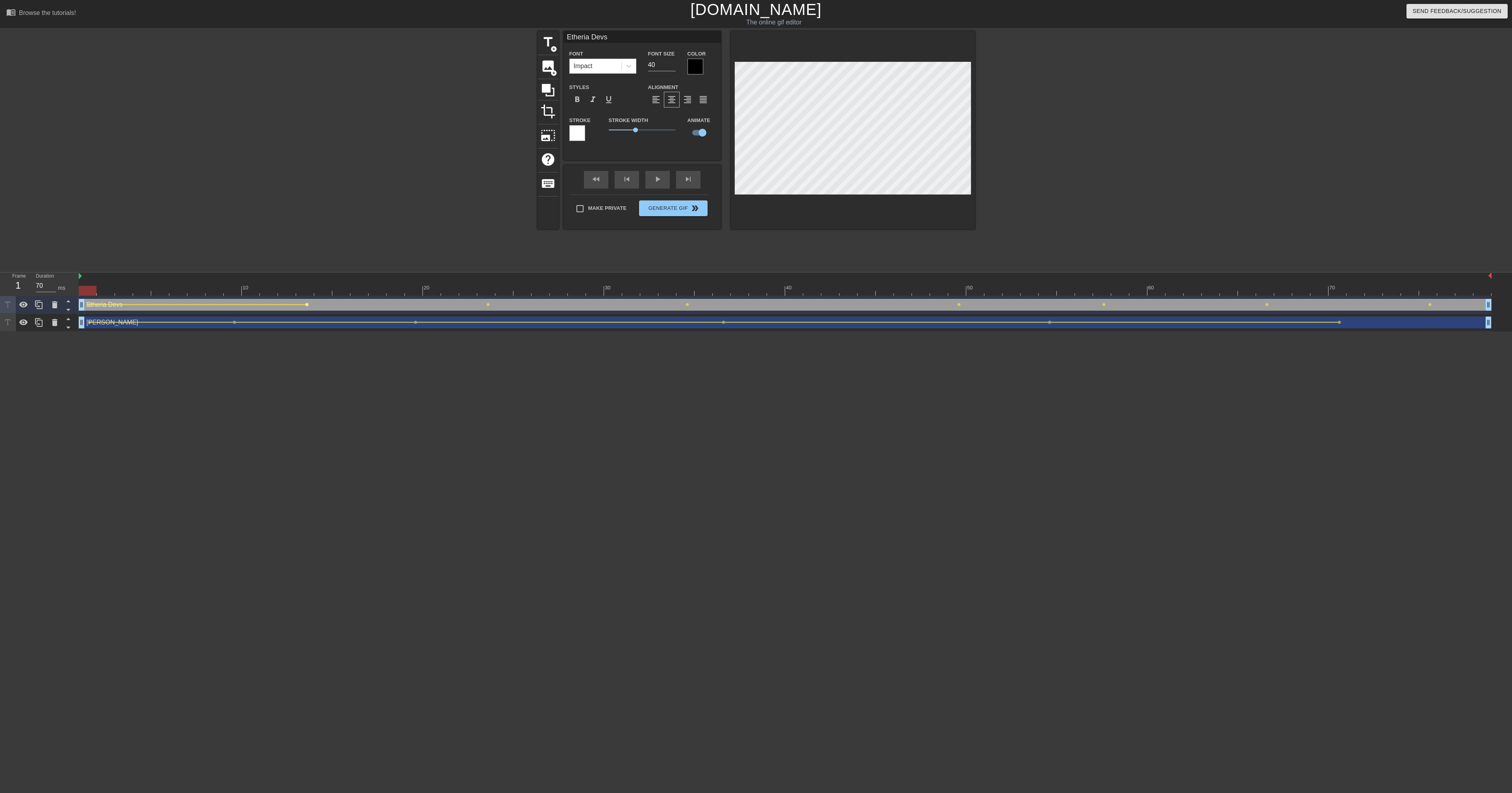
click at [307, 303] on span "lens" at bounding box center [307, 305] width 4 height 4
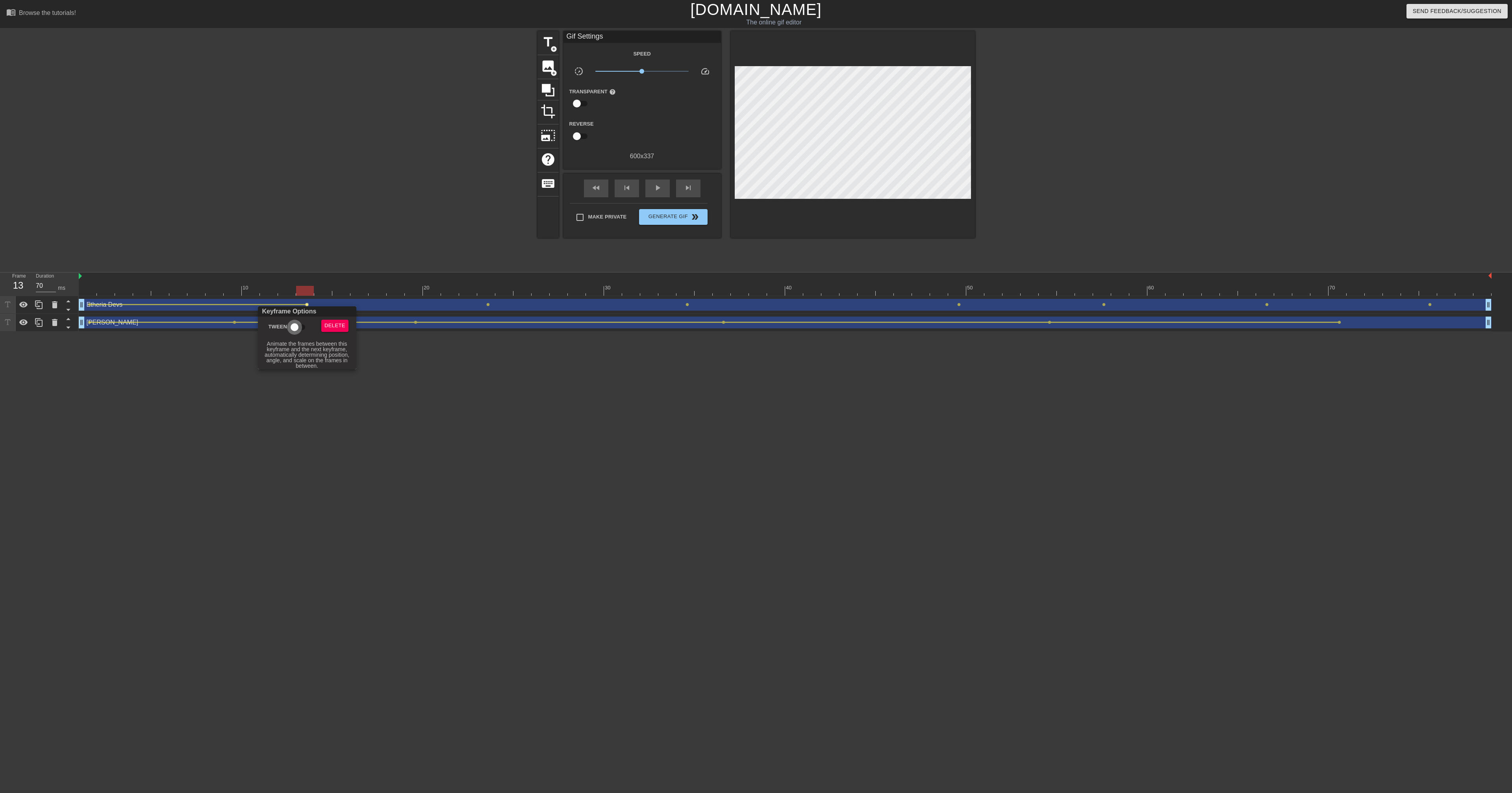
click at [295, 322] on input "Tween" at bounding box center [295, 328] width 45 height 15
checkbox input "true"
click at [489, 304] on div at bounding box center [756, 396] width 1512 height 793
click at [489, 304] on span "lens" at bounding box center [488, 305] width 4 height 4
type input "60"
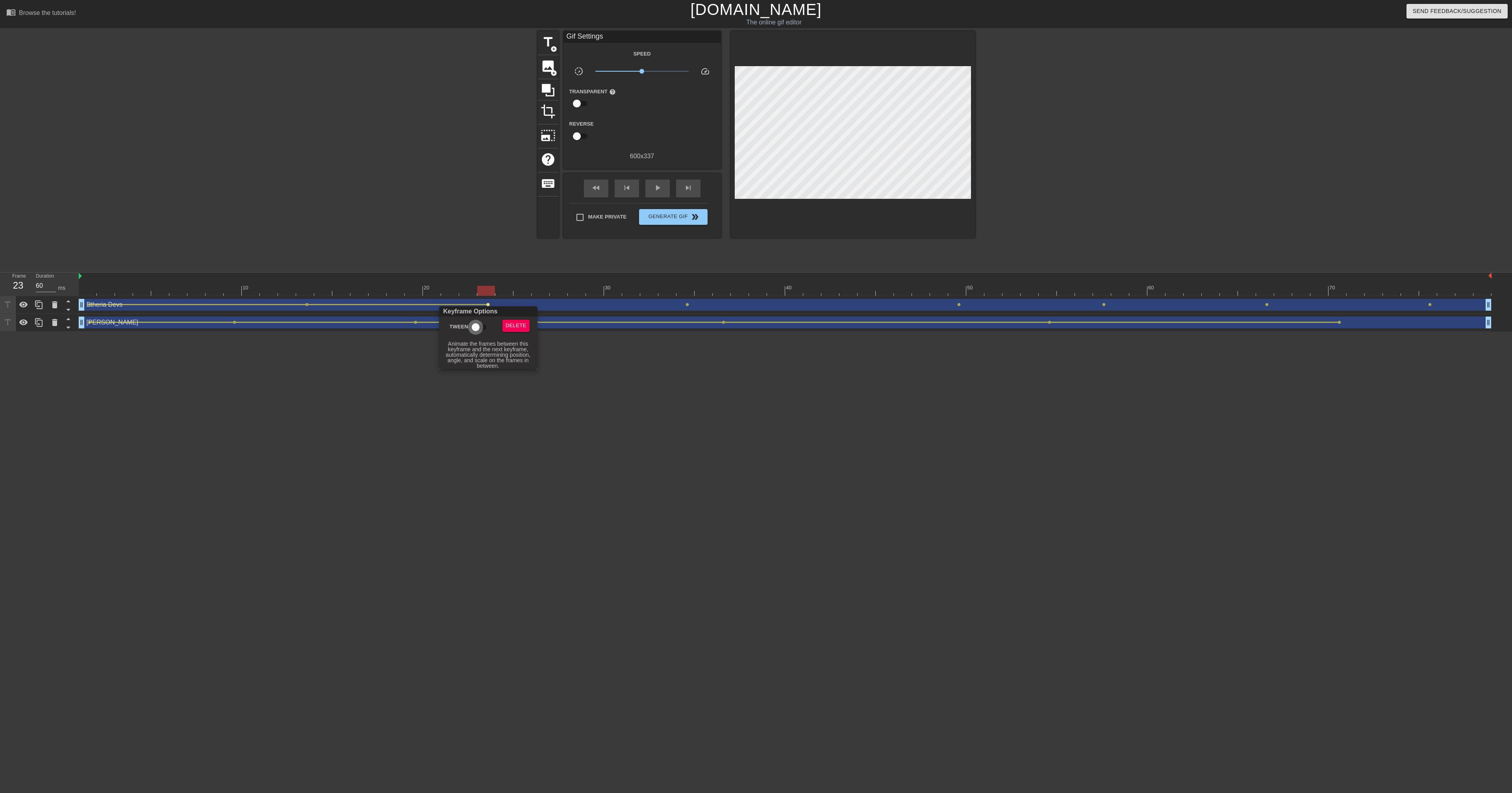
click at [476, 326] on input "Tween" at bounding box center [475, 328] width 45 height 15
checkbox input "true"
click at [686, 305] on div at bounding box center [756, 396] width 1512 height 793
click at [688, 305] on span "lens" at bounding box center [688, 305] width 4 height 4
type input "70"
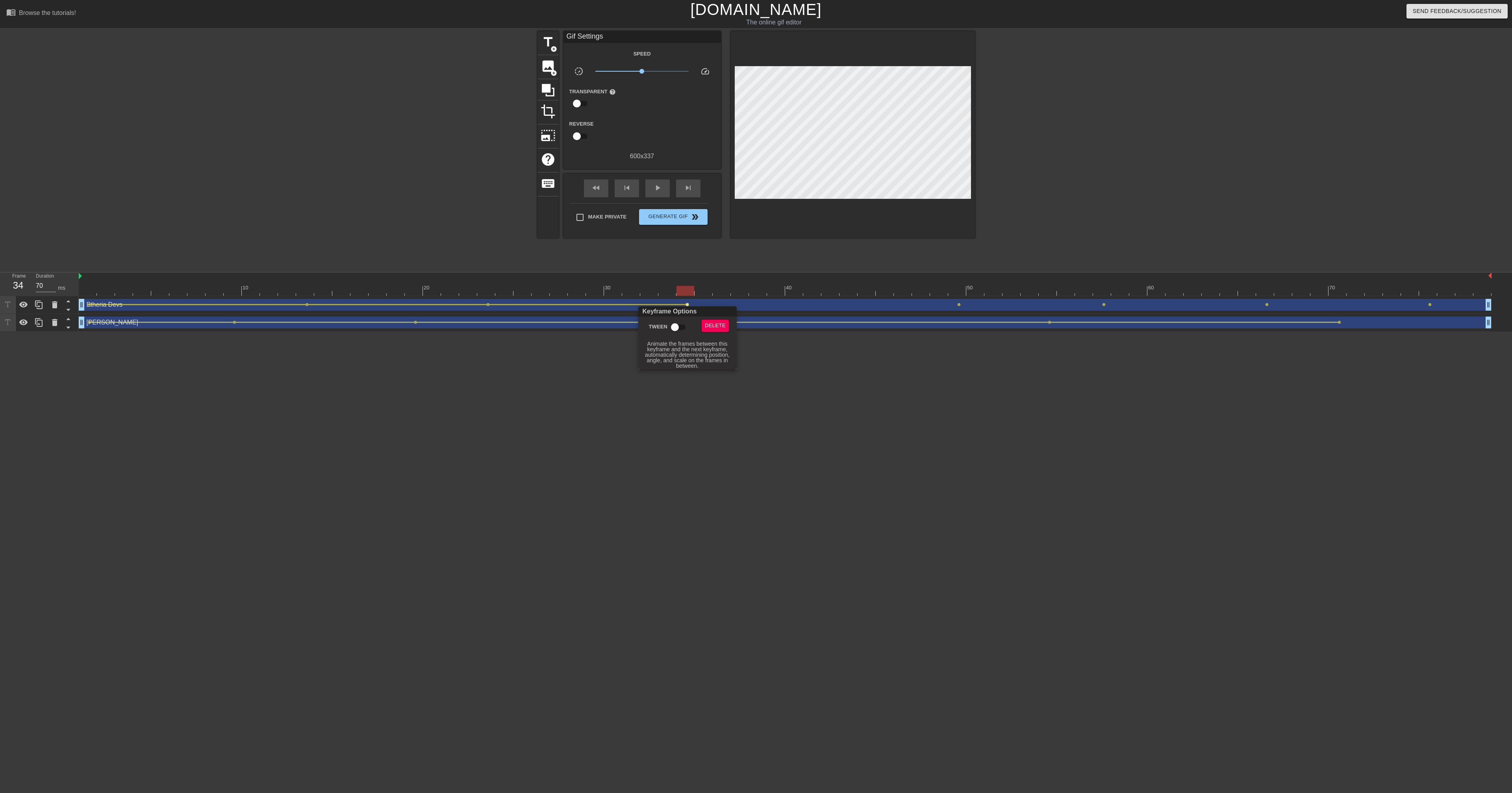
click at [672, 331] on input "Tween" at bounding box center [675, 328] width 45 height 15
checkbox input "true"
click at [959, 305] on div at bounding box center [756, 396] width 1512 height 793
click at [961, 305] on span "lens" at bounding box center [959, 305] width 4 height 4
click at [943, 329] on input "Tween" at bounding box center [947, 328] width 45 height 15
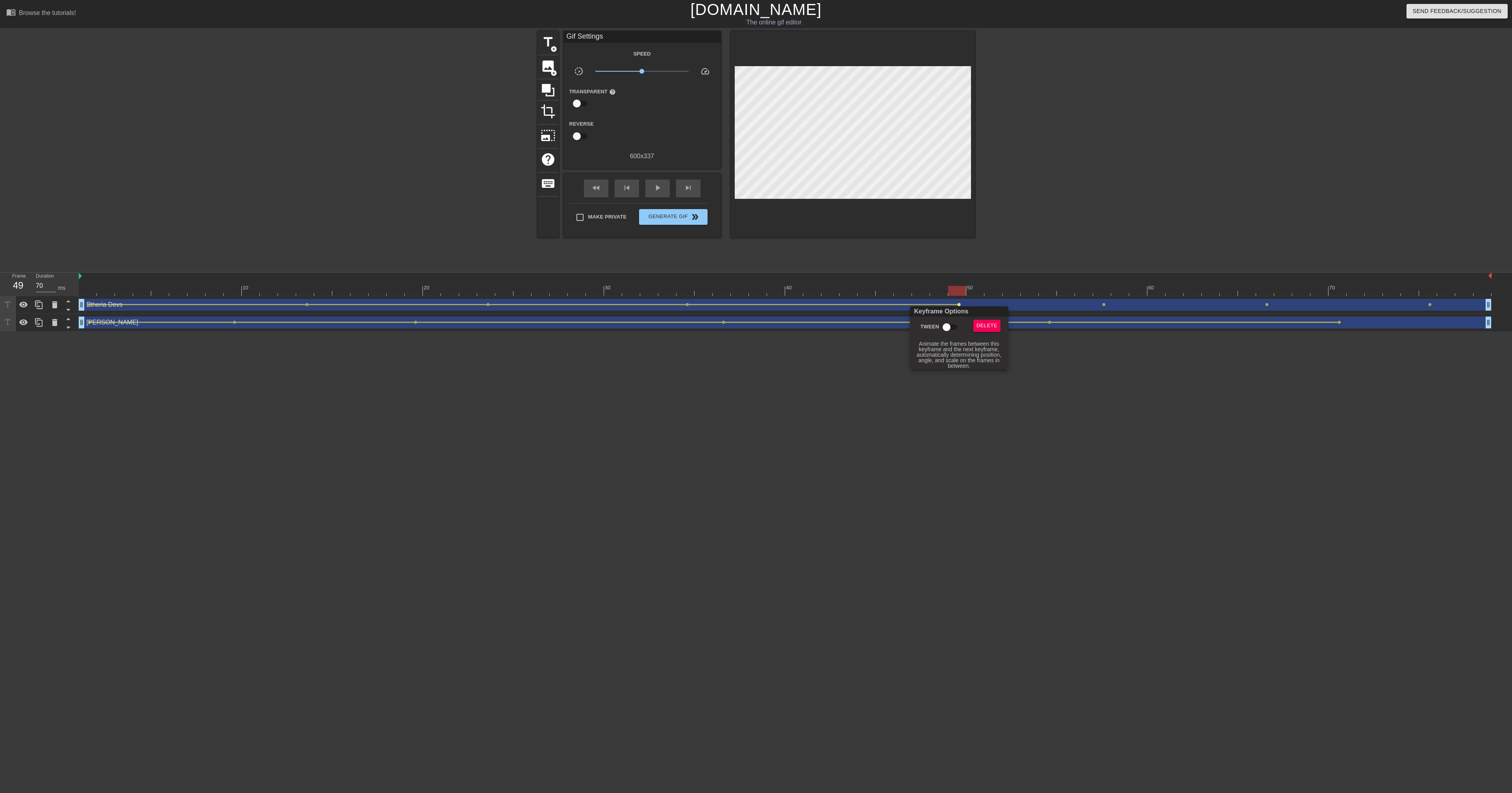
checkbox input "true"
click at [1104, 307] on div at bounding box center [756, 396] width 1512 height 793
click at [1105, 306] on span "lens" at bounding box center [1104, 305] width 4 height 4
click at [1090, 324] on input "Tween" at bounding box center [1092, 328] width 45 height 15
checkbox input "true"
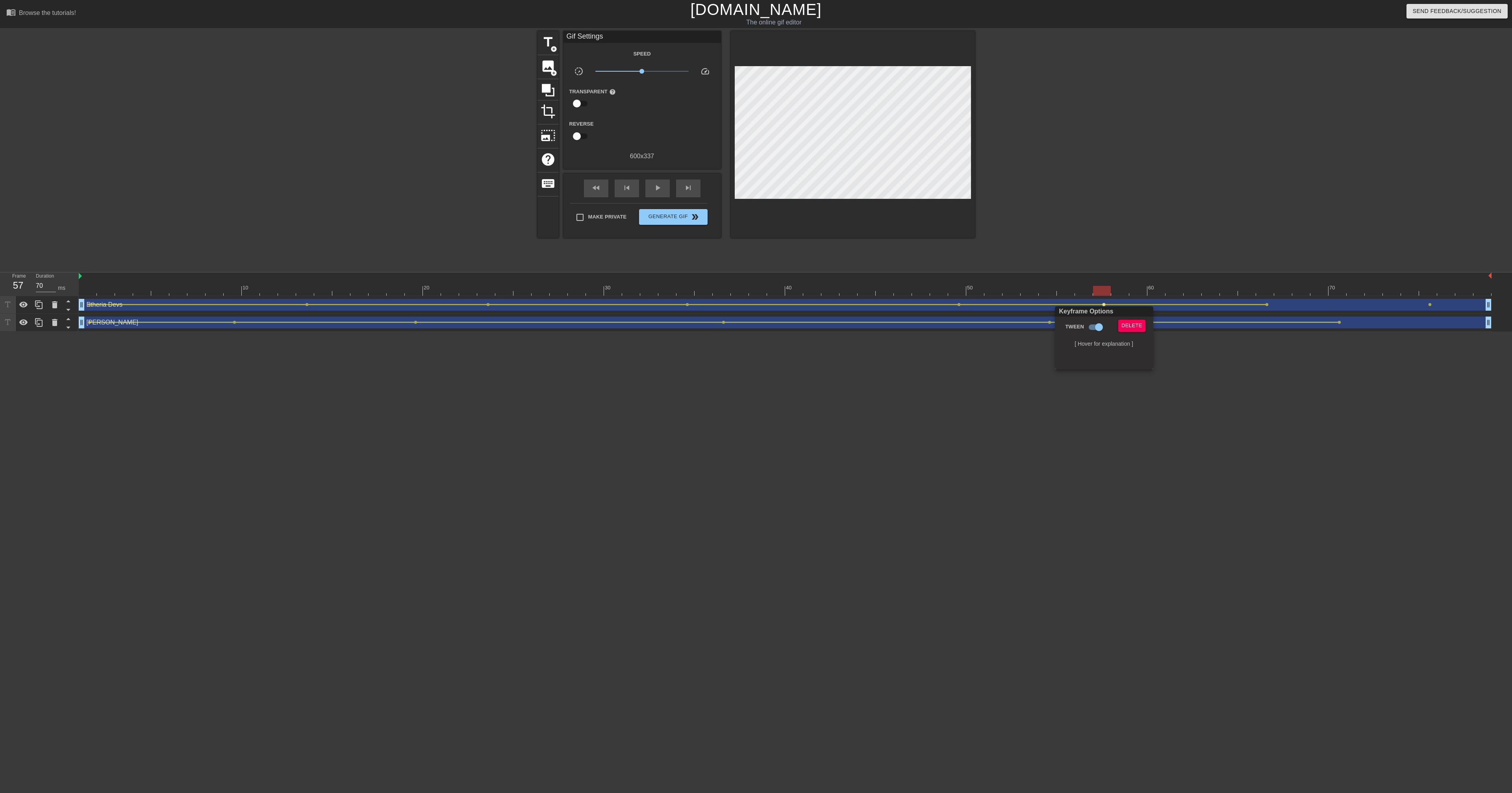
click at [1265, 307] on div at bounding box center [756, 396] width 1512 height 793
click at [1268, 306] on span "lens" at bounding box center [1267, 305] width 4 height 4
click at [1252, 324] on input "Tween" at bounding box center [1254, 328] width 45 height 15
checkbox input "true"
click at [1431, 305] on div at bounding box center [756, 396] width 1512 height 793
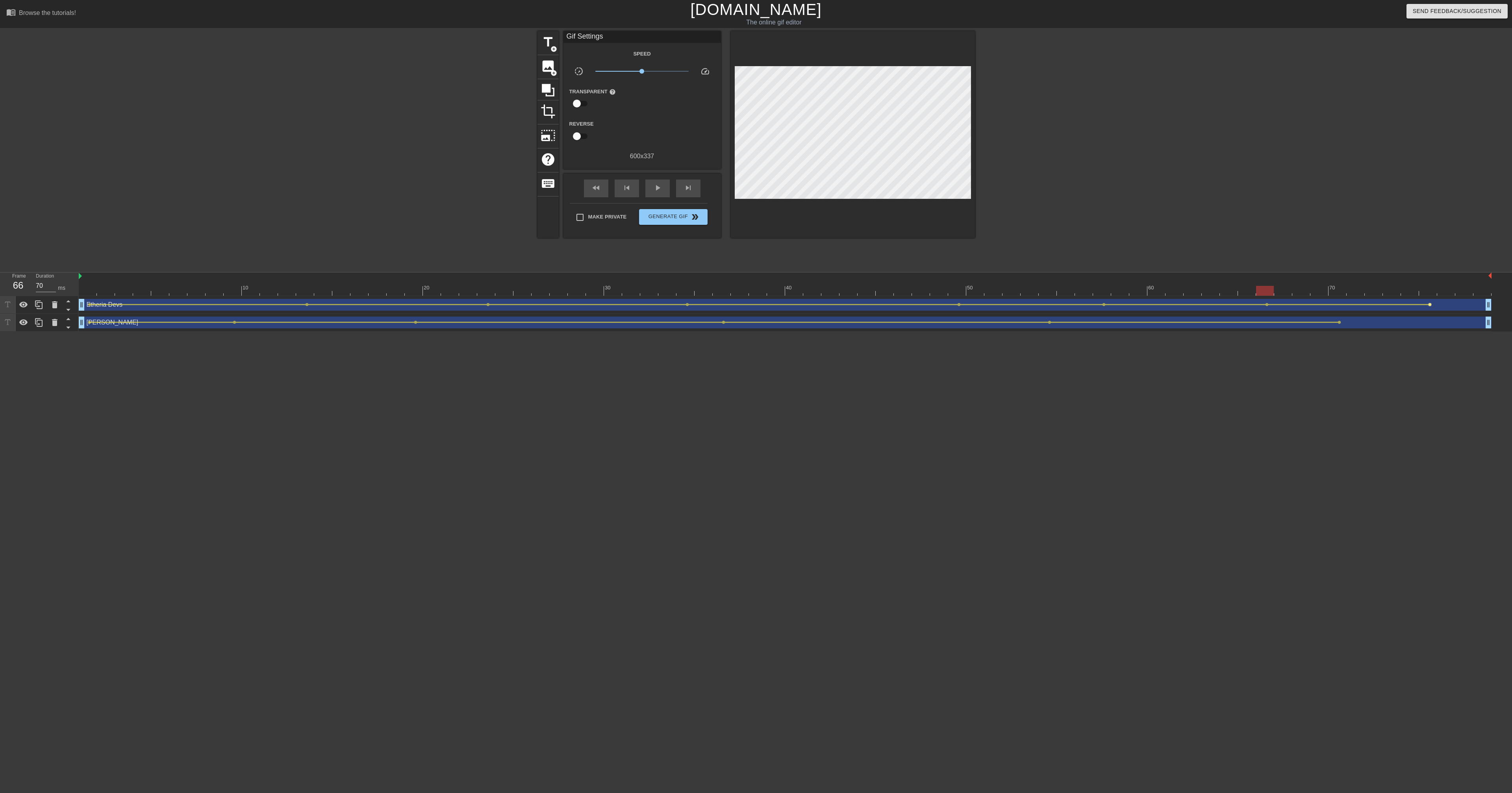
click at [1431, 305] on span "lens" at bounding box center [1430, 305] width 4 height 4
click at [1416, 324] on input "Tween" at bounding box center [1417, 328] width 45 height 15
checkbox input "true"
click at [662, 188] on div at bounding box center [756, 396] width 1512 height 793
click at [669, 188] on div "play_arrow" at bounding box center [658, 188] width 24 height 18
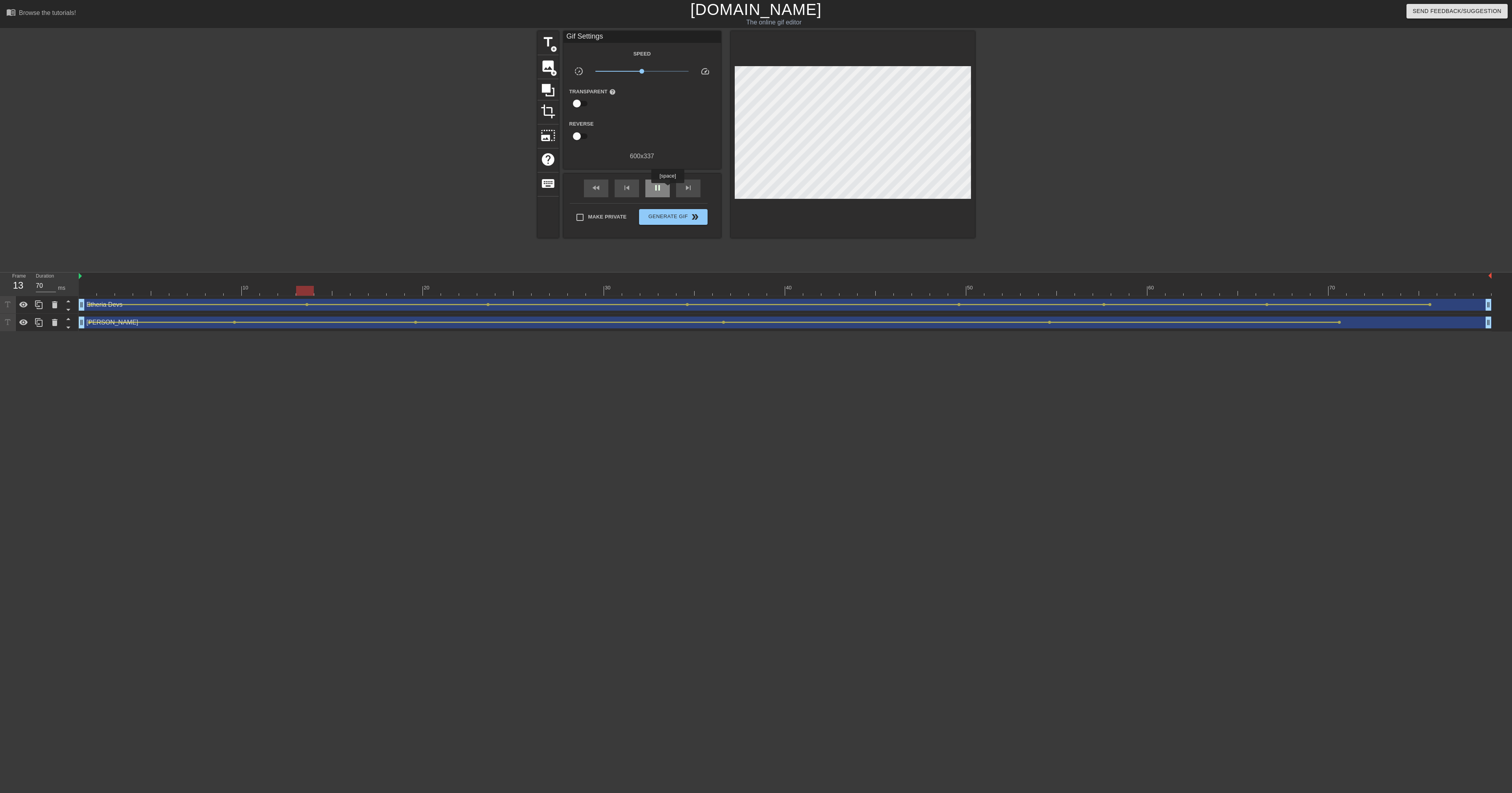
type input "60"
click at [669, 188] on div "pause" at bounding box center [658, 188] width 24 height 18
click at [672, 216] on span "Generate Gif double_arrow" at bounding box center [673, 217] width 62 height 10
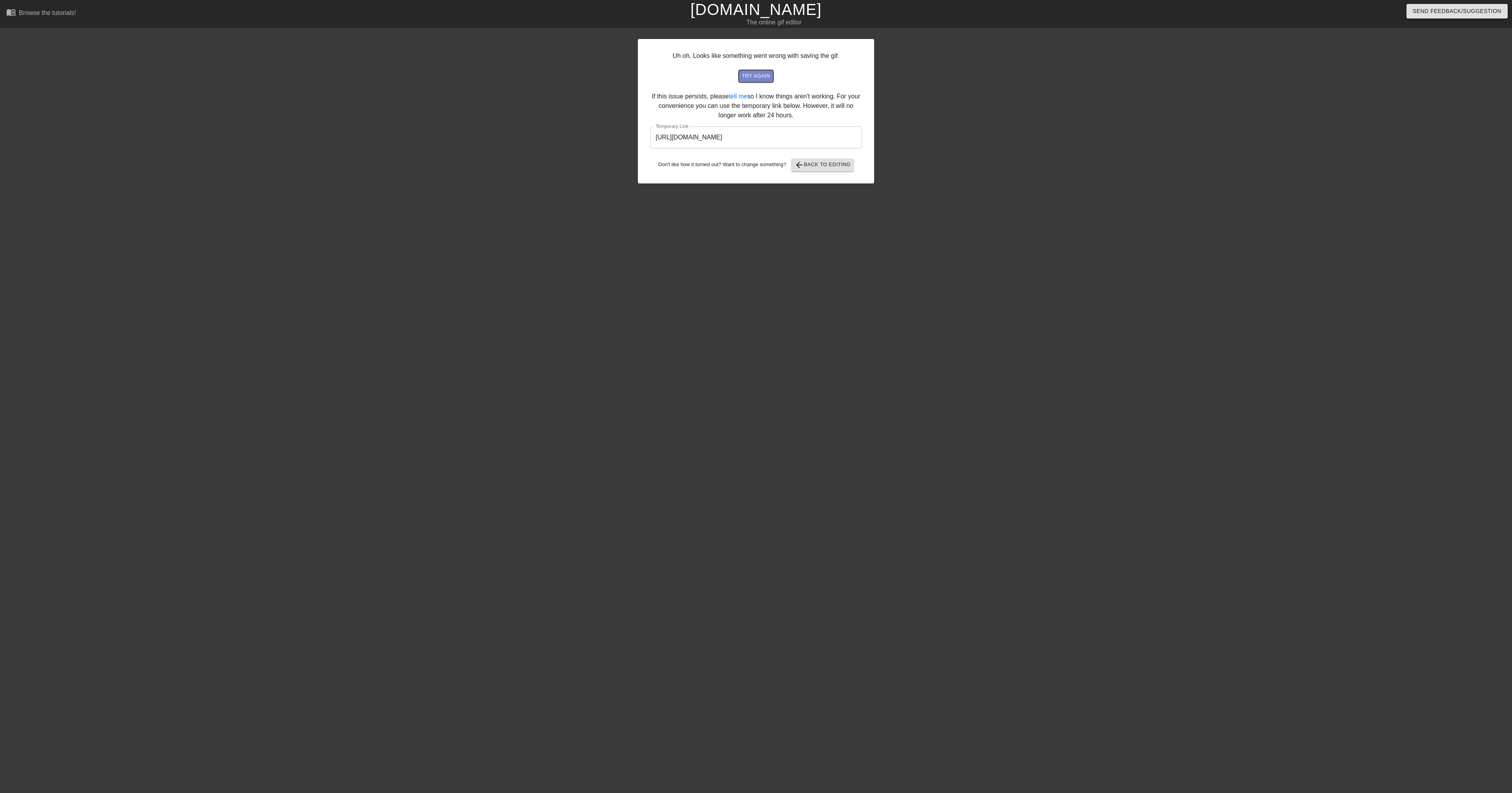
click at [765, 76] on span "try again" at bounding box center [756, 76] width 29 height 9
click at [765, 139] on input "https://www.gifntext.com/temp_generations/5P8czHlx.gif" at bounding box center [756, 137] width 212 height 22
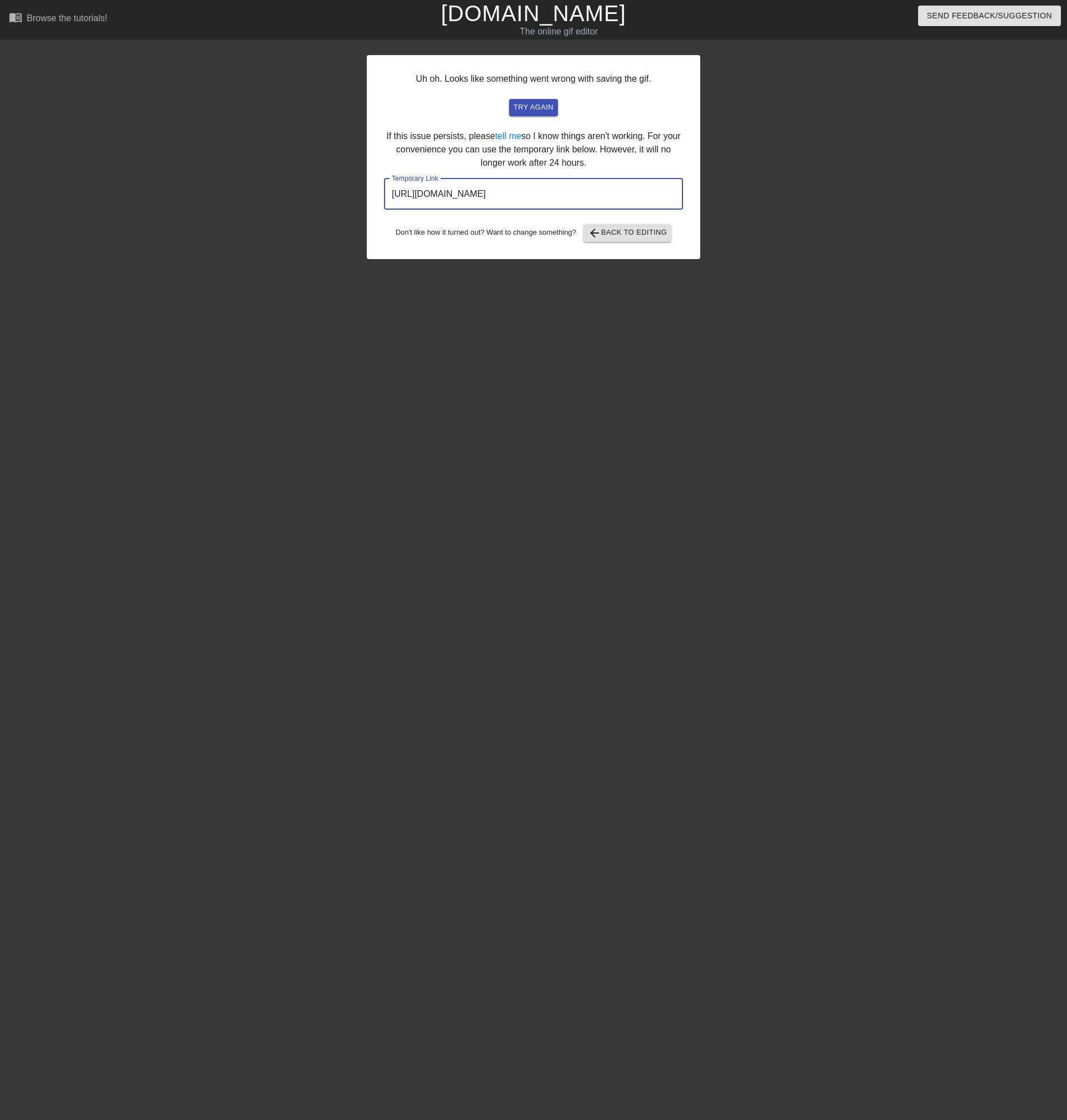
click at [504, 12] on link "[DOMAIN_NAME]" at bounding box center [534, 13] width 185 height 24
